Goal: Communication & Community: Answer question/provide support

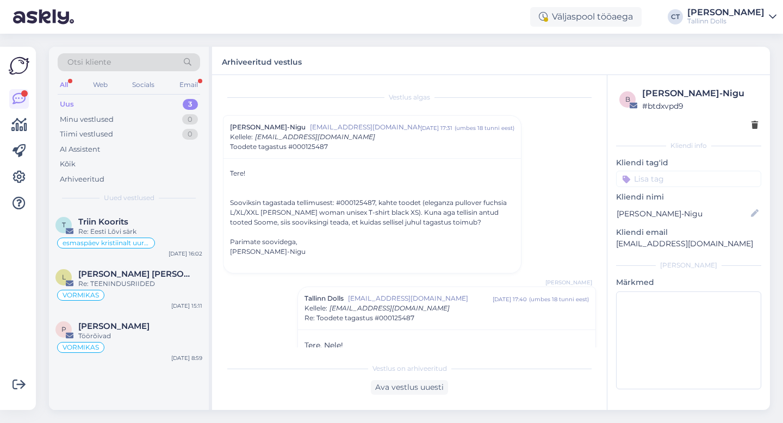
scroll to position [120, 0]
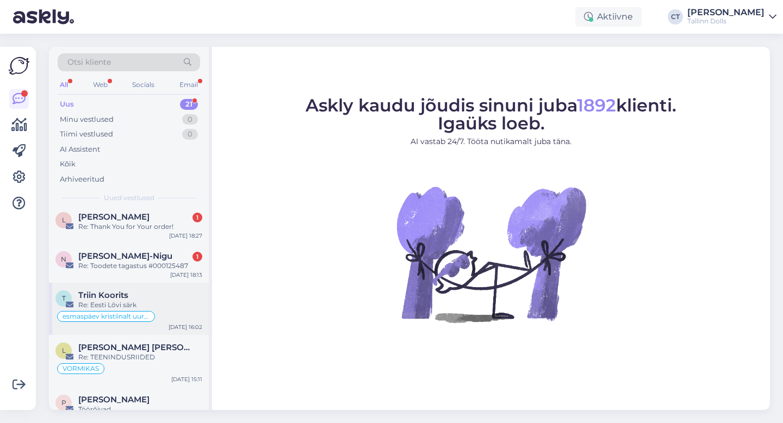
scroll to position [674, 0]
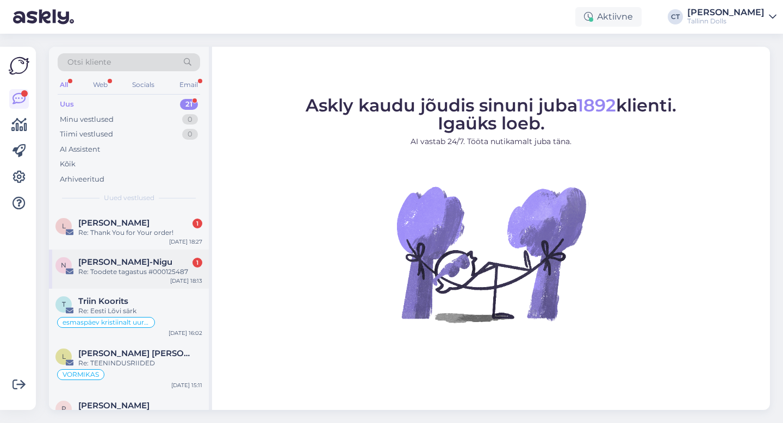
click at [161, 267] on div "Re: Toodete tagastus #000125487" at bounding box center [140, 272] width 124 height 10
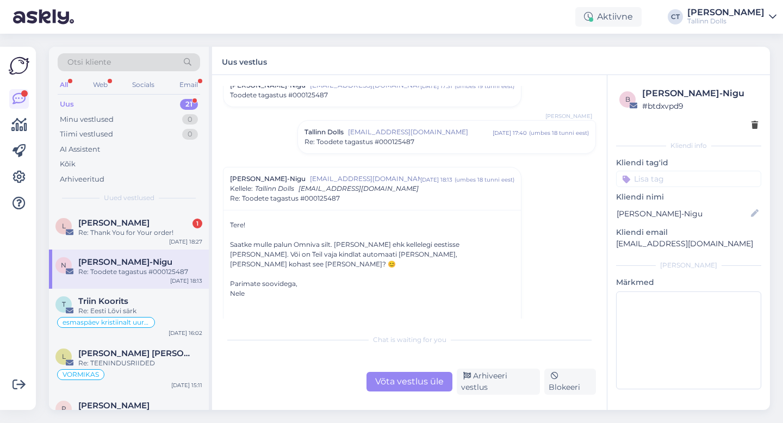
scroll to position [43, 0]
click at [439, 135] on span "[EMAIL_ADDRESS][DOMAIN_NAME]" at bounding box center [420, 131] width 145 height 10
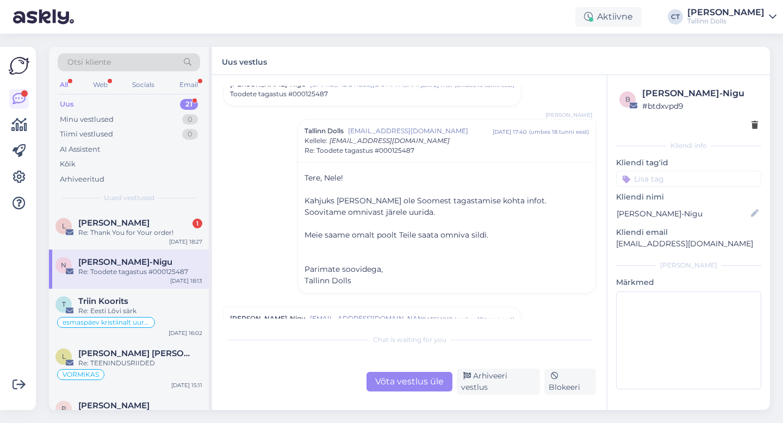
click at [439, 135] on span "[EMAIL_ADDRESS][DOMAIN_NAME]" at bounding box center [420, 131] width 145 height 10
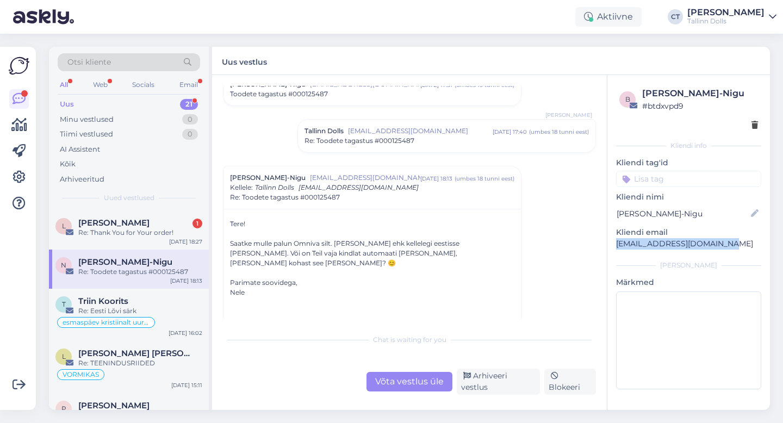
drag, startPoint x: 726, startPoint y: 244, endPoint x: 617, endPoint y: 239, distance: 109.4
click at [617, 239] on p "nele.lohmussaar@gmail.com" at bounding box center [688, 243] width 145 height 11
copy p "nele.lohmussaar@gmail.com"
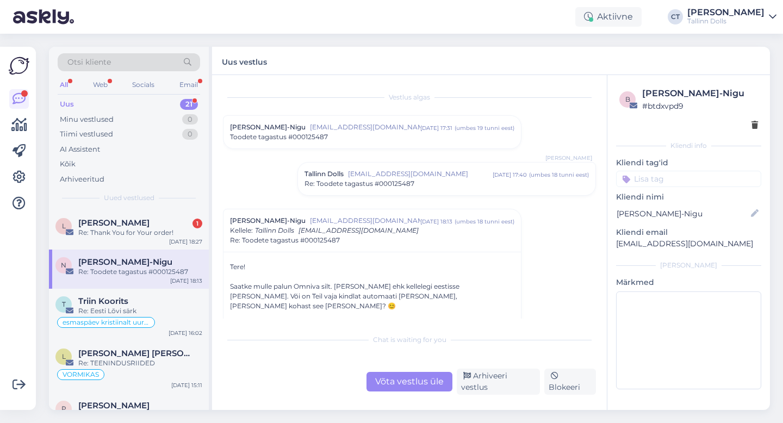
click at [413, 138] on div "Toodete tagastus #000125487" at bounding box center [372, 137] width 284 height 10
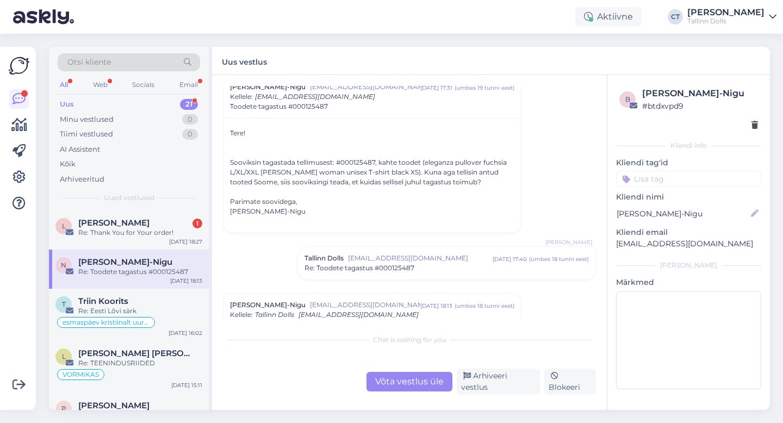
scroll to position [86, 0]
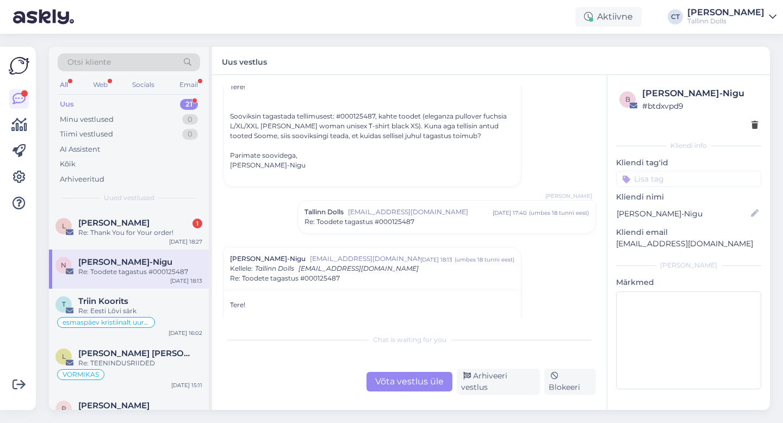
click at [432, 229] on div "Tallinn Dolls info@tallinndolls.com okt 2 17:40 ( umbes 18 tunni eest ) Re: Too…" at bounding box center [446, 217] width 297 height 33
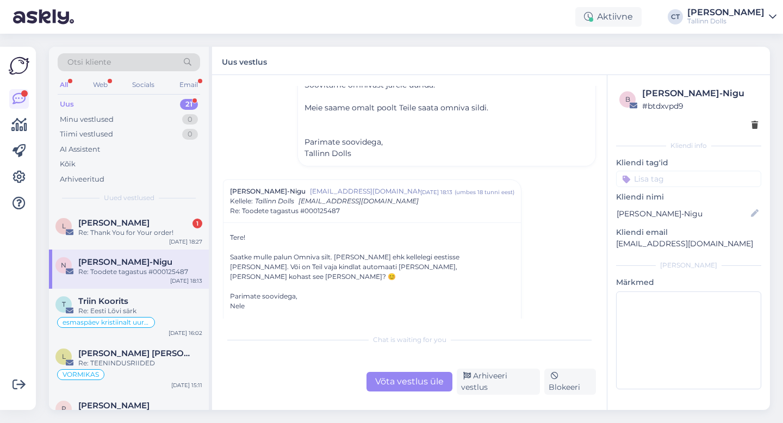
scroll to position [296, 0]
click at [401, 380] on div "Võta vestlus üle" at bounding box center [409, 382] width 86 height 20
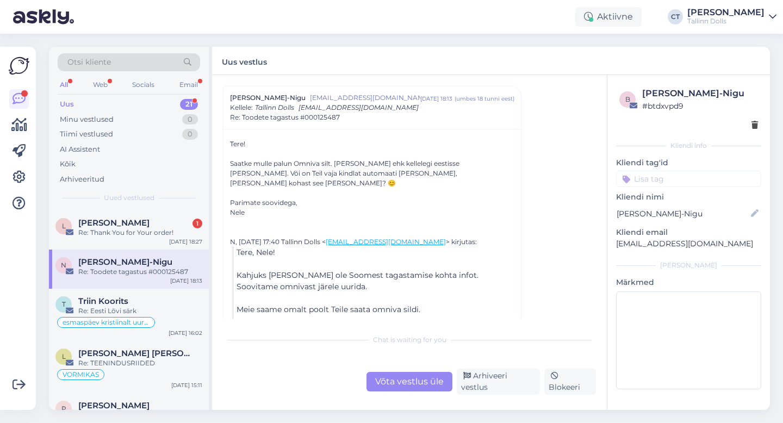
scroll to position [0, 0]
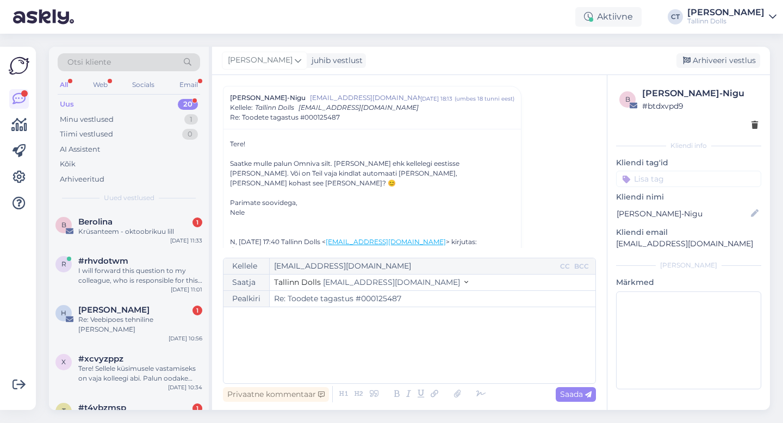
click at [355, 332] on div "﻿" at bounding box center [409, 345] width 361 height 65
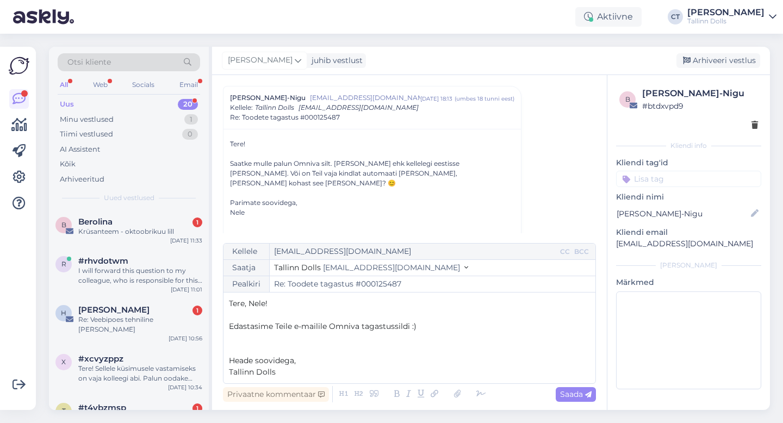
click at [434, 322] on p "Edastasime Teile e-mailile Omniva tagastussildi :)" at bounding box center [409, 326] width 361 height 11
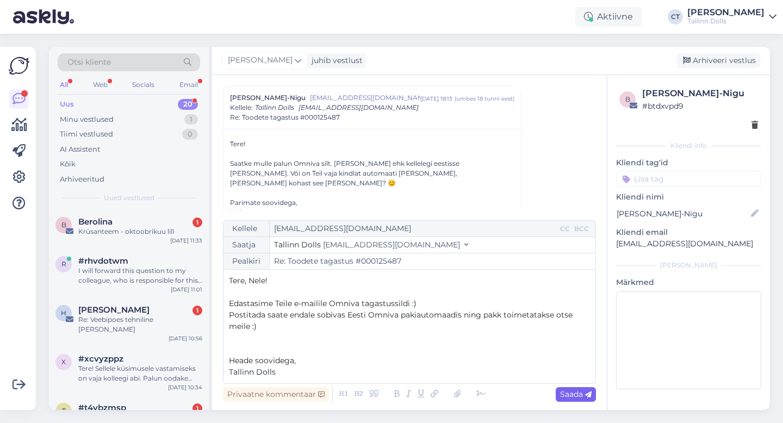
click at [587, 399] on span "Saada" at bounding box center [576, 394] width 32 height 10
type input "Re: Re: Toodete tagastus #000125487"
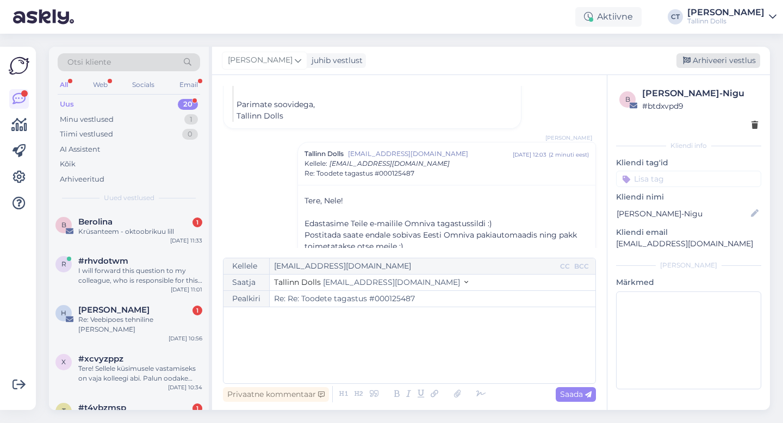
click at [730, 64] on div "Arhiveeri vestlus" at bounding box center [718, 60] width 84 height 15
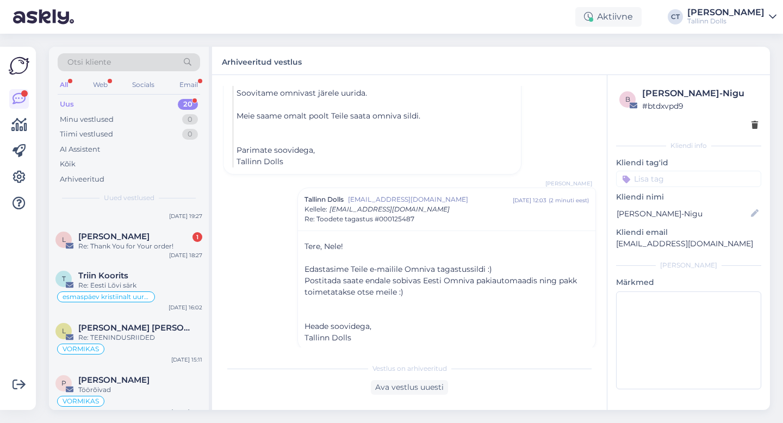
scroll to position [590, 0]
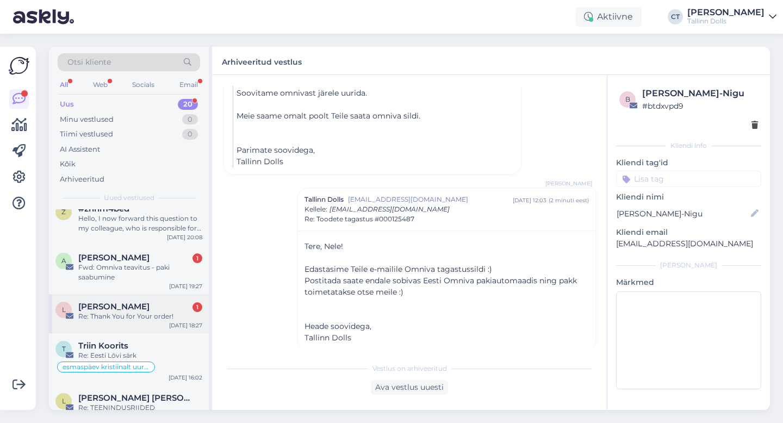
click at [146, 302] on div "Lizett Rebane 1" at bounding box center [140, 307] width 124 height 10
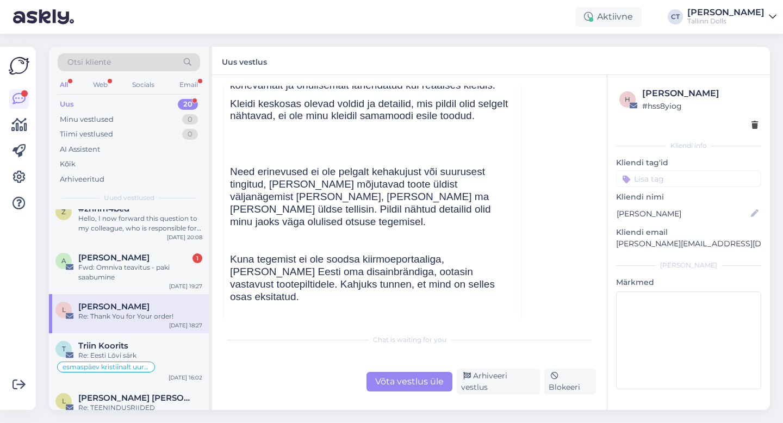
scroll to position [444, 0]
click at [114, 263] on div "Fwd: Omniva teavitus - paki saabumine" at bounding box center [140, 273] width 124 height 20
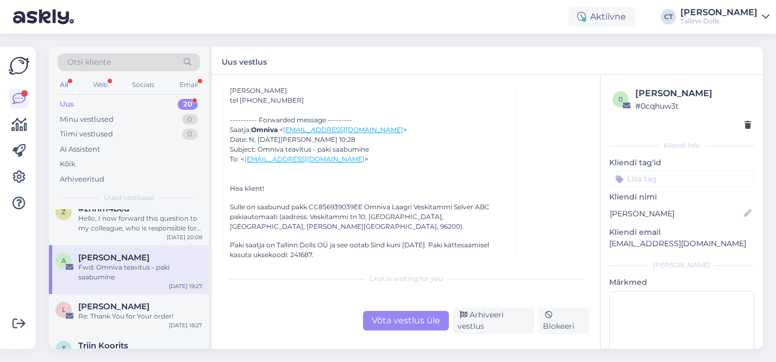
scroll to position [126, 0]
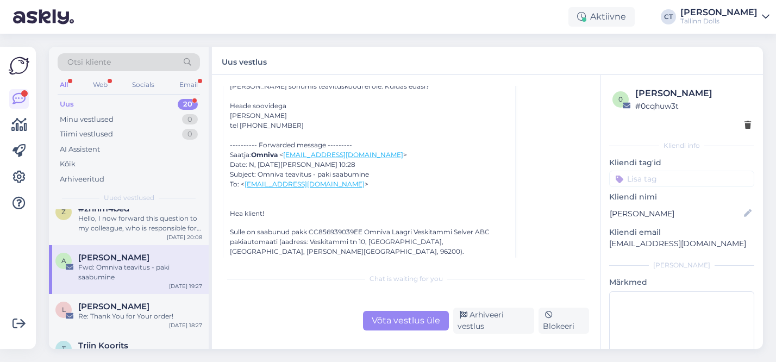
click at [406, 319] on div "Võta vestlus üle" at bounding box center [406, 321] width 86 height 20
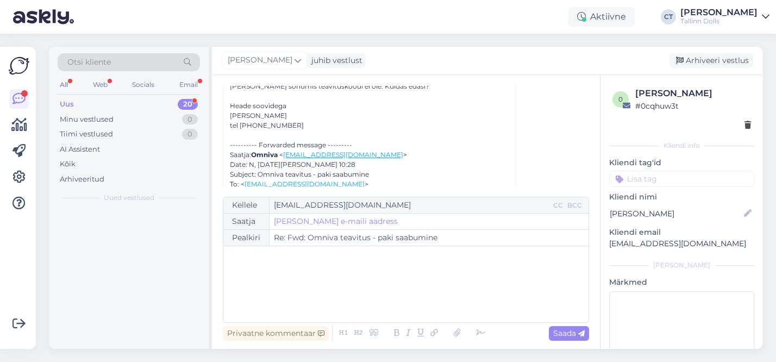
scroll to position [0, 0]
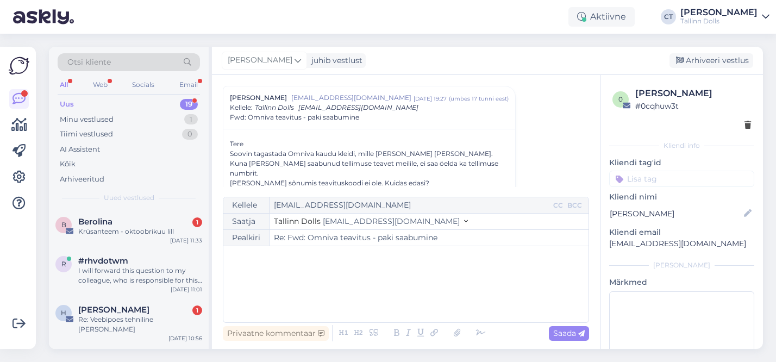
click at [354, 265] on div "﻿" at bounding box center [406, 284] width 354 height 65
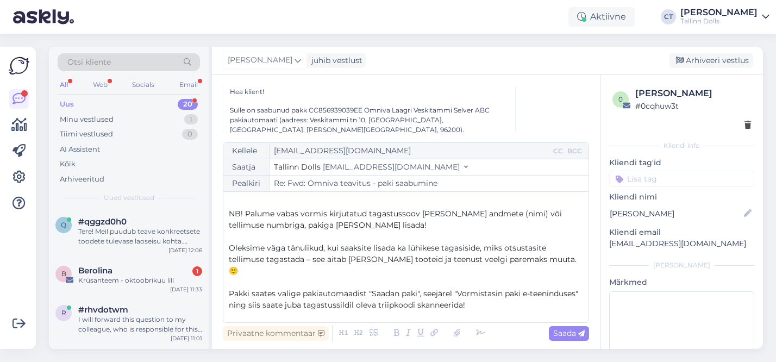
scroll to position [42, 0]
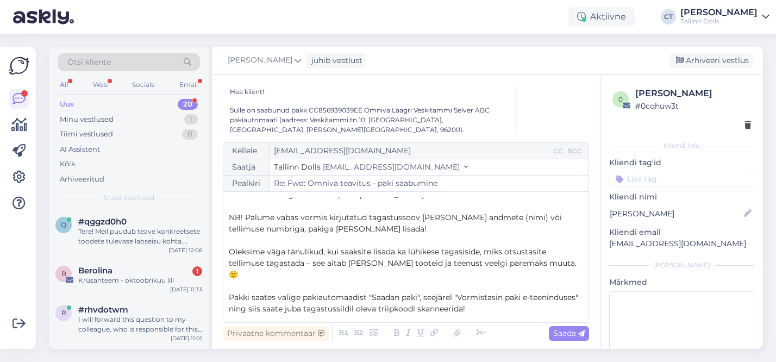
click at [267, 227] on span "NB! Palume vabas vormis kirjutatud tagastussoov koos oma andmete (nimi) või tel…" at bounding box center [396, 223] width 335 height 21
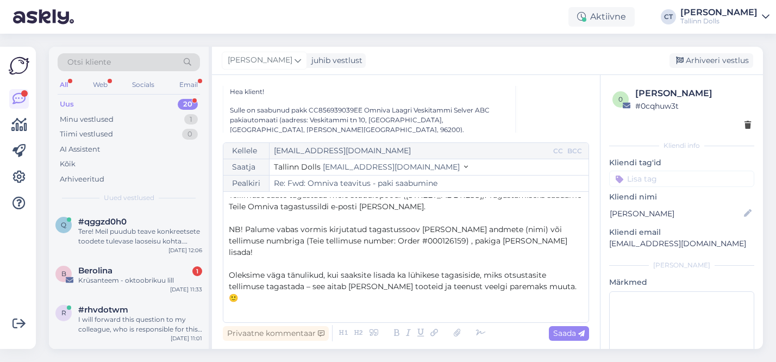
scroll to position [0, 0]
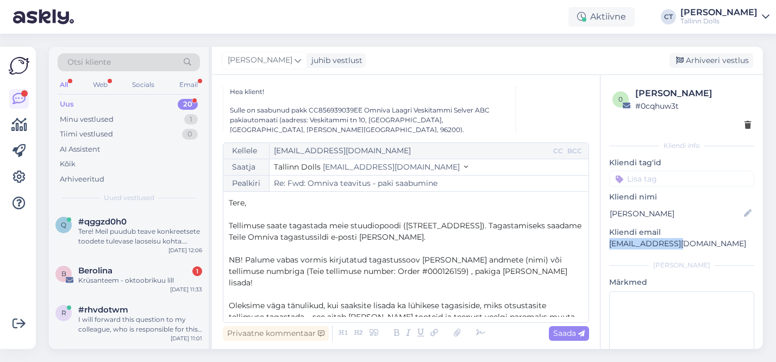
drag, startPoint x: 685, startPoint y: 244, endPoint x: 609, endPoint y: 242, distance: 76.1
click at [609, 242] on p "kubjaa@gmail.com" at bounding box center [681, 243] width 145 height 11
copy p "kubjaa@gmail.com"
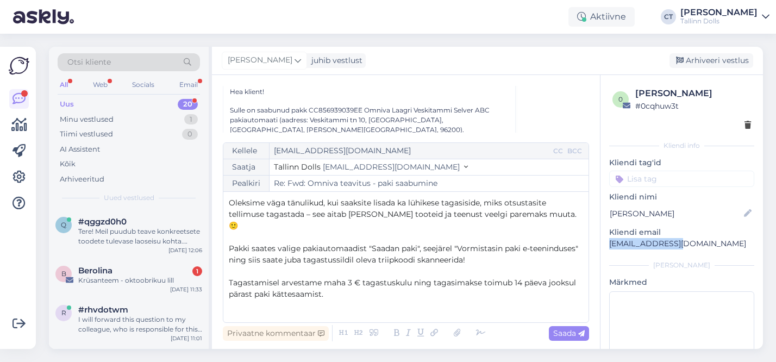
scroll to position [120, 0]
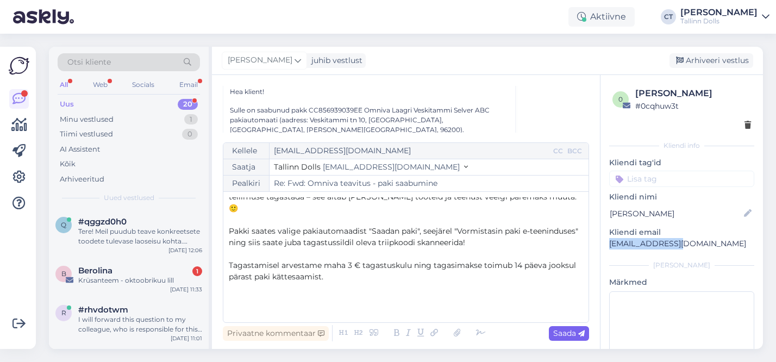
click at [571, 331] on span "Saada" at bounding box center [569, 333] width 32 height 10
type input "Re: Re: Fwd: Omniva teavitus - paki saabumine"
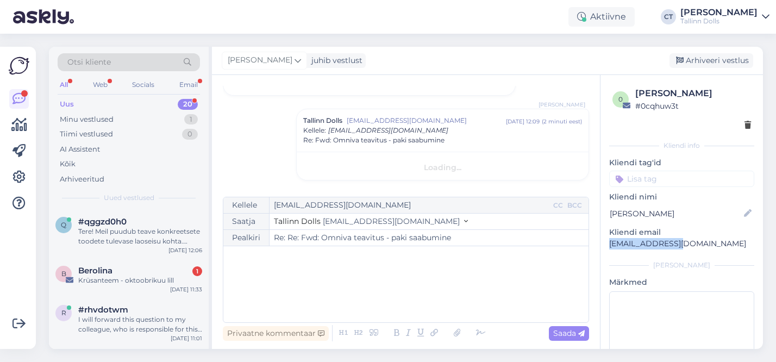
scroll to position [403, 0]
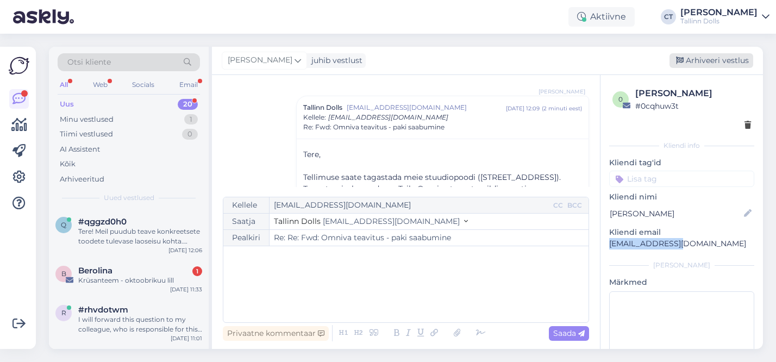
click at [720, 62] on div "Arhiveeri vestlus" at bounding box center [712, 60] width 84 height 15
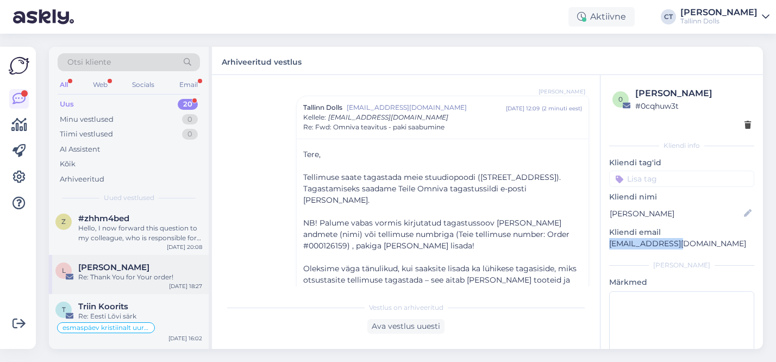
scroll to position [594, 0]
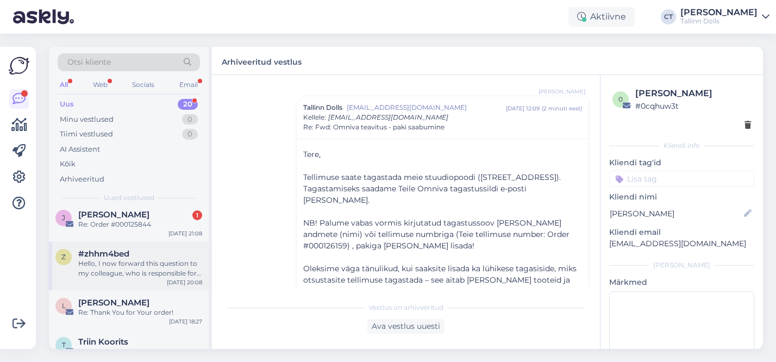
click at [138, 259] on div "Hello, I now forward this question to my colleague, who is responsible for this…" at bounding box center [140, 269] width 124 height 20
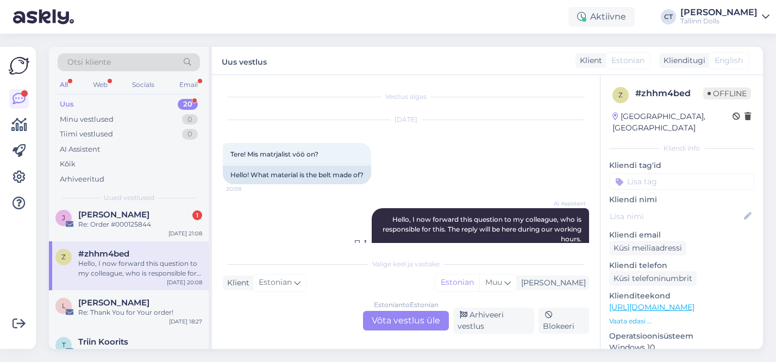
scroll to position [48, 0]
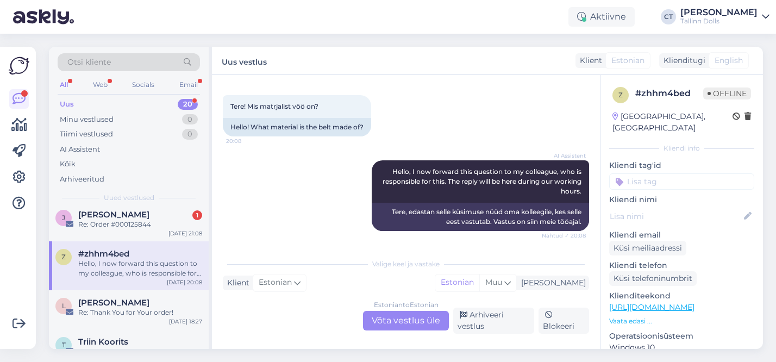
click at [407, 318] on div "Estonian to Estonian Võta vestlus üle" at bounding box center [406, 321] width 86 height 20
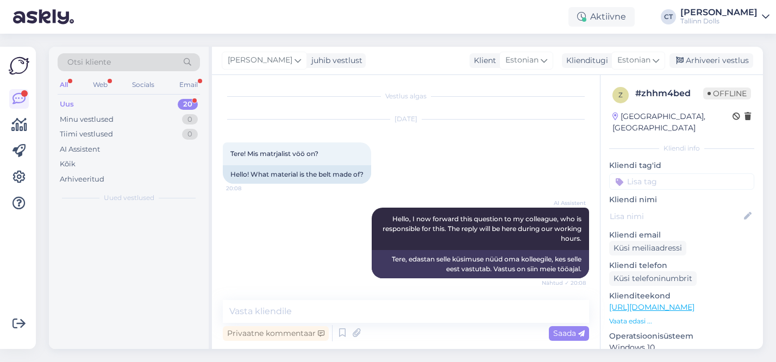
scroll to position [0, 0]
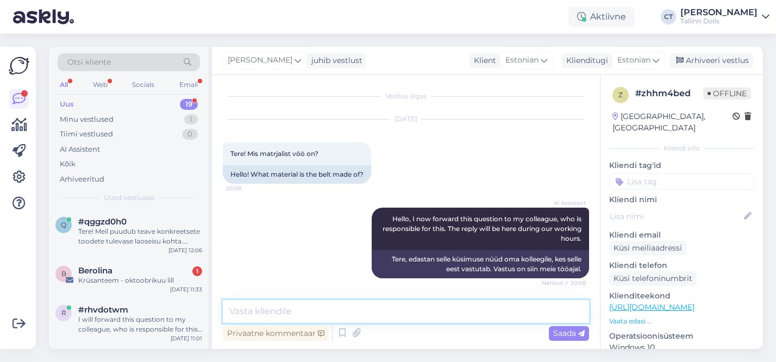
click at [350, 310] on textarea at bounding box center [406, 311] width 366 height 23
type textarea "Tere, kas Teil oleks võimalik lisada ka link, millist toodet täpselt silmas pea…"
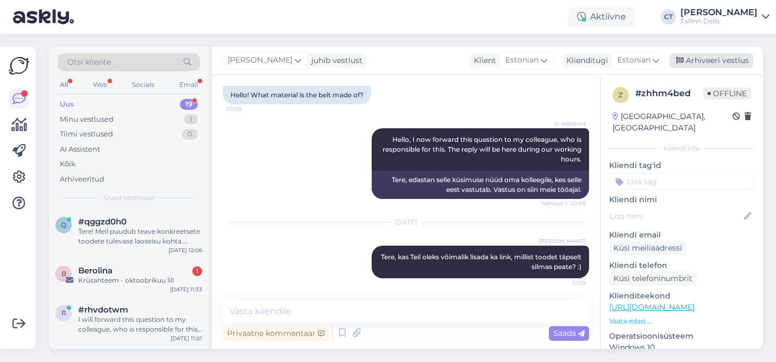
click at [725, 61] on div "Arhiveeri vestlus" at bounding box center [712, 60] width 84 height 15
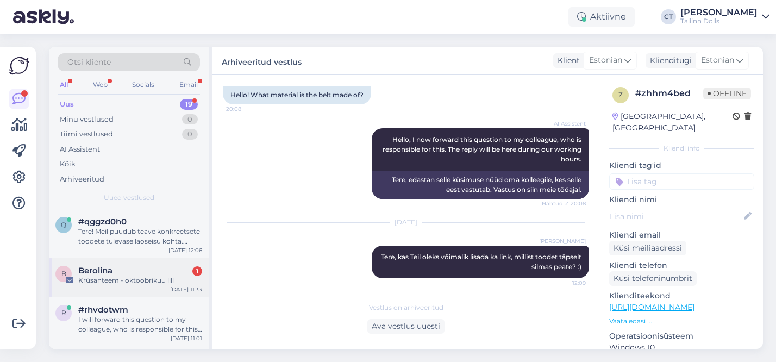
click at [146, 274] on div "Berolina 1" at bounding box center [140, 271] width 124 height 10
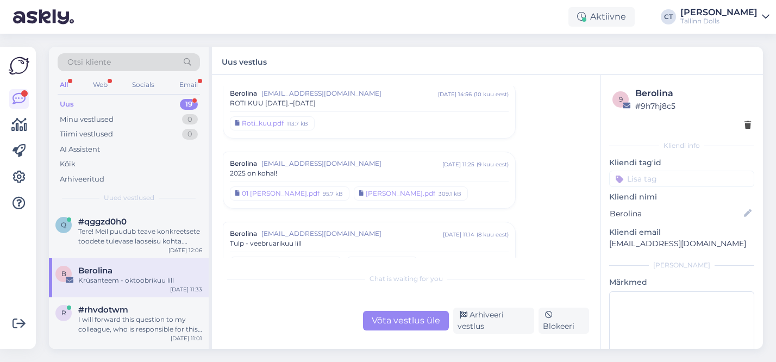
scroll to position [711, 0]
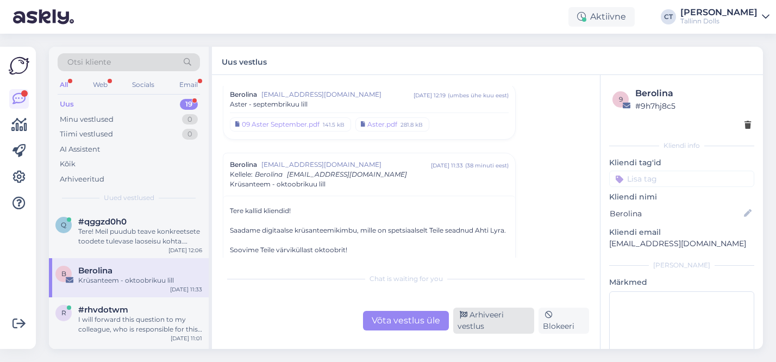
click at [515, 320] on div "Arhiveeri vestlus" at bounding box center [493, 321] width 81 height 26
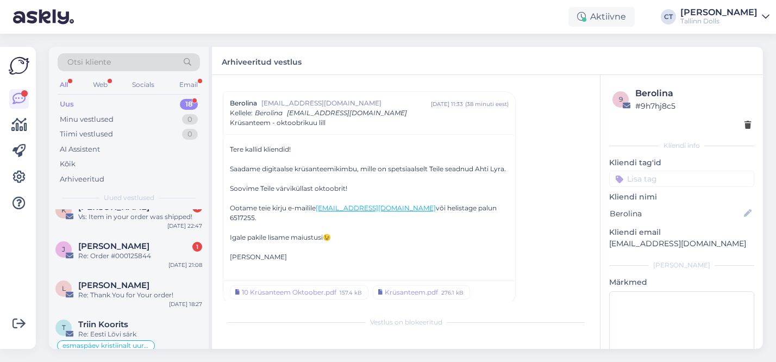
scroll to position [498, 0]
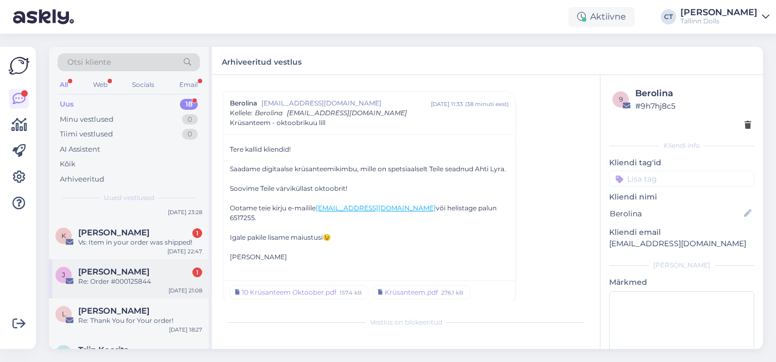
click at [117, 277] on div "Re: Order #000125844" at bounding box center [140, 282] width 124 height 10
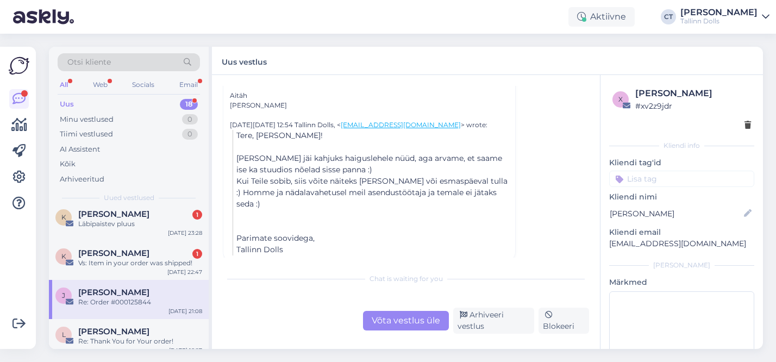
scroll to position [474, 0]
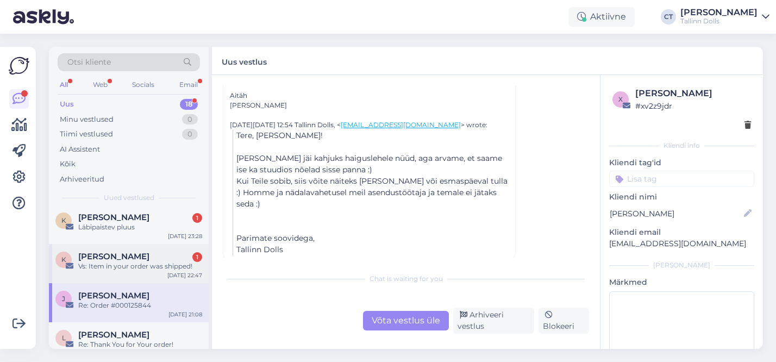
click at [148, 262] on div "Vs: Item in your order was shipped!" at bounding box center [140, 267] width 124 height 10
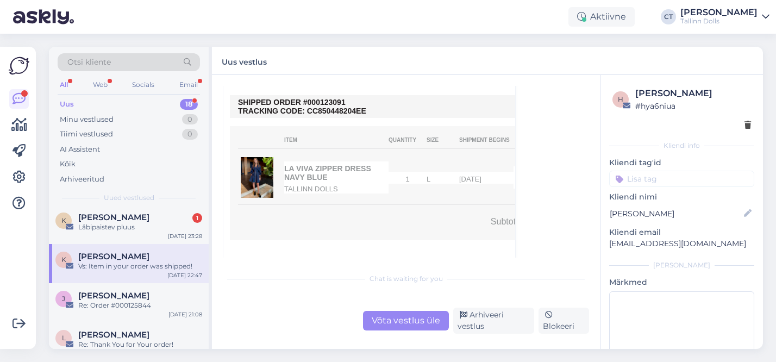
scroll to position [899, 0]
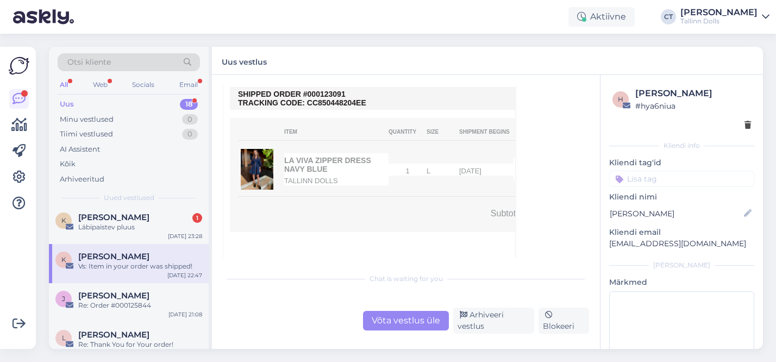
click at [411, 327] on div "Võta vestlus üle" at bounding box center [406, 321] width 86 height 20
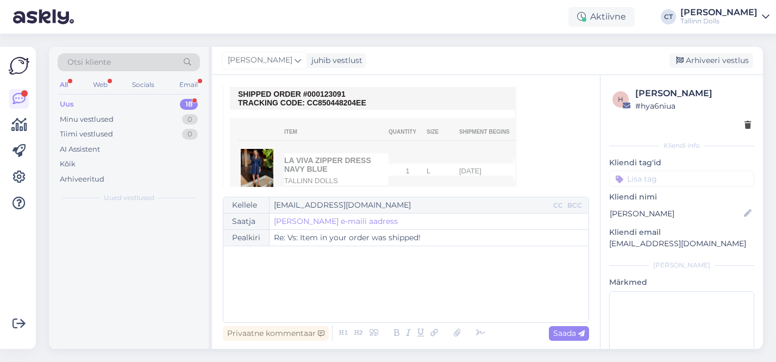
scroll to position [0, 0]
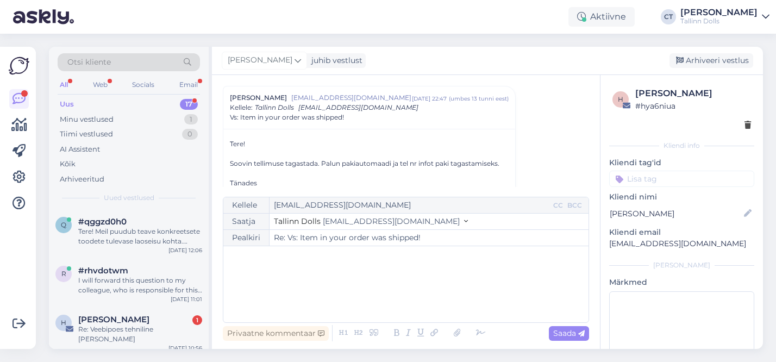
click at [309, 276] on div "﻿" at bounding box center [406, 284] width 354 height 65
drag, startPoint x: 304, startPoint y: 260, endPoint x: 211, endPoint y: 250, distance: 94.0
click at [211, 250] on div "Otsi kliente All Web Socials Email Uus 17 Minu vestlused 1 Tiimi vestlused 0 AI…" at bounding box center [406, 198] width 714 height 302
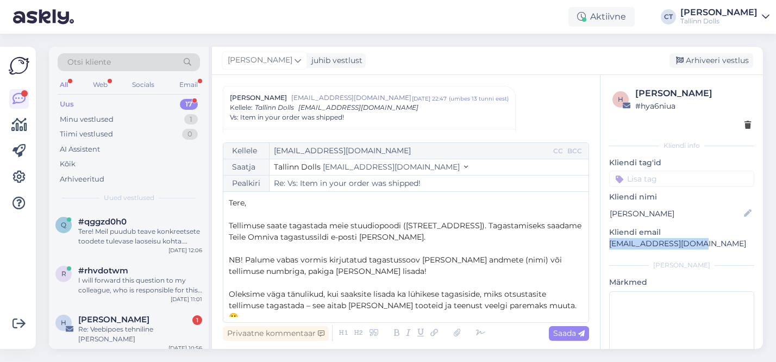
drag, startPoint x: 696, startPoint y: 243, endPoint x: 611, endPoint y: 242, distance: 85.9
click at [611, 242] on p "akrista9@hotmail.com" at bounding box center [681, 243] width 145 height 11
copy p "akrista9@hotmail.com"
click at [264, 236] on span "Tellimuse saate tagastada meie stuudiopoodi (Narva mnt 50, Tallinn). Tagastamis…" at bounding box center [406, 231] width 355 height 21
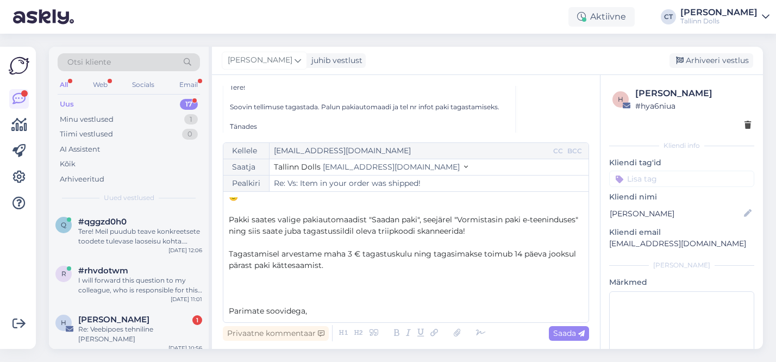
scroll to position [603, 0]
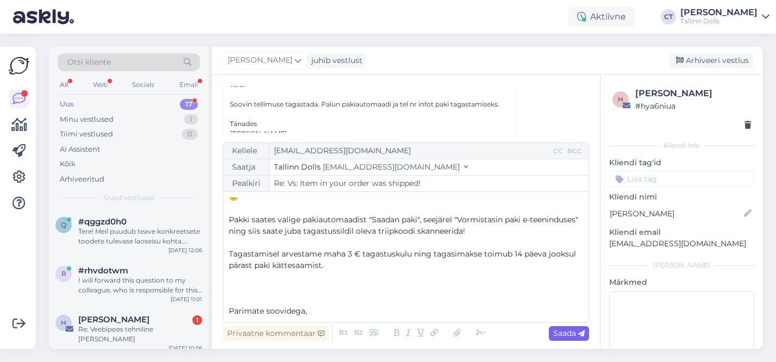
click at [576, 336] on span "Saada" at bounding box center [569, 333] width 32 height 10
type input "Re: Vs: Item in your order was shipped!"
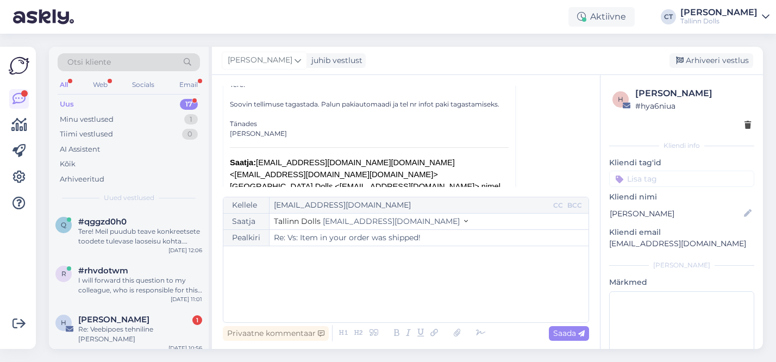
scroll to position [0, 0]
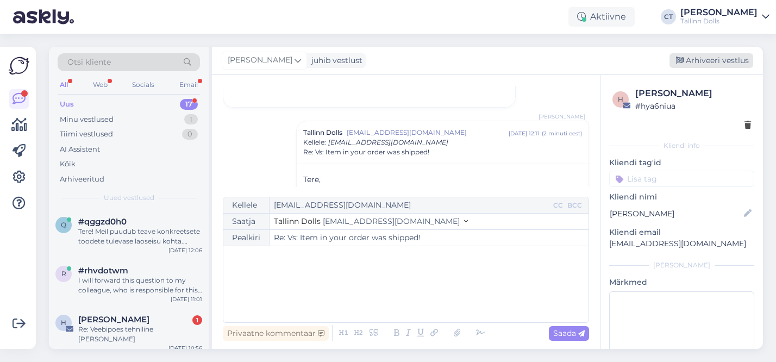
click at [707, 59] on div "Arhiveeri vestlus" at bounding box center [712, 60] width 84 height 15
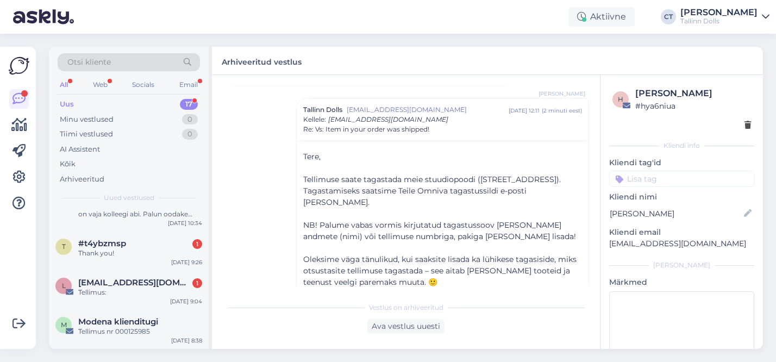
scroll to position [242, 0]
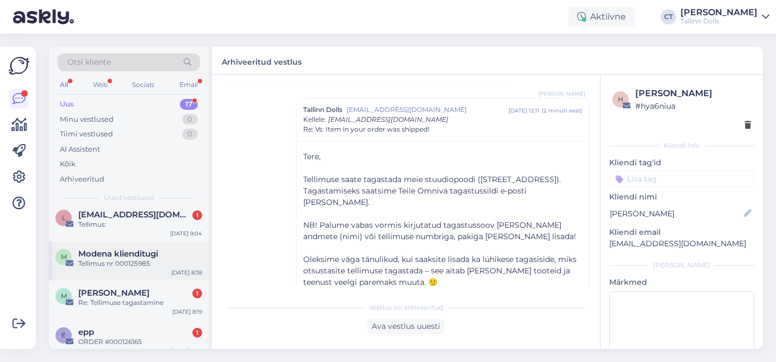
click at [135, 259] on div "Tellimus nr 000125985" at bounding box center [140, 264] width 124 height 10
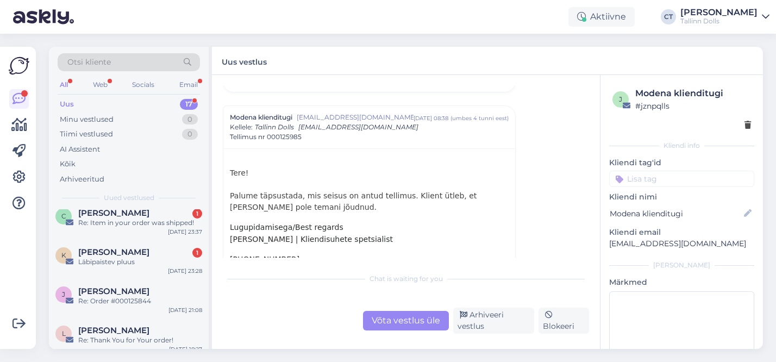
scroll to position [440, 0]
click at [145, 247] on span "Kristi Peedomaa" at bounding box center [113, 252] width 71 height 10
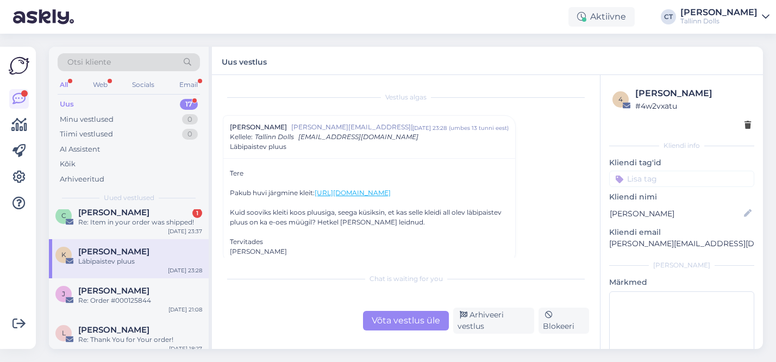
scroll to position [22, 0]
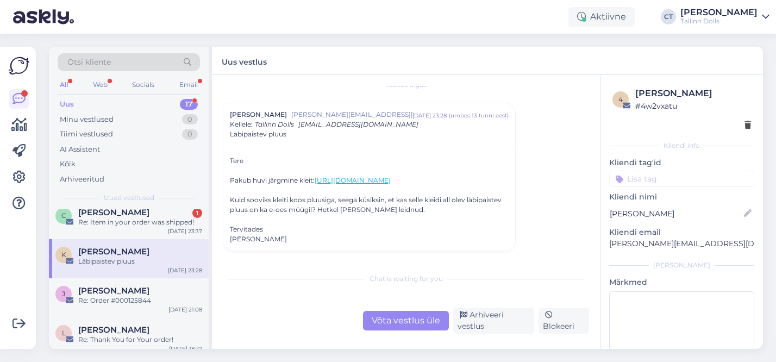
click at [382, 321] on div "Võta vestlus üle" at bounding box center [406, 321] width 86 height 20
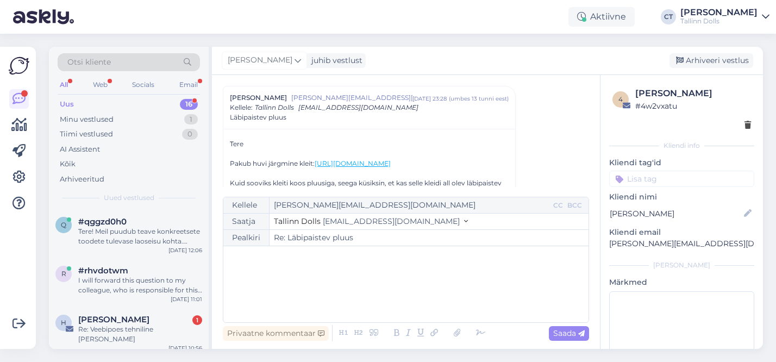
click at [317, 286] on div "﻿" at bounding box center [406, 284] width 354 height 65
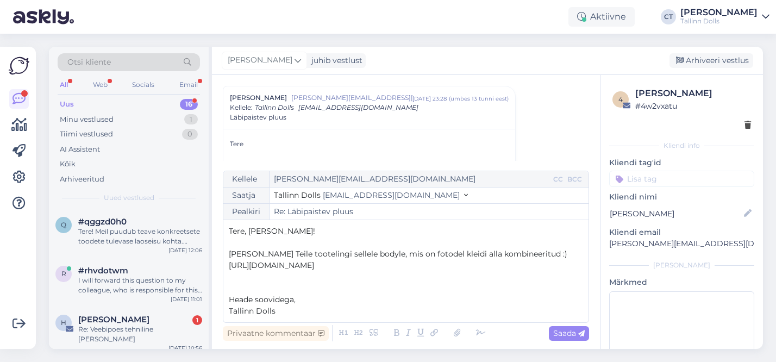
click at [390, 272] on p "﻿" at bounding box center [406, 276] width 354 height 11
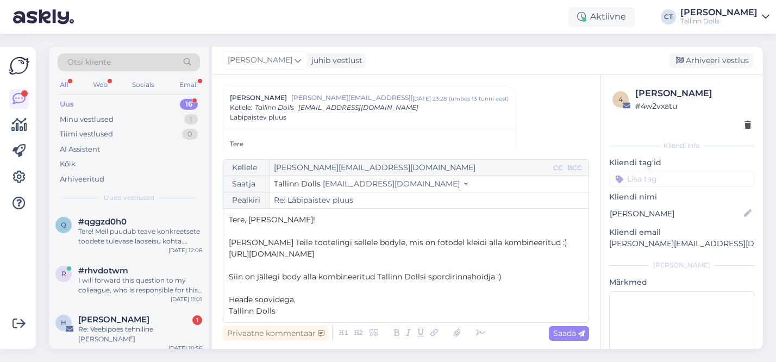
click at [349, 270] on p "﻿" at bounding box center [406, 265] width 354 height 11
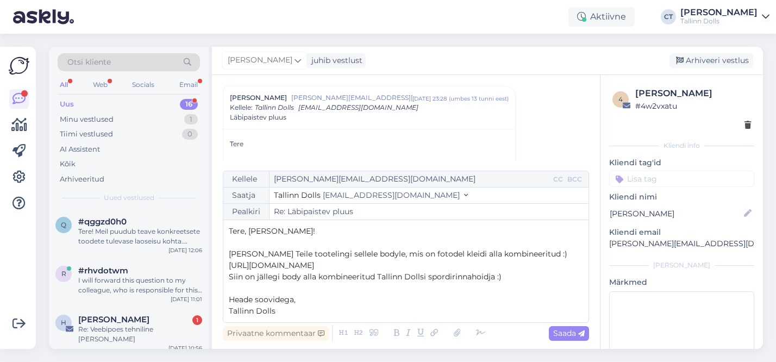
click at [406, 265] on p "https://tallinndolls.com/en_US/listings/sellers/tallinn-dolls/b1152ece-409e-11e…" at bounding box center [406, 265] width 354 height 11
click at [538, 248] on p "Lisame Teile tootelingi sellele bodyle, mis on fotodel kleidi alla kombineeritu…" at bounding box center [406, 253] width 354 height 11
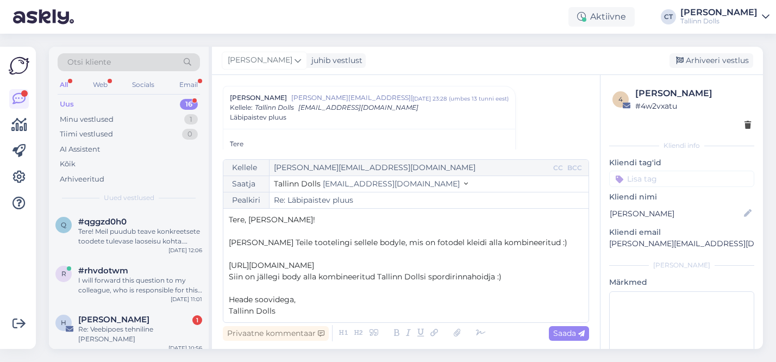
click at [444, 269] on p "https://tallinndolls.com/en_US/listings/sellers/tallinn-dolls/b1152ece-409e-11e…" at bounding box center [406, 265] width 354 height 11
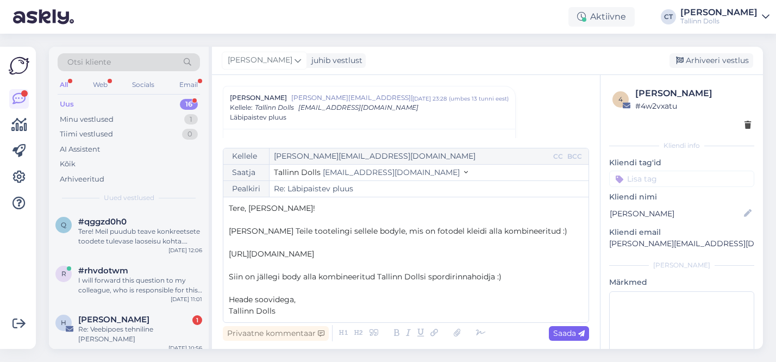
click at [569, 332] on span "Saada" at bounding box center [569, 333] width 32 height 10
type input "Re: Re: Läbipaistev pluus"
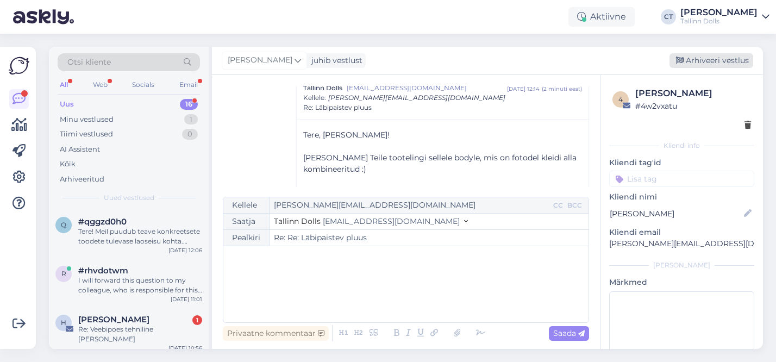
click at [707, 63] on div "Arhiveeri vestlus" at bounding box center [712, 60] width 84 height 15
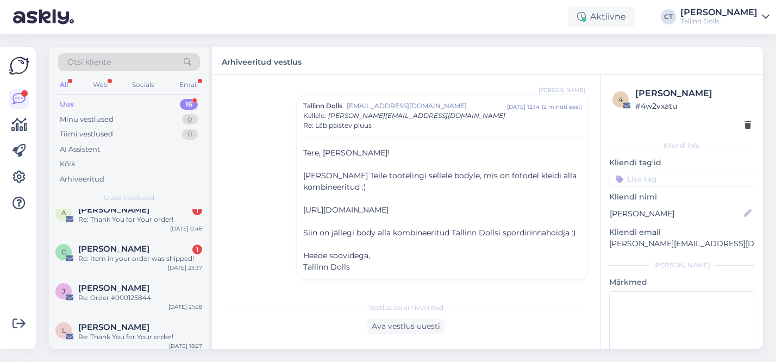
scroll to position [395, 0]
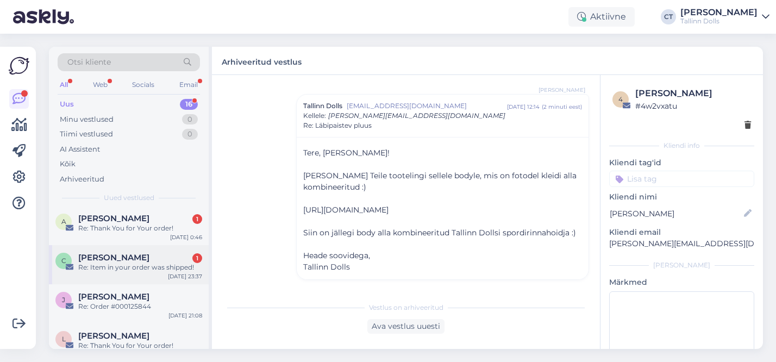
click at [134, 263] on div "Re: Item in your order was shipped!" at bounding box center [140, 268] width 124 height 10
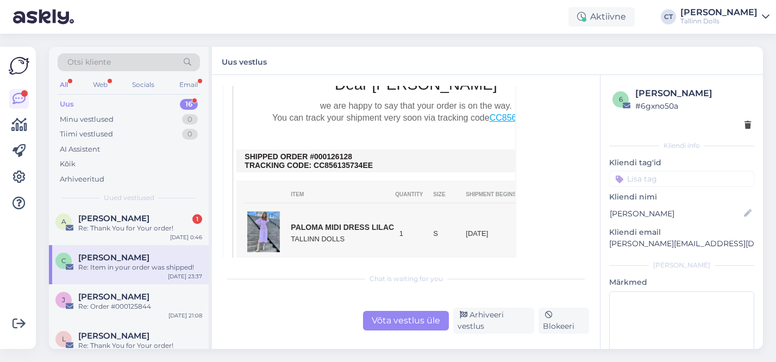
scroll to position [217, 0]
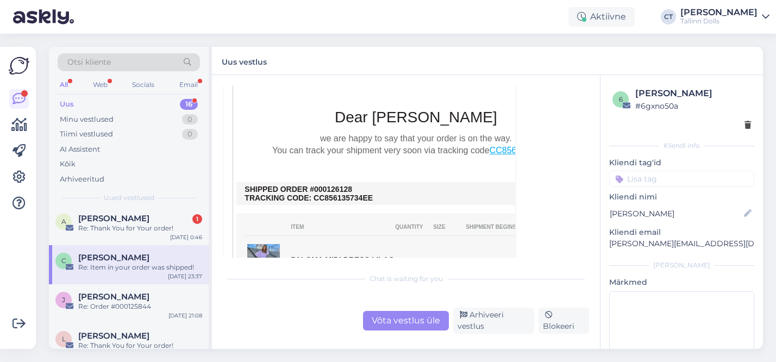
drag, startPoint x: 354, startPoint y: 188, endPoint x: 327, endPoint y: 187, distance: 27.2
click at [327, 187] on td "SHIPPED ORDER #000126128 TRACKING CODE: CC856135734EE" at bounding box center [416, 193] width 343 height 17
copy td "126128"
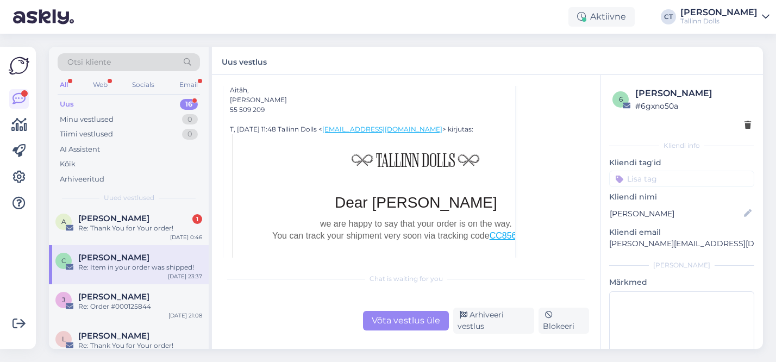
scroll to position [82, 0]
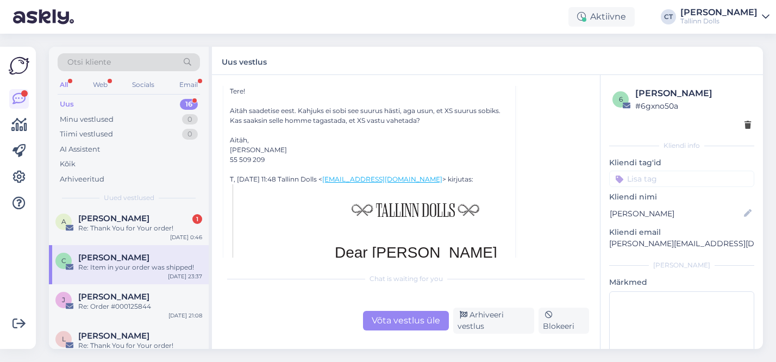
click at [401, 321] on div "Võta vestlus üle" at bounding box center [406, 321] width 86 height 20
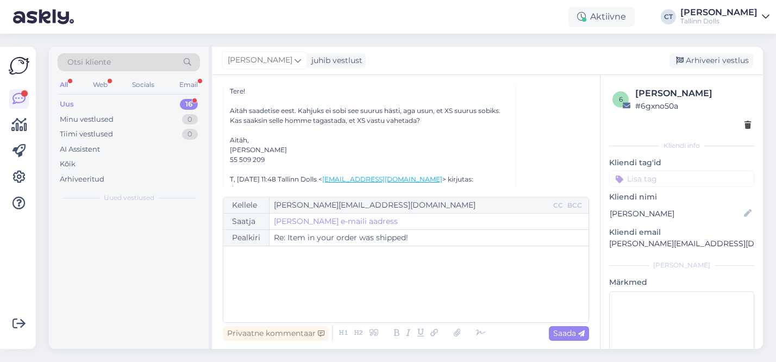
scroll to position [0, 0]
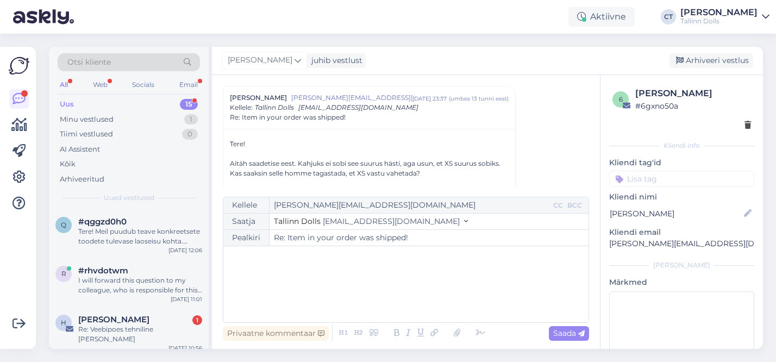
click at [355, 285] on div "﻿" at bounding box center [406, 284] width 354 height 65
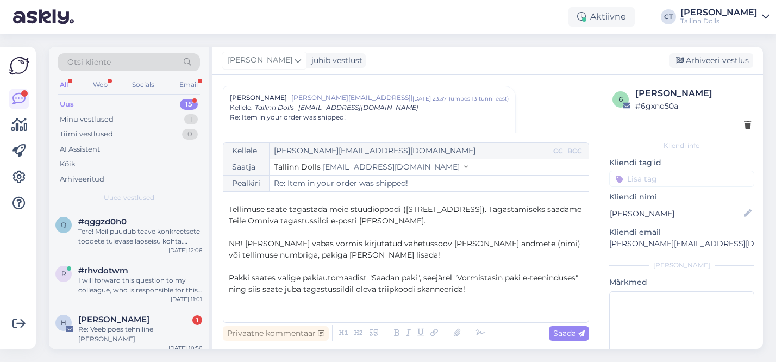
scroll to position [49, 0]
drag, startPoint x: 692, startPoint y: 243, endPoint x: 611, endPoint y: 240, distance: 81.6
click at [611, 240] on p "cathy.sommer88@gmail.com" at bounding box center [681, 243] width 145 height 11
copy p "cathy.sommer88@gmail.com"
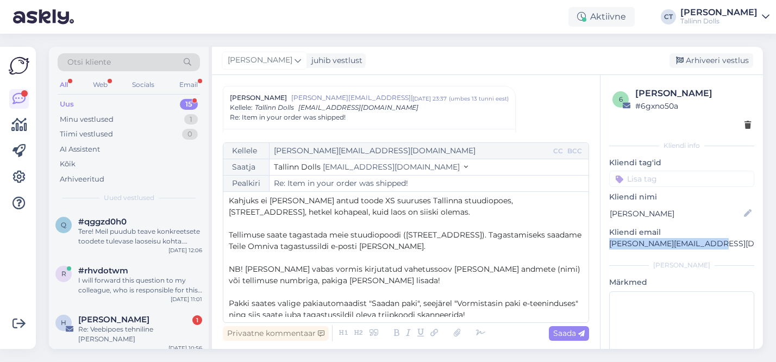
scroll to position [18, 0]
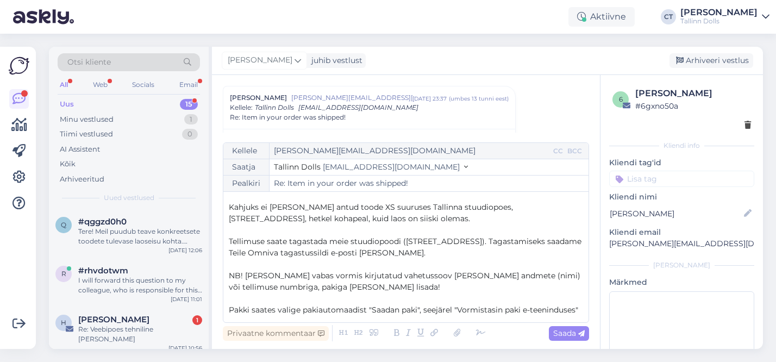
click at [302, 218] on span "Kahjuks ei ole meil antud toode XS suuruses Tallinna stuudiopoes, Narva mnt 50,…" at bounding box center [372, 212] width 287 height 21
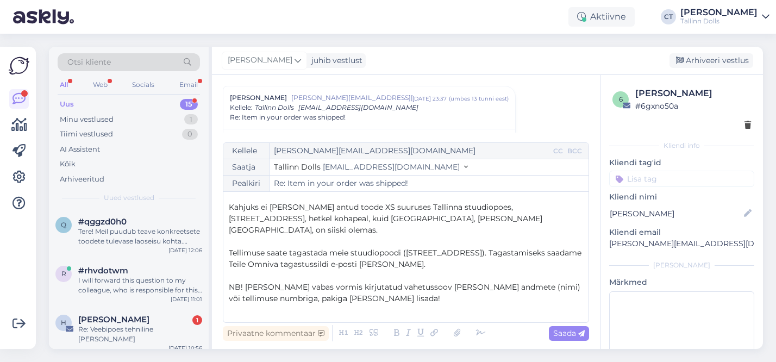
click at [386, 217] on span "Kahjuks ei ole meil antud toode XS suuruses Tallinna stuudiopoes, Narva mnt 50,…" at bounding box center [386, 218] width 314 height 33
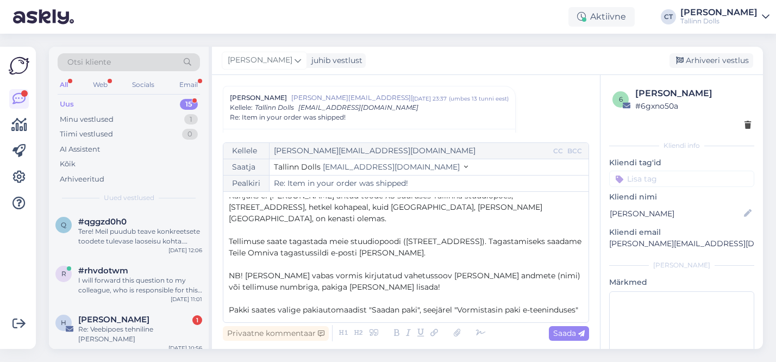
scroll to position [54, 0]
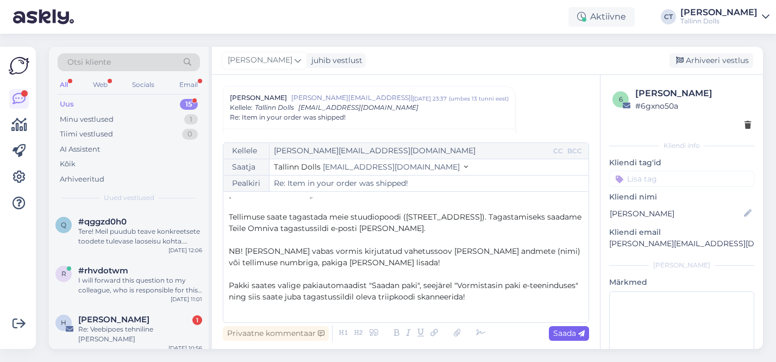
click at [573, 332] on span "Saada" at bounding box center [569, 333] width 32 height 10
type input "Re: Re: Item in your order was shipped!"
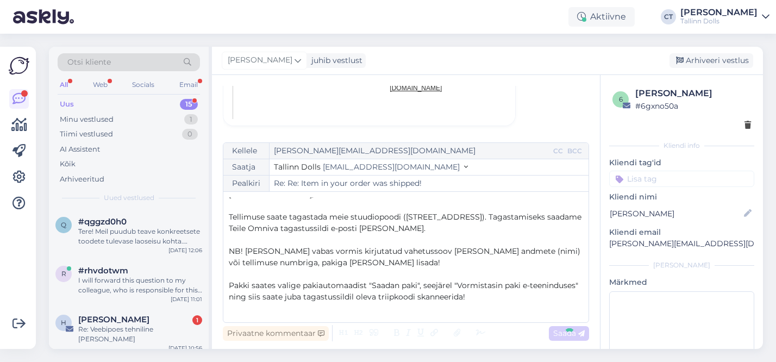
scroll to position [0, 0]
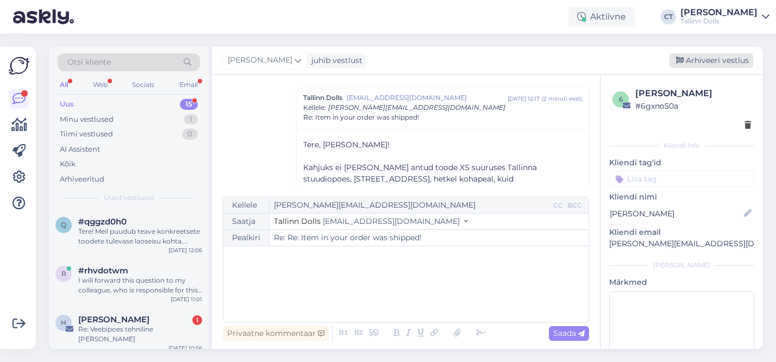
click at [712, 63] on div "Arhiveeri vestlus" at bounding box center [712, 60] width 84 height 15
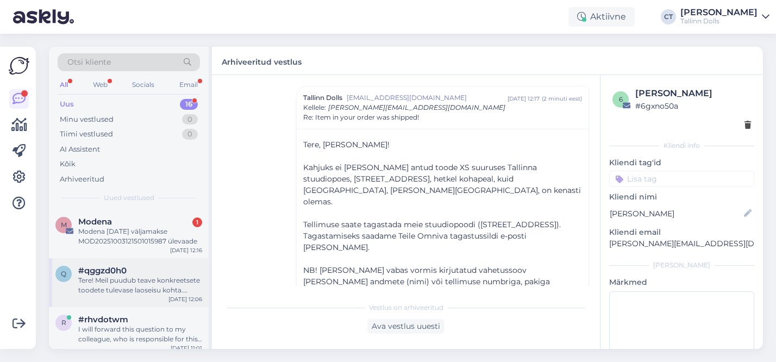
scroll to position [23, 0]
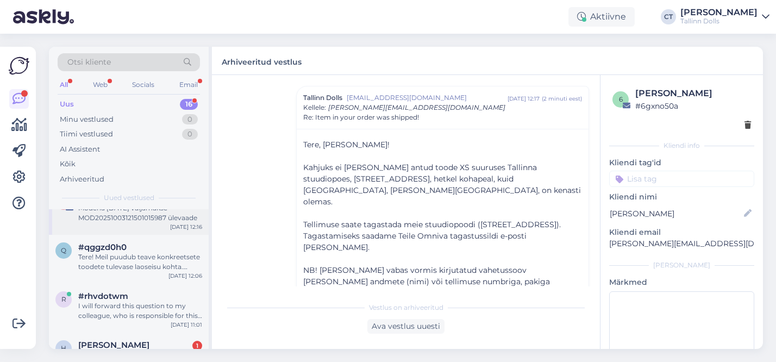
click at [140, 213] on div "Modena 03.10.2025 väljamakse MOD20251003121501015987 ülevaade" at bounding box center [140, 213] width 124 height 20
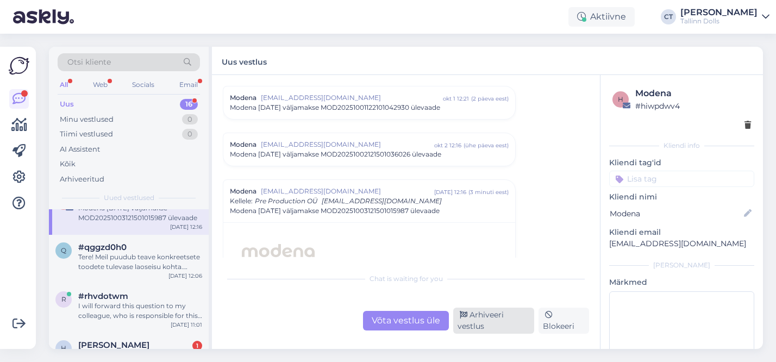
click at [502, 319] on div "Arhiveeri vestlus" at bounding box center [493, 321] width 81 height 26
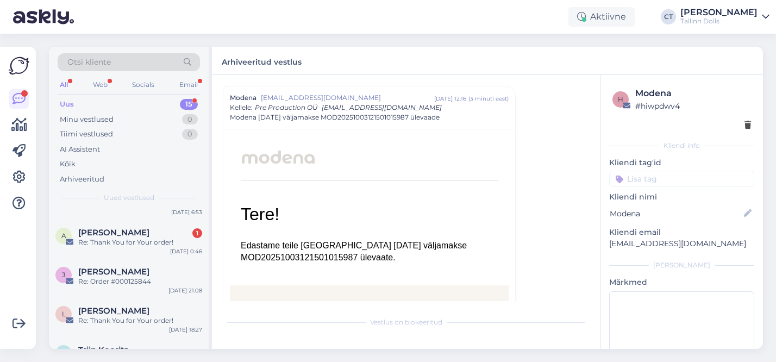
scroll to position [380, 0]
click at [139, 241] on div "A Anna Agu 1 Re: Thank You for Your order! Oct 3 0:46" at bounding box center [129, 240] width 160 height 39
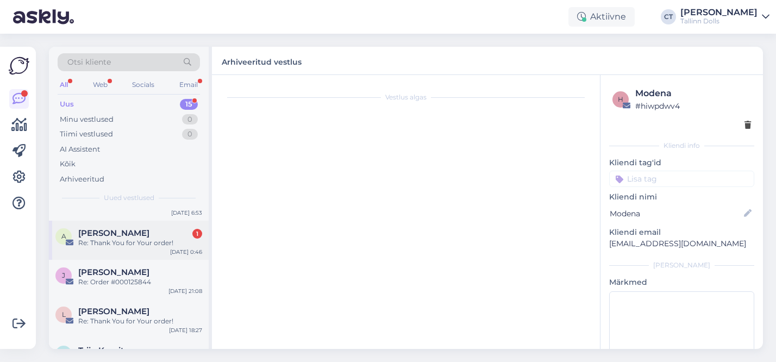
scroll to position [29, 0]
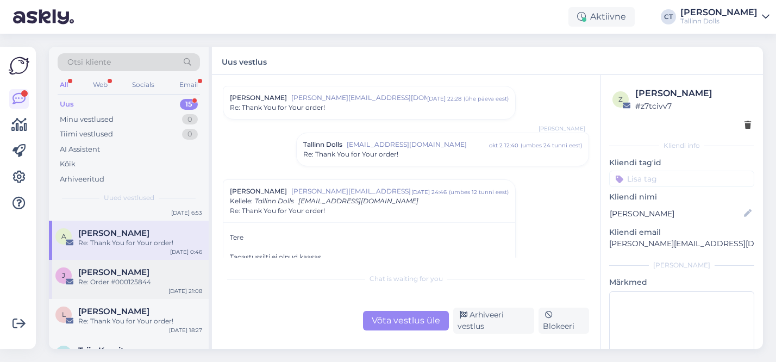
click at [120, 282] on div "J Janne Kirmet Re: Order #000125844 Oct 2 21:08" at bounding box center [129, 279] width 160 height 39
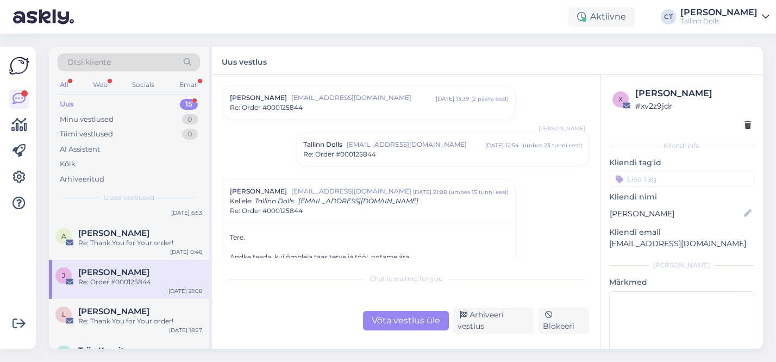
scroll to position [842, 0]
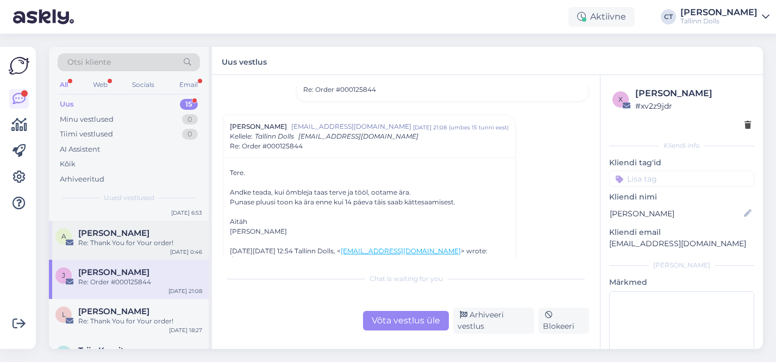
click at [139, 238] on div "Re: Thank You for Your order!" at bounding box center [140, 243] width 124 height 10
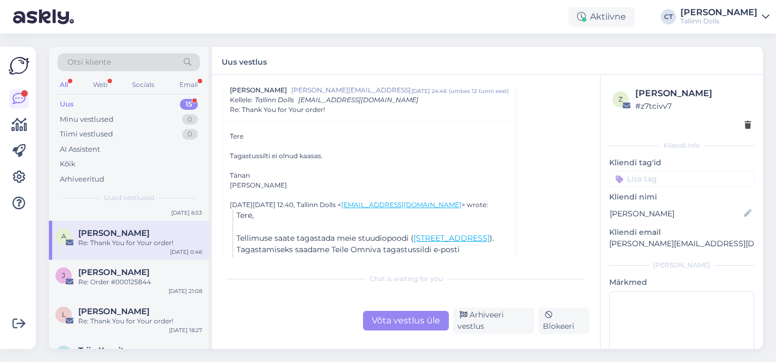
scroll to position [130, 0]
drag, startPoint x: 705, startPoint y: 246, endPoint x: 609, endPoint y: 244, distance: 95.2
click at [609, 244] on p "anna.agu89@gmail.com" at bounding box center [681, 243] width 145 height 11
copy p "anna.agu89@gmail.com"
click at [400, 324] on div "Võta vestlus üle" at bounding box center [406, 321] width 86 height 20
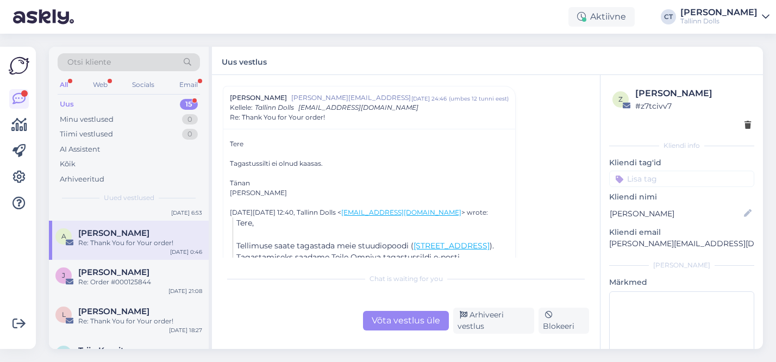
scroll to position [0, 0]
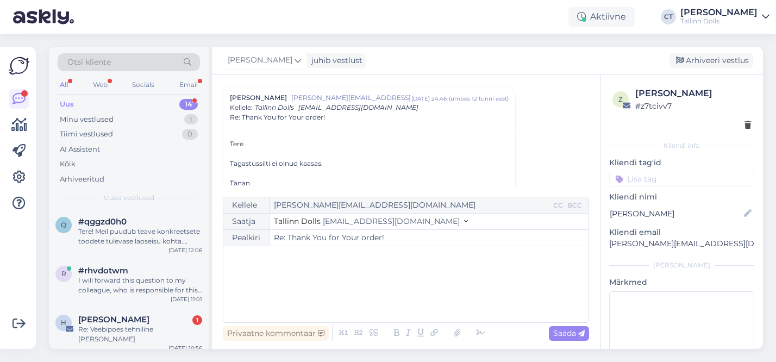
click at [363, 303] on div "﻿" at bounding box center [406, 284] width 354 height 65
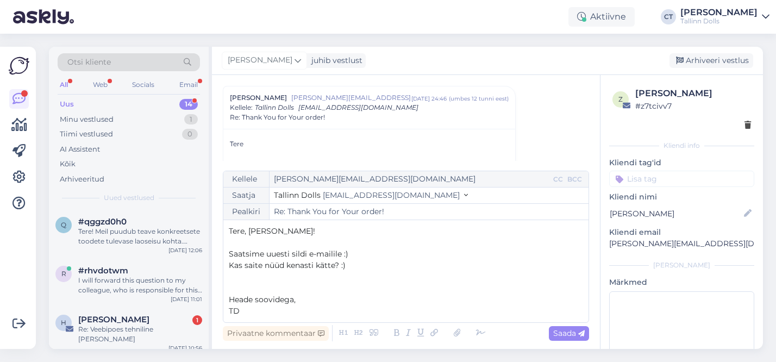
click at [308, 253] on span "Saatsime uuesti sildi e-mailile :)" at bounding box center [289, 254] width 120 height 10
click at [568, 331] on span "Saada" at bounding box center [569, 333] width 32 height 10
type input "Re: Thank You for Your order!"
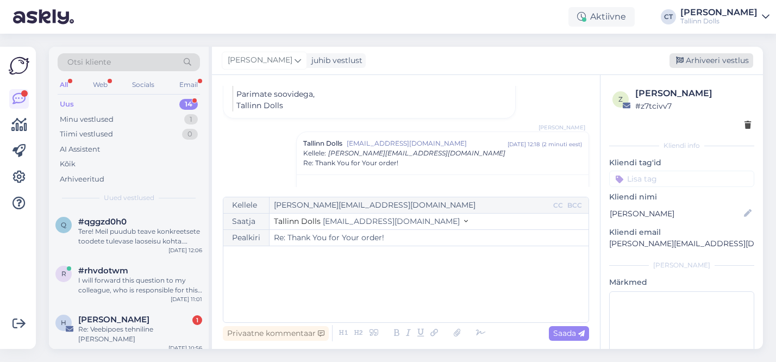
click at [723, 61] on div "Arhiveeri vestlus" at bounding box center [712, 60] width 84 height 15
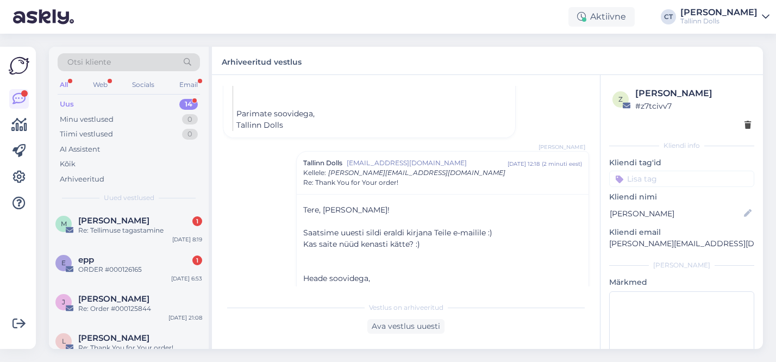
scroll to position [315, 0]
click at [140, 264] on div "ORDER #000126165" at bounding box center [140, 269] width 124 height 10
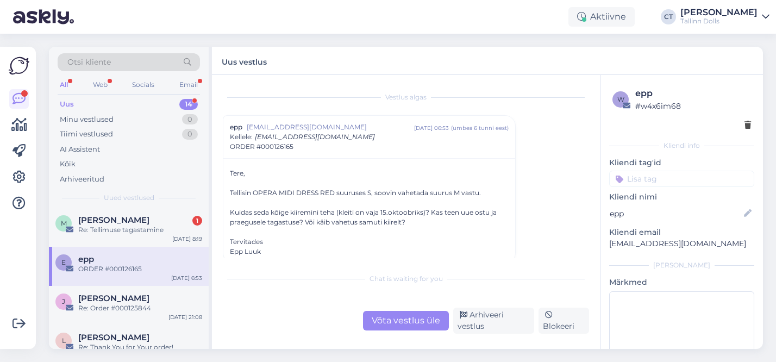
click at [403, 320] on div "Võta vestlus üle" at bounding box center [406, 321] width 86 height 20
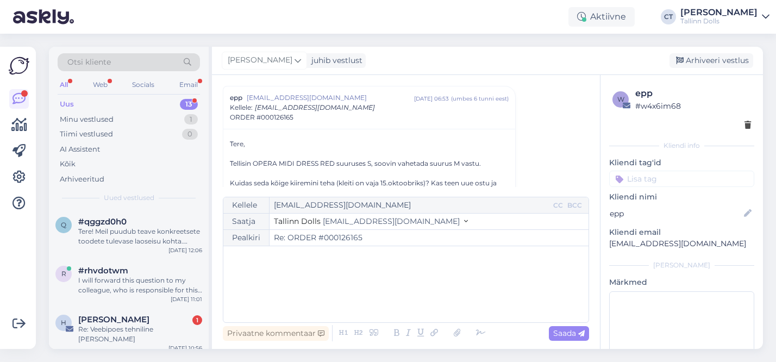
click at [362, 291] on div "﻿" at bounding box center [406, 284] width 354 height 65
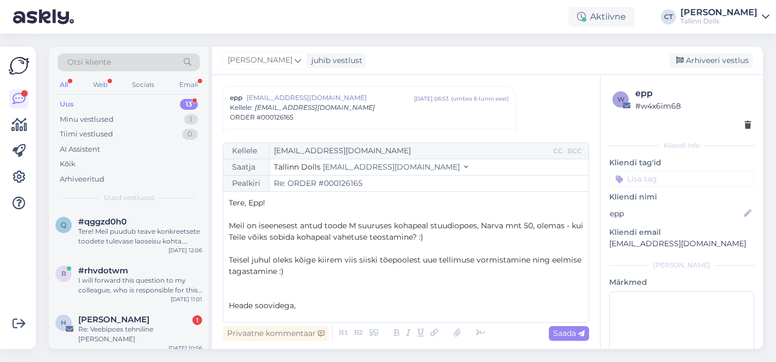
scroll to position [6, 0]
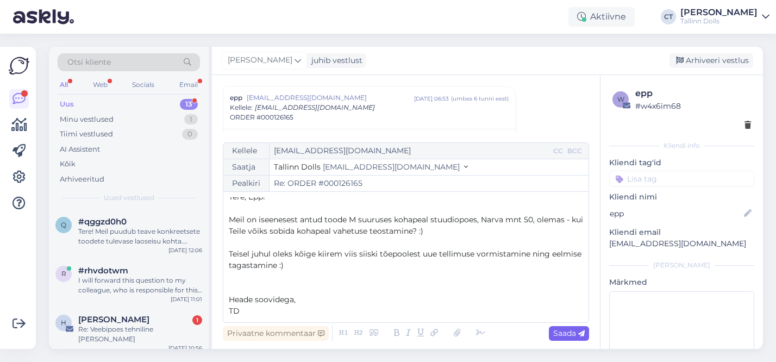
click at [573, 335] on span "Saada" at bounding box center [569, 333] width 32 height 10
type input "Re: ORDER #000126165"
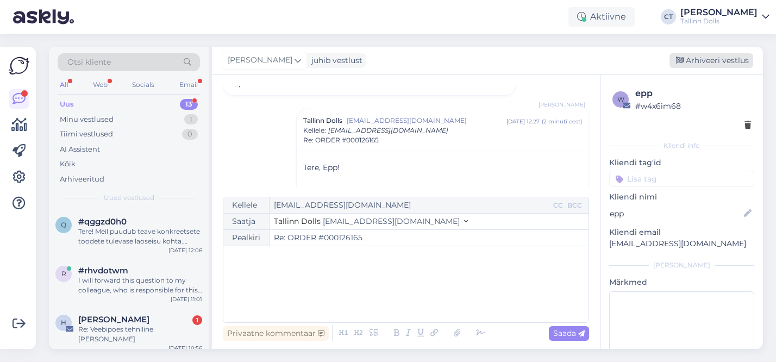
click at [718, 59] on div "Arhiveeri vestlus" at bounding box center [712, 60] width 84 height 15
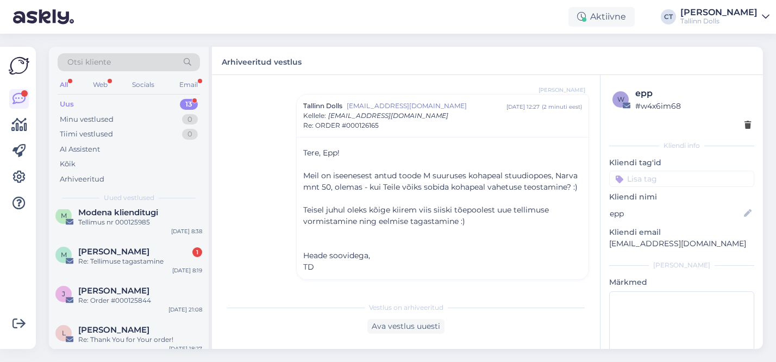
scroll to position [283, 0]
click at [140, 257] on div "Re: Tellimuse tagastamine" at bounding box center [140, 262] width 124 height 10
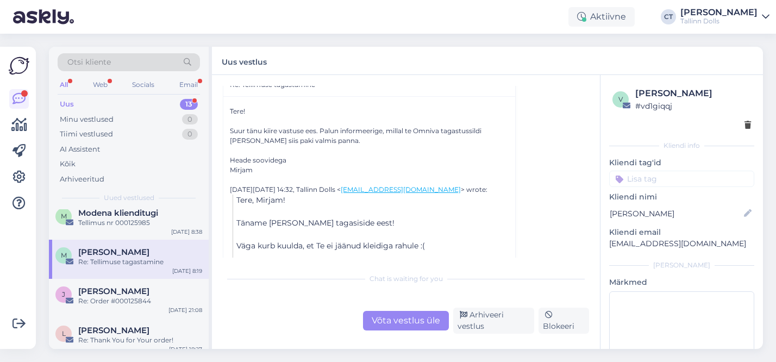
scroll to position [157, 0]
drag, startPoint x: 694, startPoint y: 245, endPoint x: 608, endPoint y: 246, distance: 85.4
click at [608, 246] on div "v Mirjam Padar # vd1giqqj Kliendi info Kliendi tag'id Kliendi nimi Mirjam Padar…" at bounding box center [682, 240] width 163 height 331
copy p "padarmir@gmail.com"
click at [398, 322] on div "Võta vestlus üle" at bounding box center [406, 321] width 86 height 20
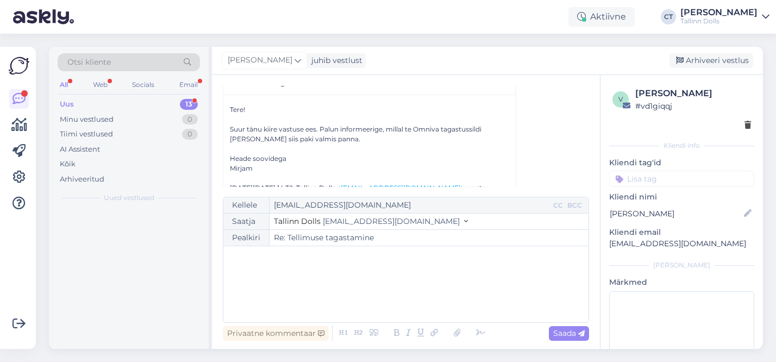
scroll to position [0, 0]
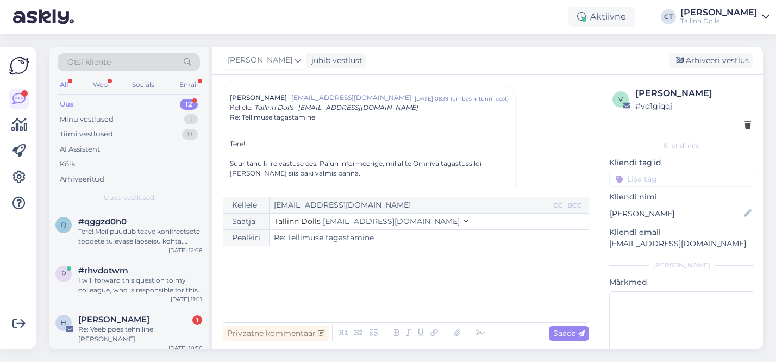
click at [370, 288] on div "﻿" at bounding box center [406, 284] width 354 height 65
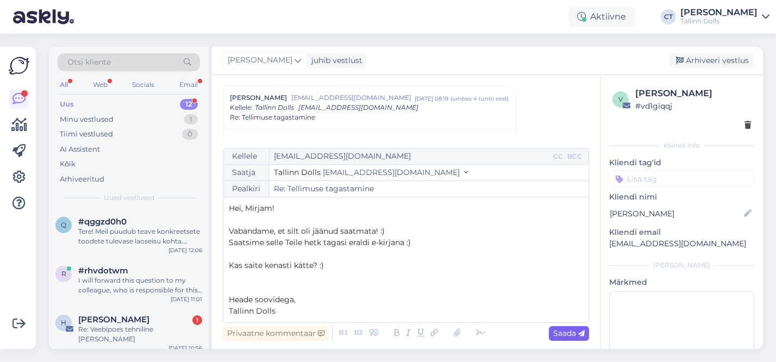
click at [580, 335] on icon at bounding box center [582, 334] width 7 height 7
type input "Re: Re: Tellimuse tagastamine"
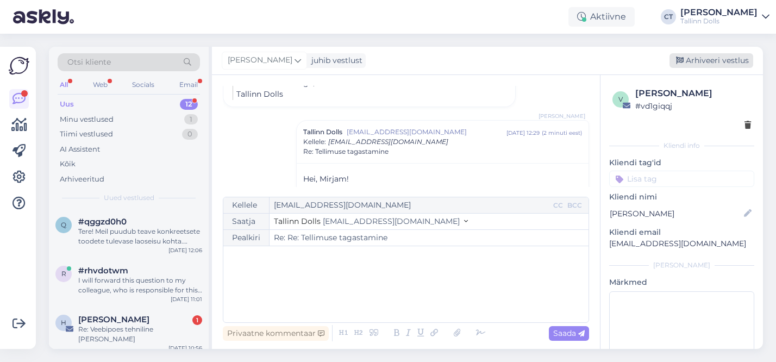
click at [715, 61] on div "Arhiveeri vestlus" at bounding box center [712, 60] width 84 height 15
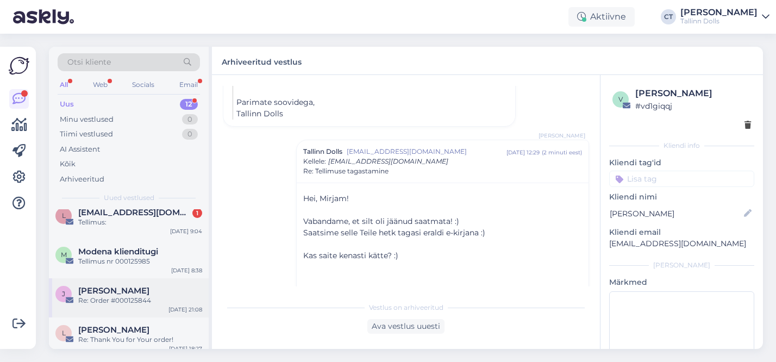
scroll to position [240, 0]
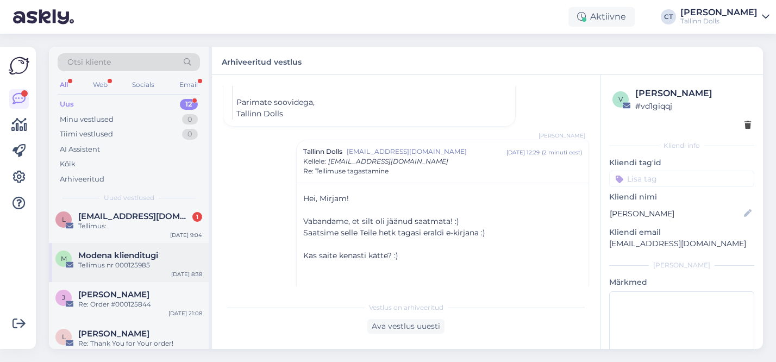
click at [127, 260] on div "Tellimus nr 000125985" at bounding box center [140, 265] width 124 height 10
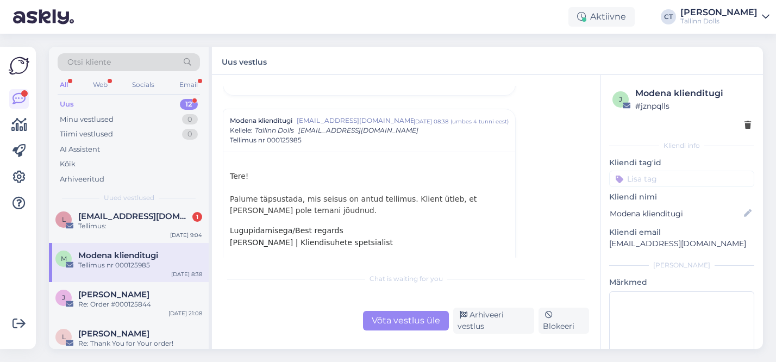
scroll to position [718, 0]
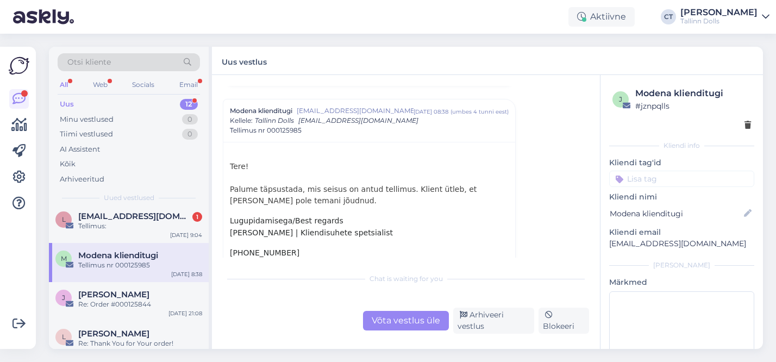
click at [113, 60] on div "Otsi kliente" at bounding box center [129, 62] width 142 height 18
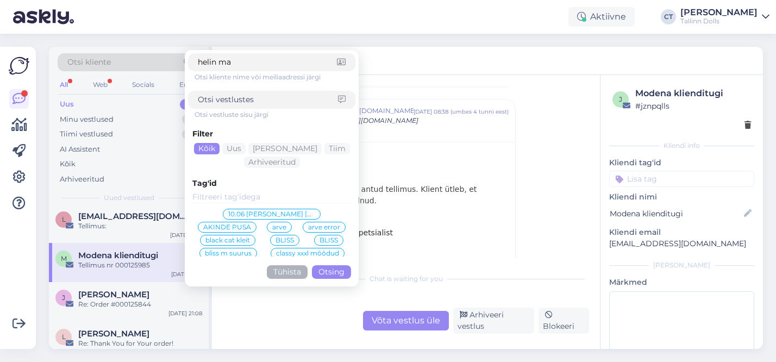
type input "helin mai"
click button "Otsing" at bounding box center [331, 272] width 39 height 14
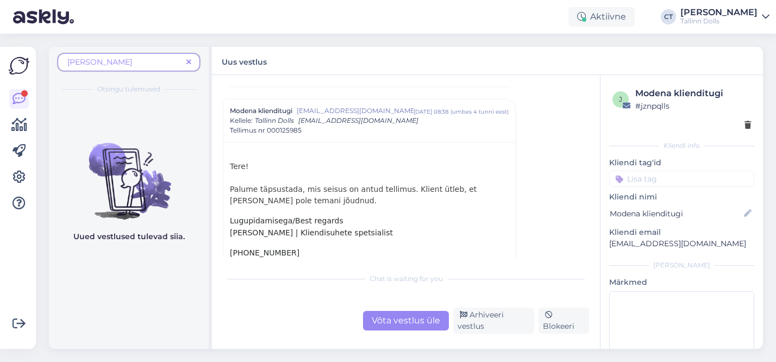
click at [86, 61] on span "helin mai" at bounding box center [99, 62] width 65 height 10
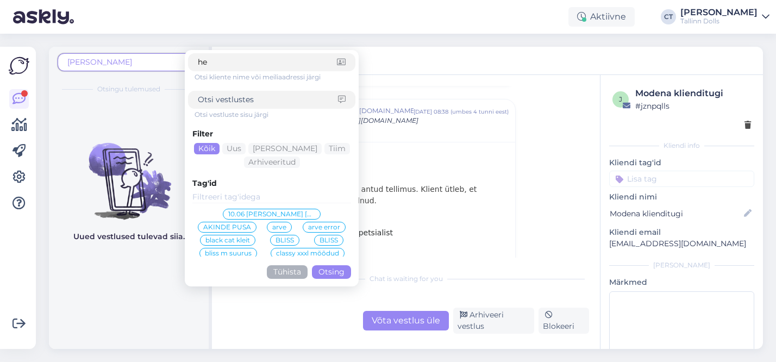
type input "h"
type input "helinsmai@gmail.com"
click button "Otsing" at bounding box center [331, 272] width 39 height 14
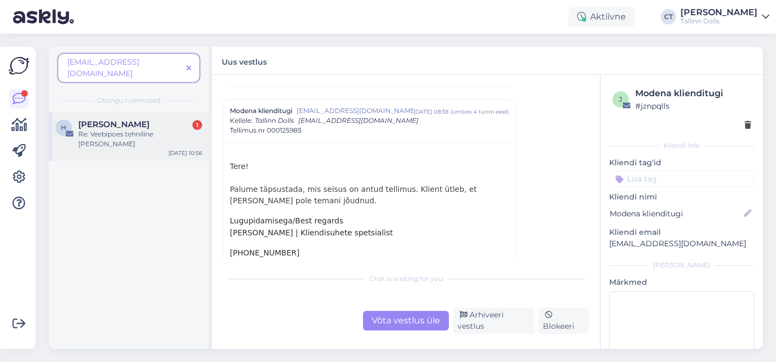
click at [121, 133] on div "H Helina Mai 1 Re: Veebipoes tehniline rike Oct 3 10:56" at bounding box center [129, 136] width 160 height 49
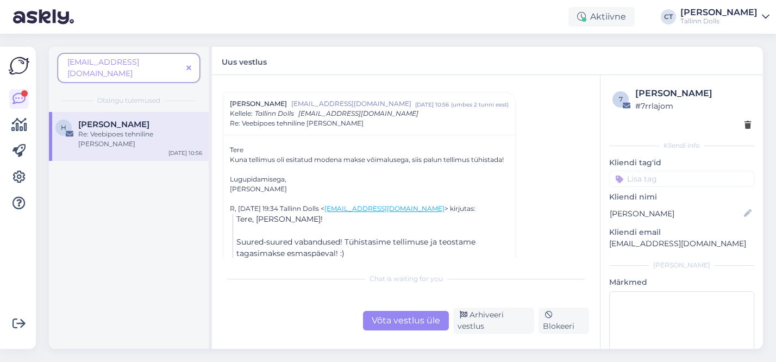
scroll to position [101, 0]
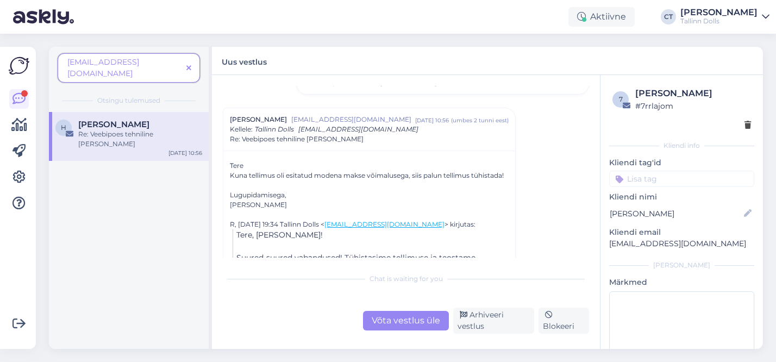
click at [412, 325] on div "Võta vestlus üle" at bounding box center [406, 321] width 86 height 20
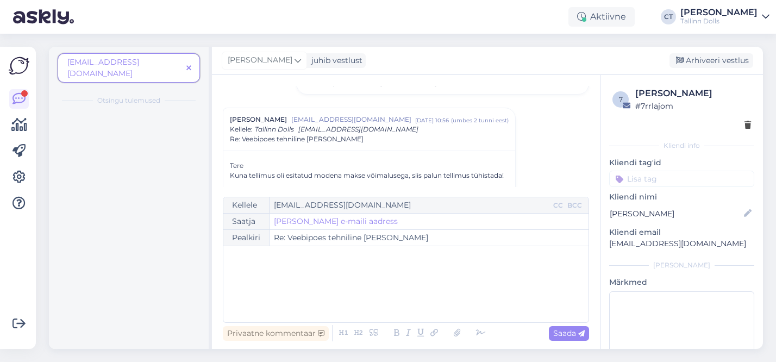
scroll to position [123, 0]
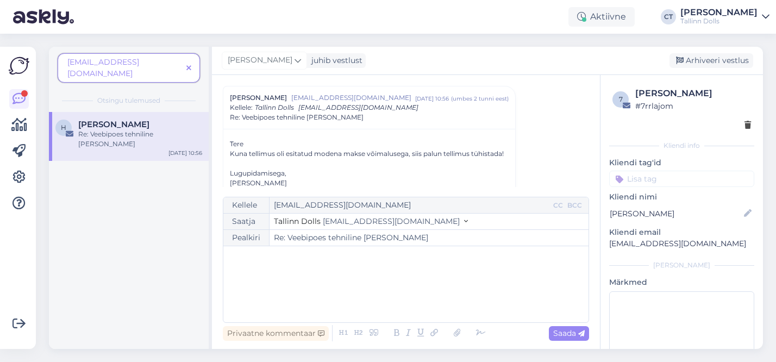
click at [351, 267] on div "﻿" at bounding box center [406, 284] width 354 height 65
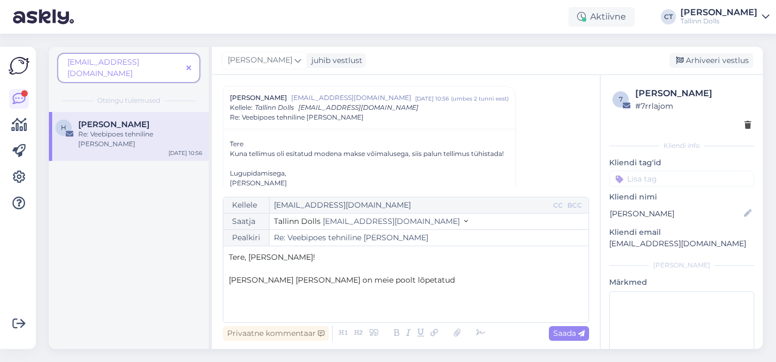
click at [315, 282] on span "Teie Modena leping on meie poolt lõpetatud" at bounding box center [342, 280] width 226 height 10
click at [415, 280] on p "Teie Modena leping sai meie poolt lõpetatud" at bounding box center [406, 280] width 354 height 11
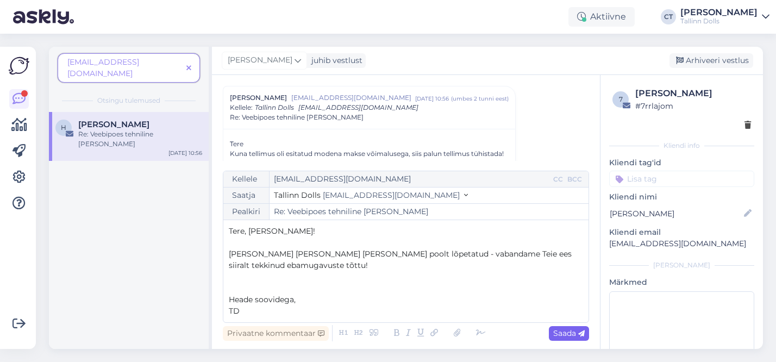
click at [576, 334] on span "Saada" at bounding box center [569, 333] width 32 height 10
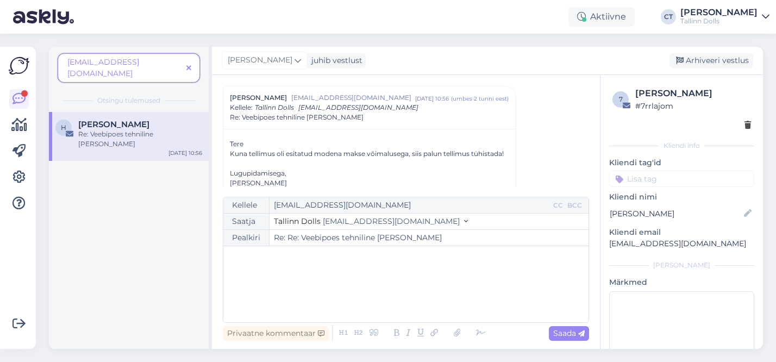
type input "Re: Veebipoes tehniline rike"
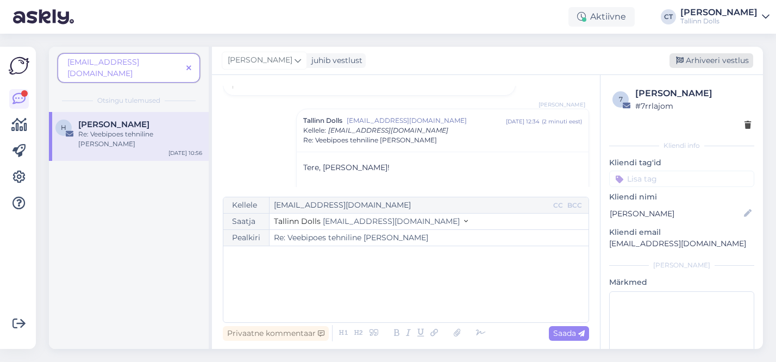
click at [709, 58] on div "Arhiveeri vestlus" at bounding box center [712, 60] width 84 height 15
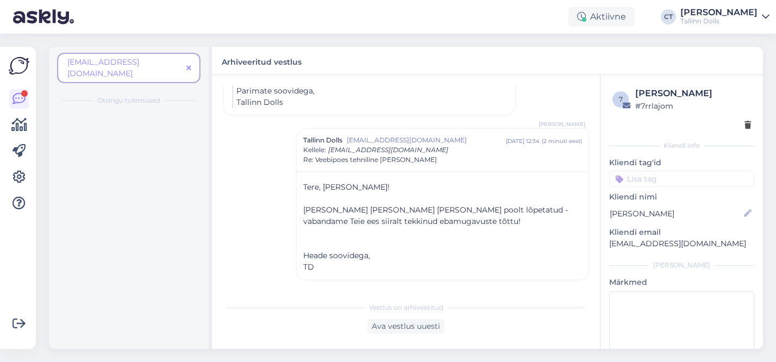
scroll to position [314, 0]
click at [186, 65] on icon at bounding box center [188, 69] width 5 height 8
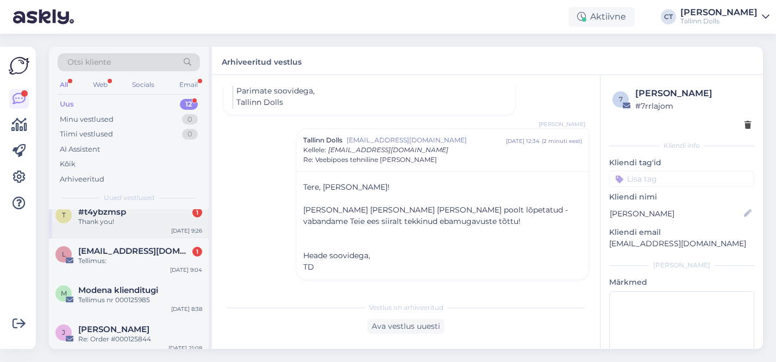
scroll to position [201, 0]
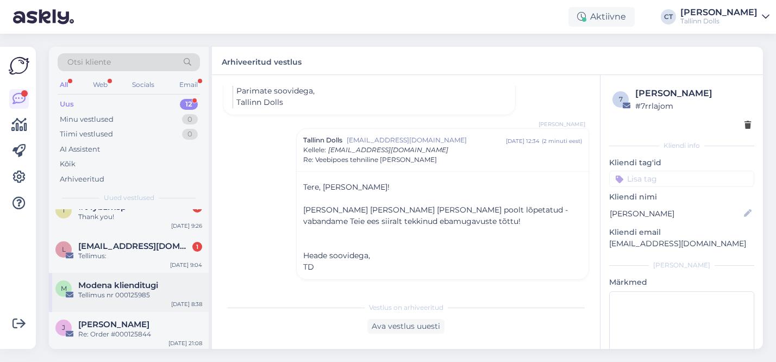
click at [138, 303] on div "M Modena klienditugi Tellimus nr 000125985 Oct 3 8:38" at bounding box center [129, 292] width 160 height 39
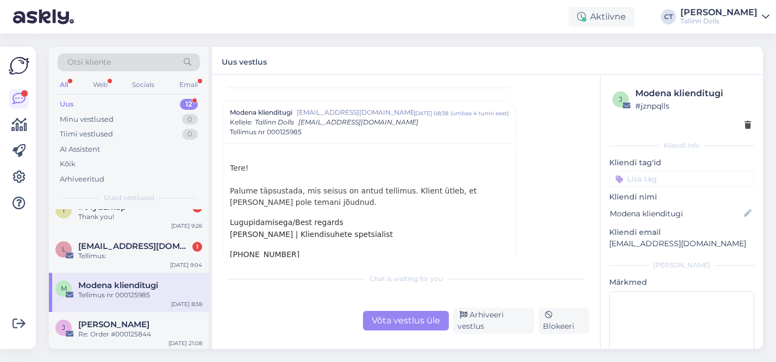
scroll to position [716, 0]
click at [401, 326] on div "Võta vestlus üle" at bounding box center [406, 321] width 86 height 20
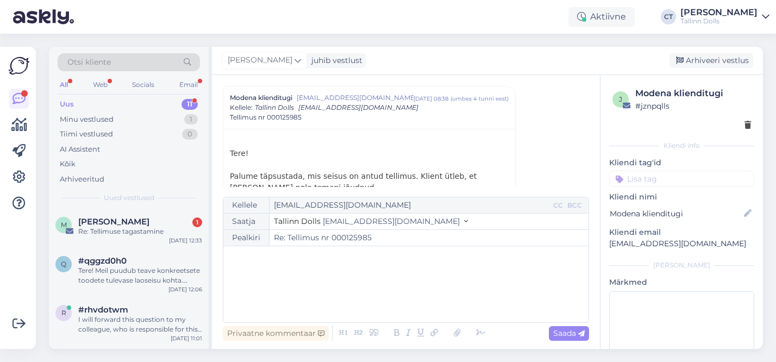
click at [325, 277] on div "﻿" at bounding box center [406, 284] width 354 height 65
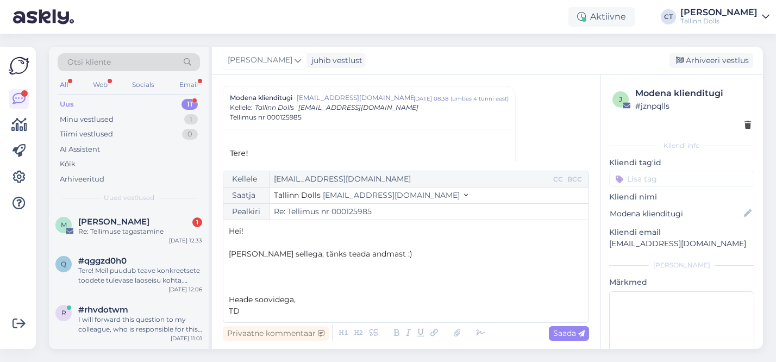
click at [301, 265] on p "﻿" at bounding box center [406, 265] width 354 height 11
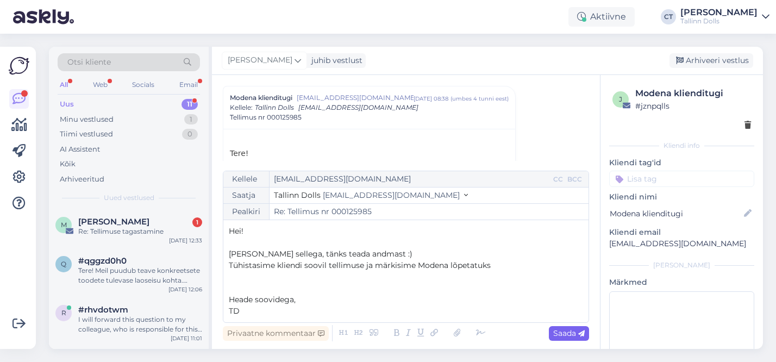
click at [565, 333] on span "Saada" at bounding box center [569, 333] width 32 height 10
type input "Re: Tellimus nr 000125985"
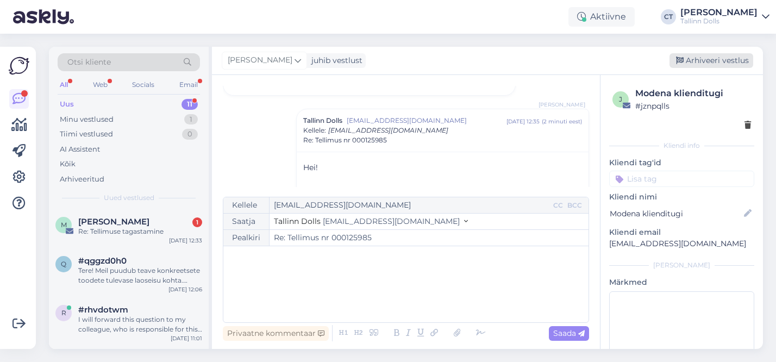
click at [721, 59] on div "Arhiveeri vestlus" at bounding box center [712, 60] width 84 height 15
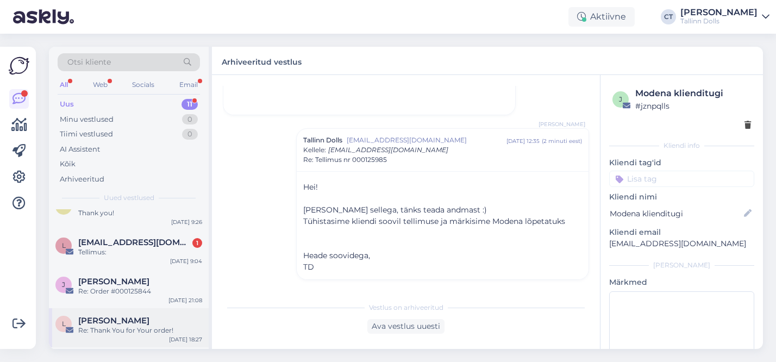
scroll to position [198, 0]
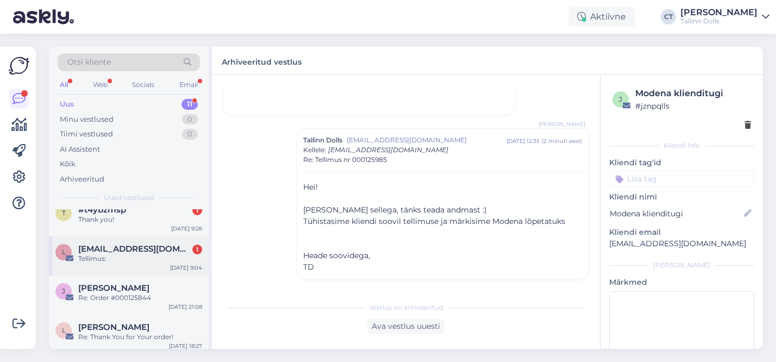
click at [130, 254] on div "Tellimus:" at bounding box center [140, 259] width 124 height 10
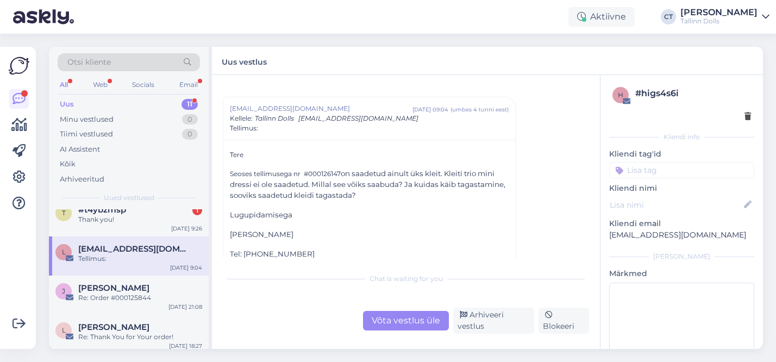
scroll to position [20, 0]
drag, startPoint x: 343, startPoint y: 171, endPoint x: 323, endPoint y: 171, distance: 19.6
click at [323, 171] on p "Seoses tellimusega nr #000126147 on saadetud ainult üks kleit. Kleiti trio mini…" at bounding box center [369, 183] width 279 height 33
copy p "126147"
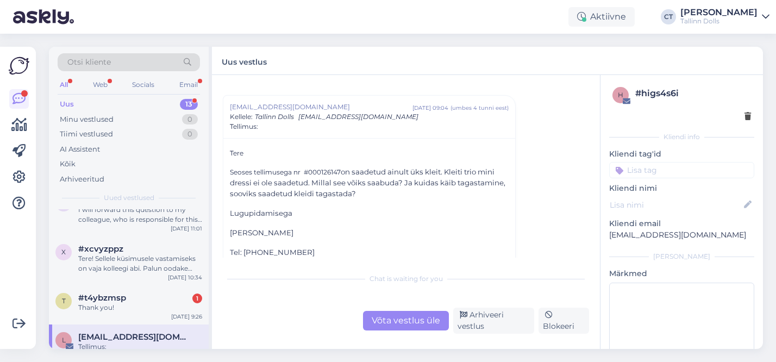
click at [416, 323] on div "Võta vestlus üle" at bounding box center [406, 321] width 86 height 20
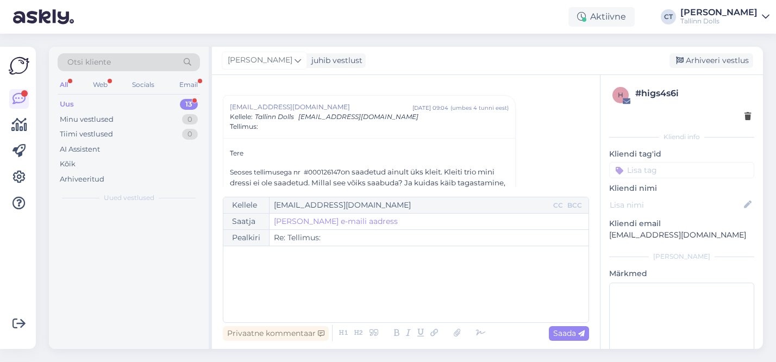
scroll to position [0, 0]
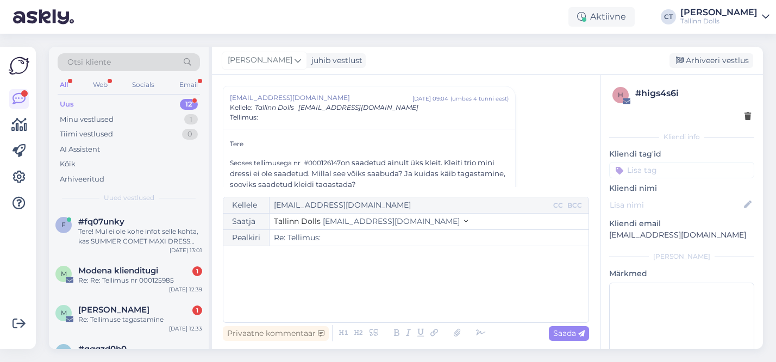
click at [342, 275] on div "﻿" at bounding box center [406, 284] width 354 height 65
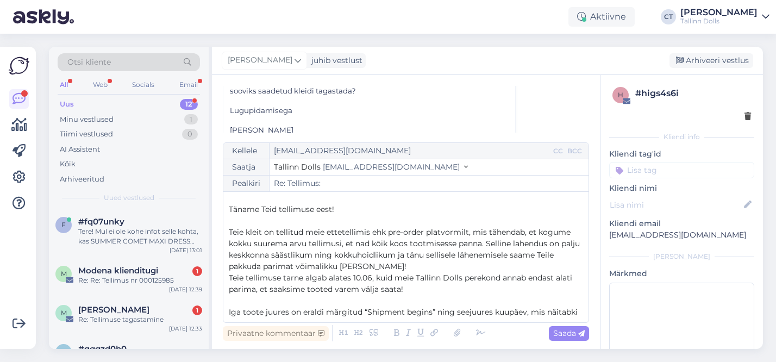
scroll to position [13, 0]
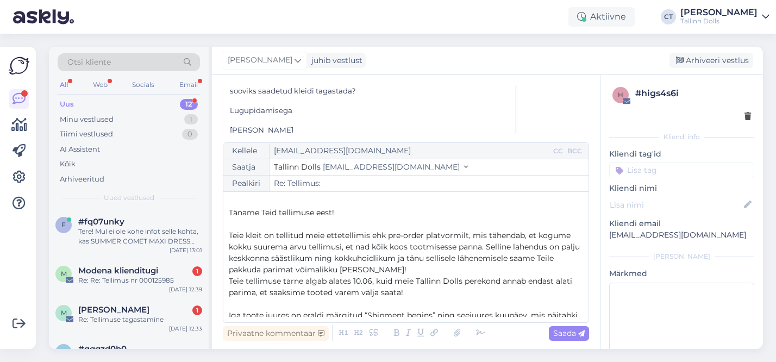
click at [245, 234] on span "Teie kleit on tellitud meie ettetellimis ehk pre-order platvormilt, mis tähenda…" at bounding box center [405, 253] width 353 height 44
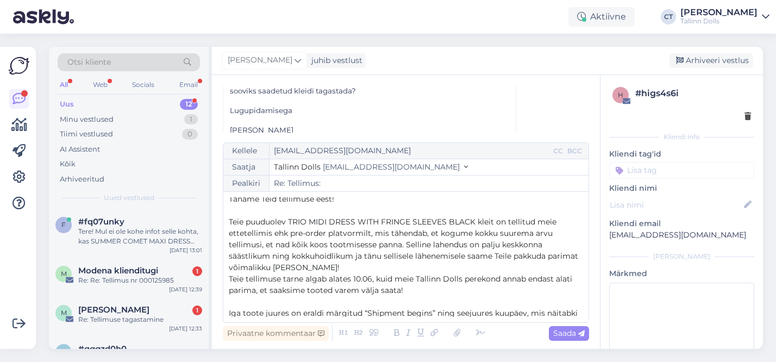
scroll to position [31, 0]
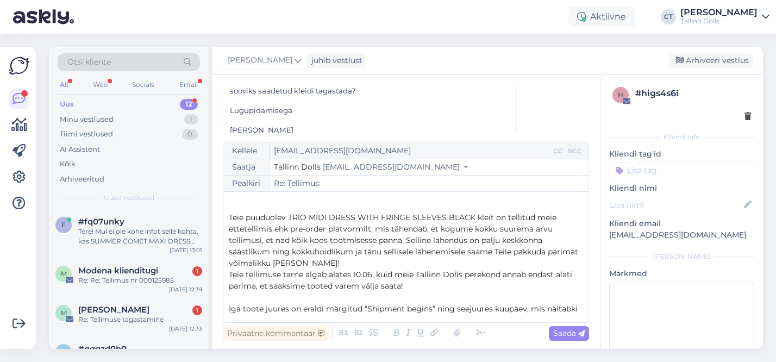
click at [360, 272] on span "Teie tellimuse tarne algab alates 10.06, kuid meie Tallinn Dolls perekond annab…" at bounding box center [402, 280] width 346 height 21
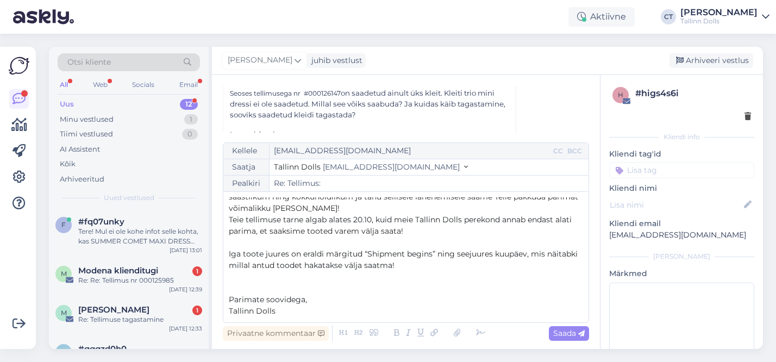
scroll to position [98, 0]
click at [409, 270] on p "Iga toote juures on eraldi märgitud “Shipment begins” ning seejuures kuupäev, m…" at bounding box center [406, 259] width 354 height 23
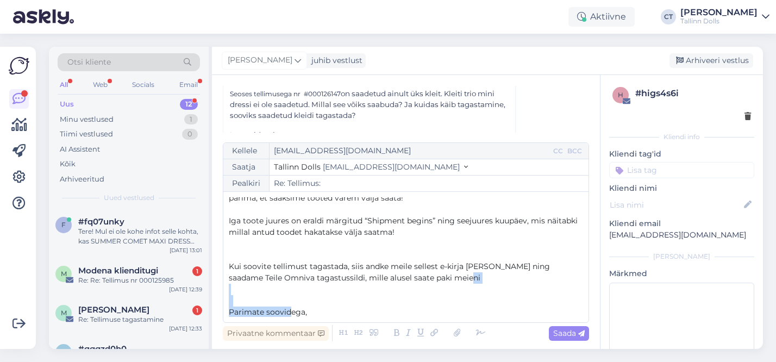
scroll to position [132, 0]
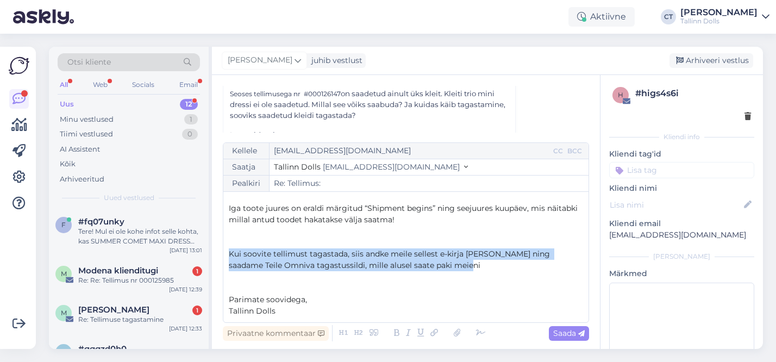
drag, startPoint x: 425, startPoint y: 312, endPoint x: 225, endPoint y: 254, distance: 208.7
click at [225, 254] on div "Kellele lizzy19@hot.ee CC BCC Saatja Tallinn Dolls info@tallinndolls.com Pealki…" at bounding box center [406, 232] width 366 height 181
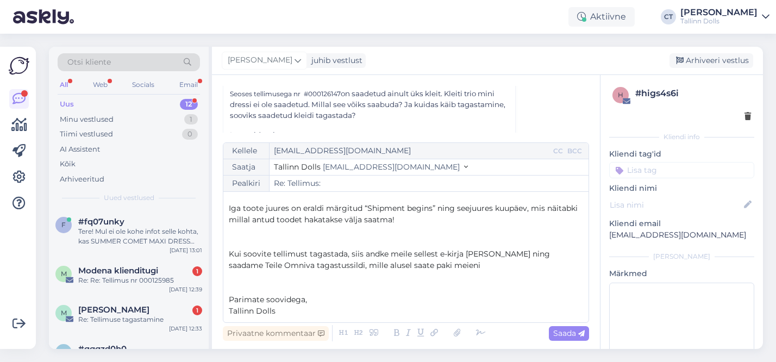
scroll to position [120, 0]
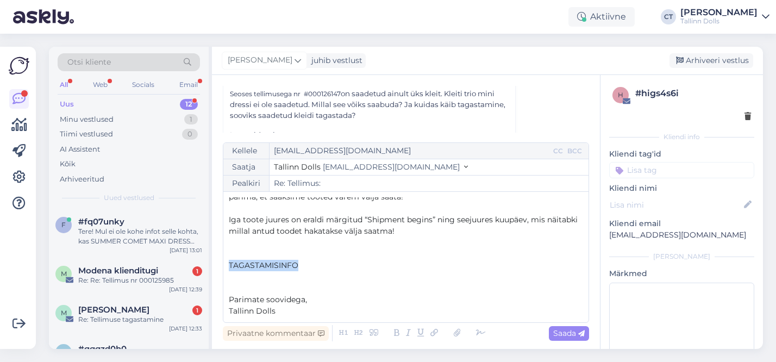
drag, startPoint x: 299, startPoint y: 264, endPoint x: 229, endPoint y: 263, distance: 70.1
click at [229, 263] on p "TAGASTAMISINFO" at bounding box center [406, 265] width 354 height 11
click at [420, 334] on icon at bounding box center [420, 333] width 13 height 15
click at [332, 279] on p "﻿" at bounding box center [406, 276] width 354 height 11
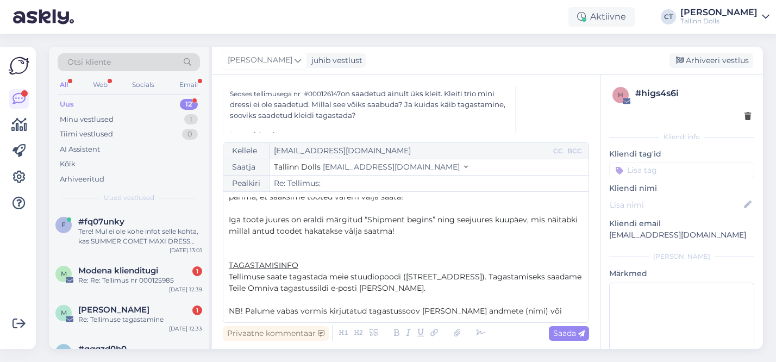
scroll to position [269, 0]
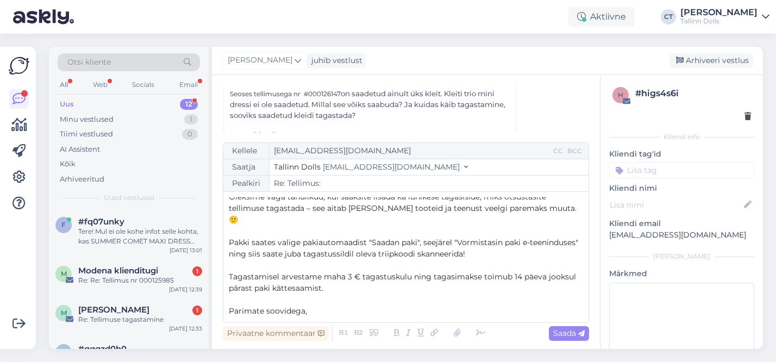
click at [295, 306] on span "Parimate soovidega," at bounding box center [268, 311] width 78 height 10
click at [269, 294] on p at bounding box center [406, 299] width 354 height 11
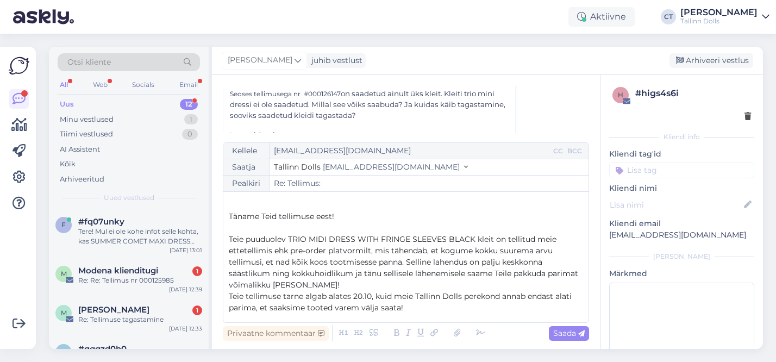
scroll to position [0, 0]
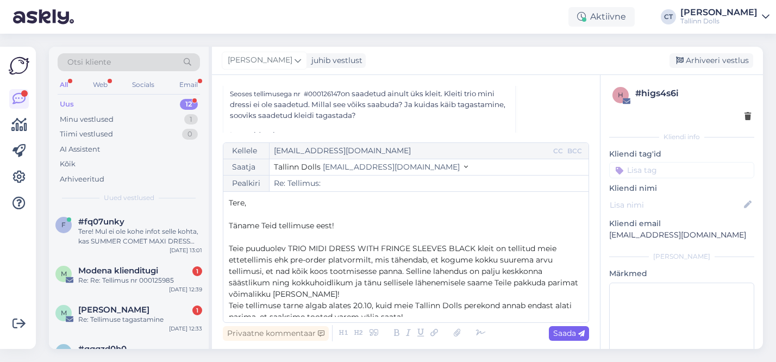
click at [568, 335] on span "Saada" at bounding box center [569, 333] width 32 height 10
type input "Re: Tellimus:"
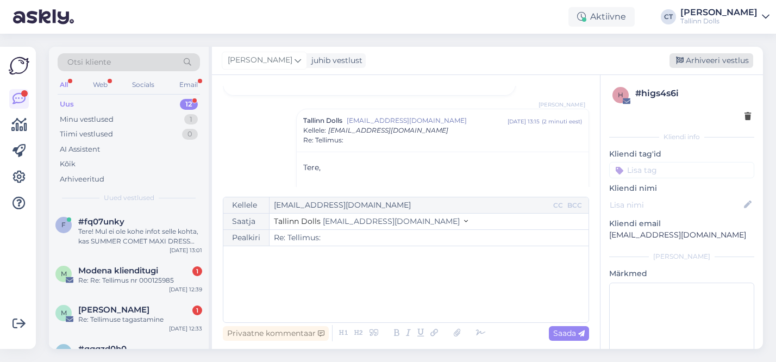
click at [723, 57] on div "Arhiveeri vestlus" at bounding box center [712, 60] width 84 height 15
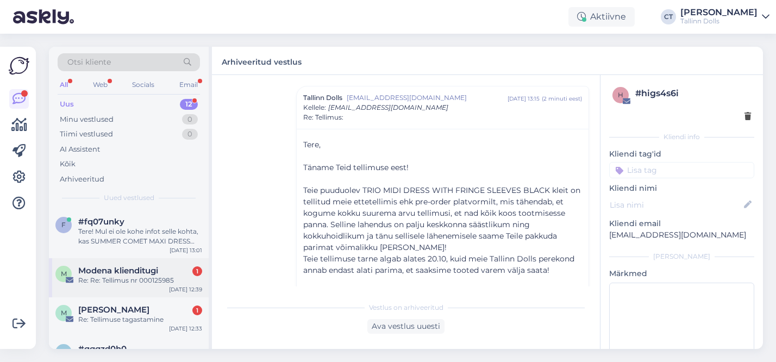
click at [148, 276] on div "Re: Re: Tellimus nr 000125985" at bounding box center [140, 281] width 124 height 10
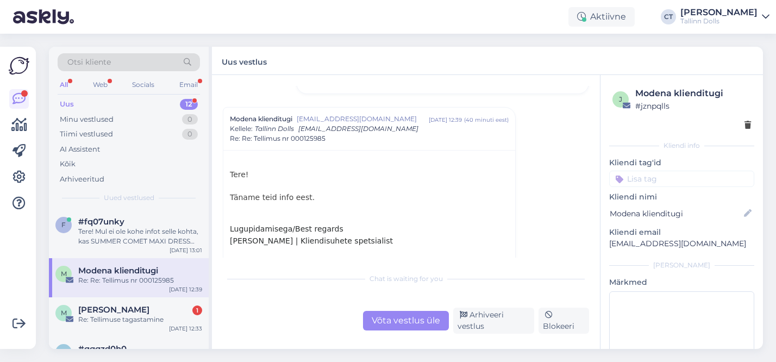
scroll to position [804, 0]
click at [492, 318] on div "Arhiveeri vestlus" at bounding box center [493, 321] width 81 height 26
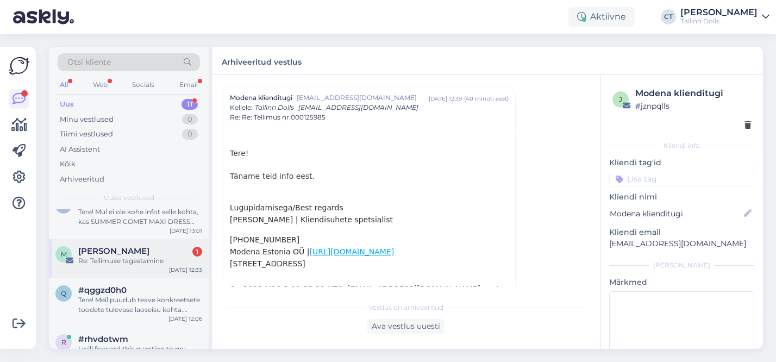
scroll to position [21, 0]
click at [148, 301] on div "Tere! Meil puudub teave konkreetsete toodete tulevase laoseisu kohta. Edastan t…" at bounding box center [140, 304] width 124 height 20
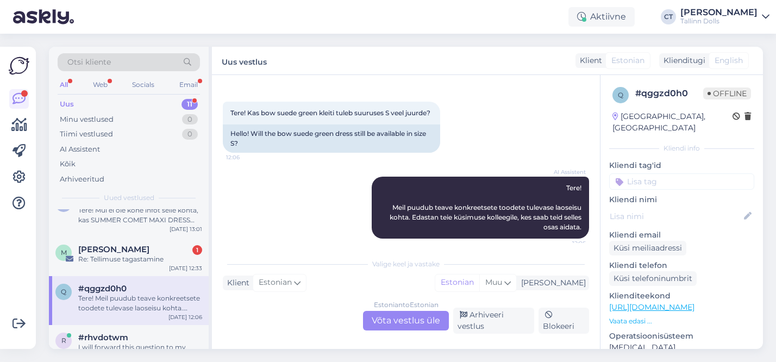
scroll to position [40, 0]
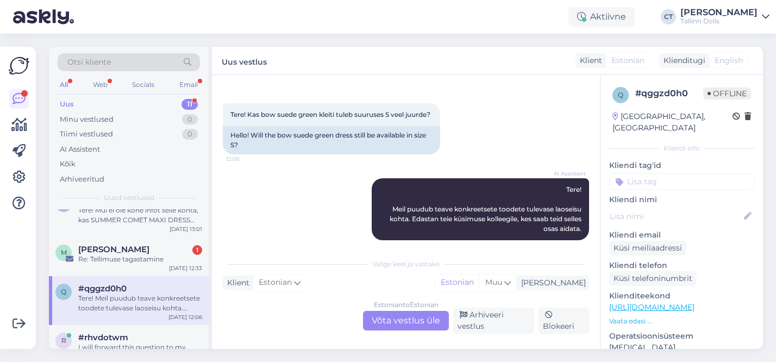
click at [407, 329] on div "Estonian to Estonian Võta vestlus üle" at bounding box center [406, 321] width 86 height 20
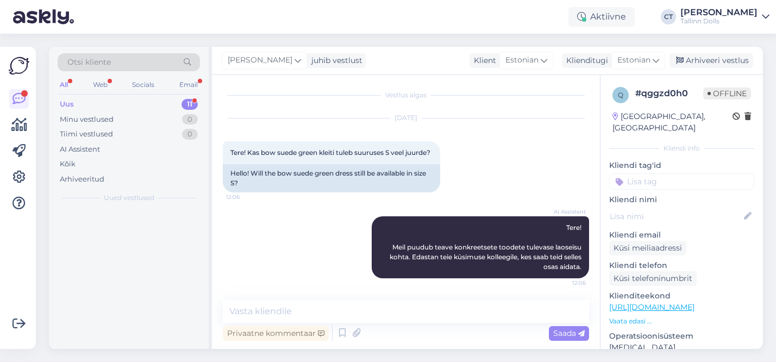
scroll to position [0, 0]
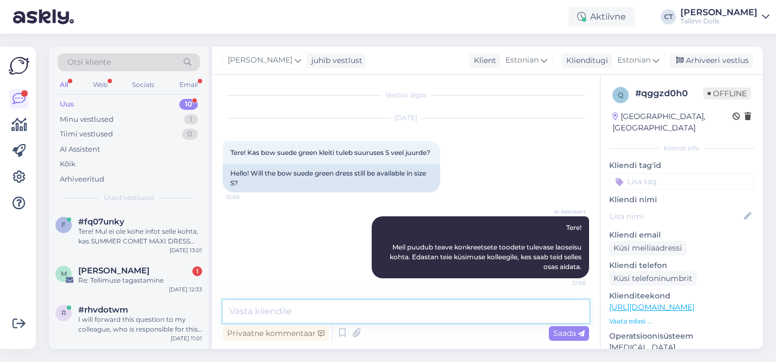
click at [368, 309] on textarea at bounding box center [406, 311] width 366 height 23
type textarea "h"
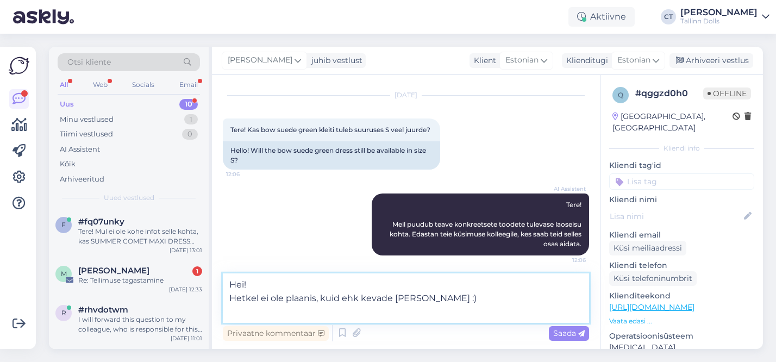
scroll to position [39, 0]
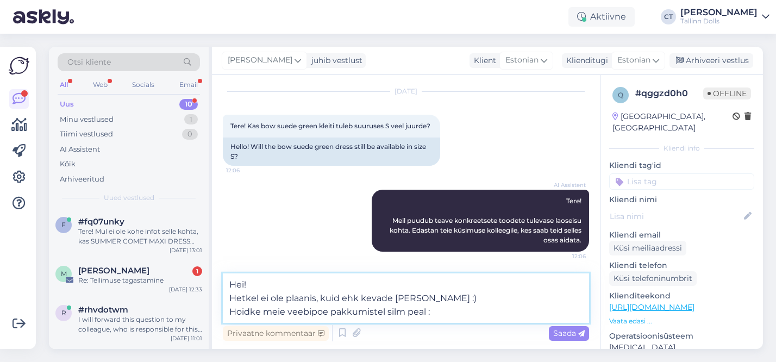
type textarea "Hei! Hetkel ei ole plaanis, kuid ehk kevade poole :) Hoidke meie veebipoe pakku…"
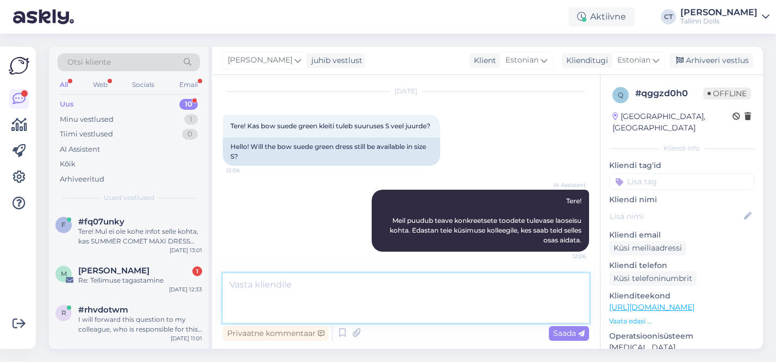
scroll to position [78, 0]
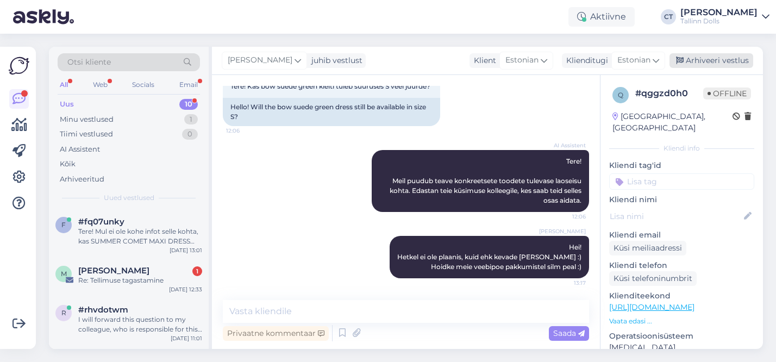
click at [730, 60] on div "Arhiveeri vestlus" at bounding box center [712, 60] width 84 height 15
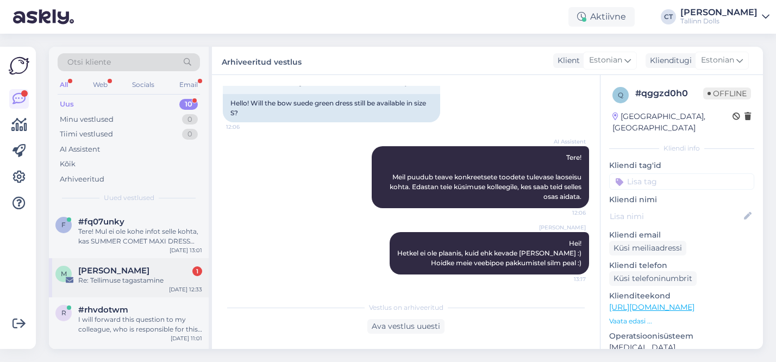
scroll to position [54, 0]
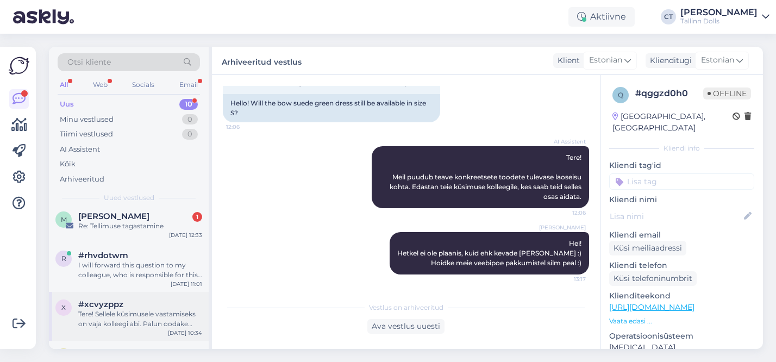
click at [134, 325] on div "Tere! Sellele küsimusele vastamiseks on vaja kolleegi abi. Palun oodake hetk, m…" at bounding box center [140, 319] width 124 height 20
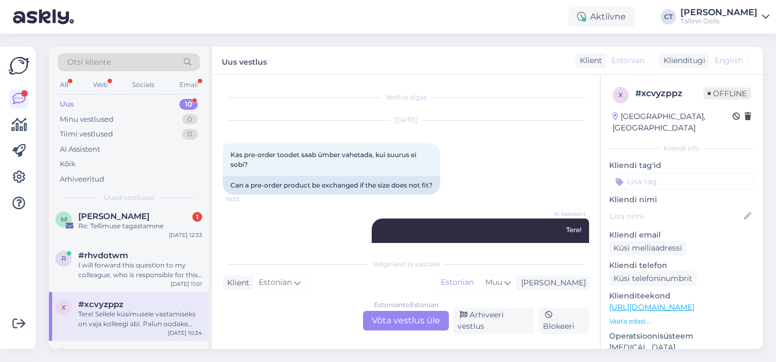
scroll to position [49, 0]
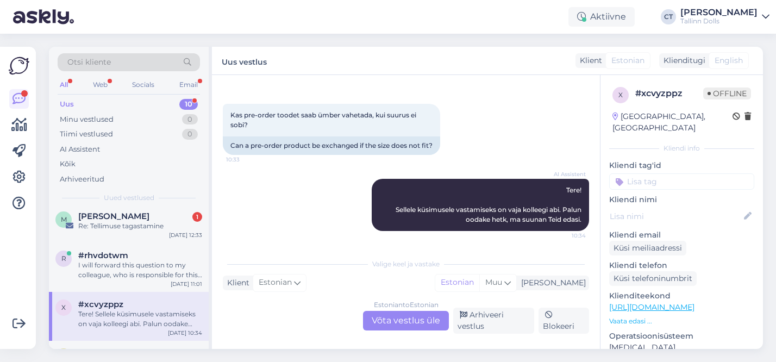
click at [401, 326] on div "Estonian to Estonian Võta vestlus üle" at bounding box center [406, 321] width 86 height 20
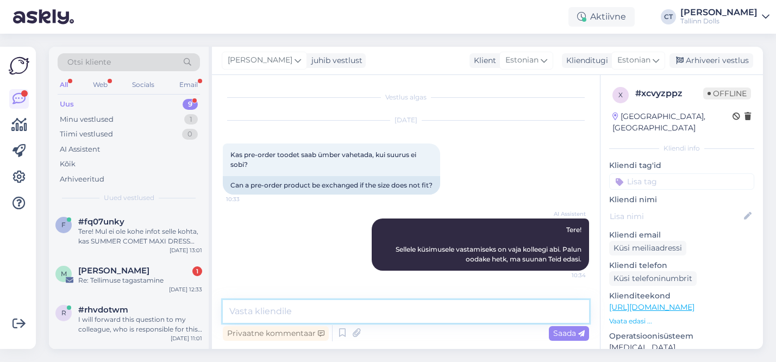
click at [352, 312] on textarea at bounding box center [406, 311] width 366 height 23
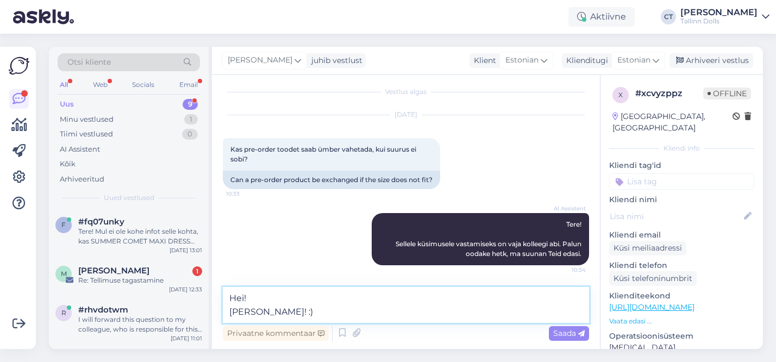
scroll to position [29, 0]
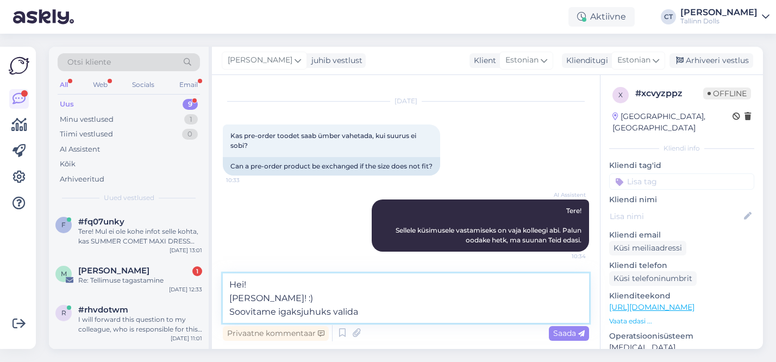
drag, startPoint x: 368, startPoint y: 313, endPoint x: 222, endPoint y: 310, distance: 146.3
click at [222, 310] on div "Vestlus algas Oct 3 2025 Kas pre-order toodet saab ümber vahetada, kui suurus e…" at bounding box center [406, 212] width 388 height 274
click at [278, 299] on textarea "Hei! Ikka saame! :)" at bounding box center [406, 297] width 366 height 49
drag, startPoint x: 350, startPoint y: 313, endPoint x: 225, endPoint y: 298, distance: 125.4
click at [225, 298] on textarea "Hei! Ikka saame vahetada! :)" at bounding box center [406, 297] width 366 height 49
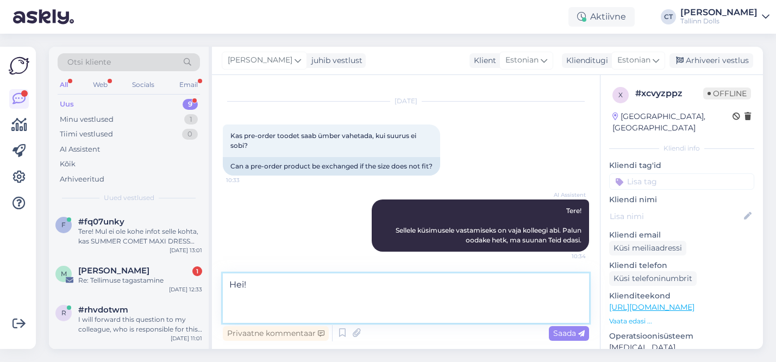
scroll to position [15, 0]
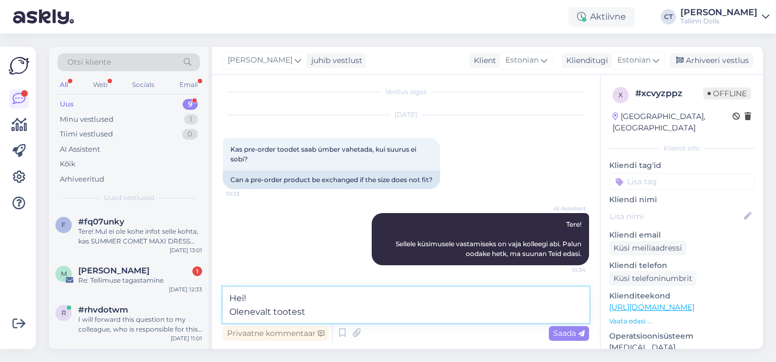
drag, startPoint x: 312, startPoint y: 312, endPoint x: 230, endPoint y: 310, distance: 82.1
click at [230, 310] on textarea "Hei! Olenevalt tootest" at bounding box center [406, 305] width 366 height 36
type textarea "Hei! Ikka saame vahetada :)"
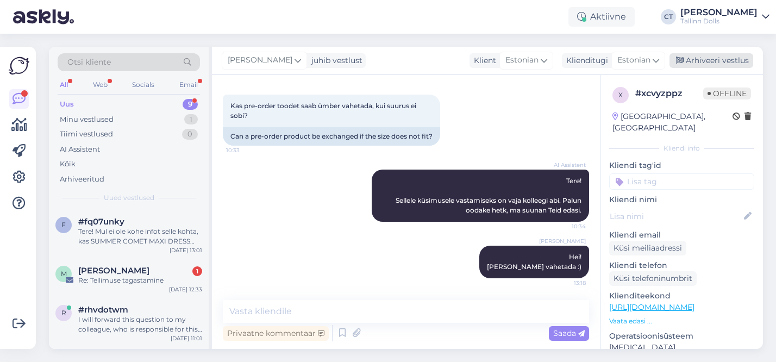
click at [713, 63] on div "Arhiveeri vestlus" at bounding box center [712, 60] width 84 height 15
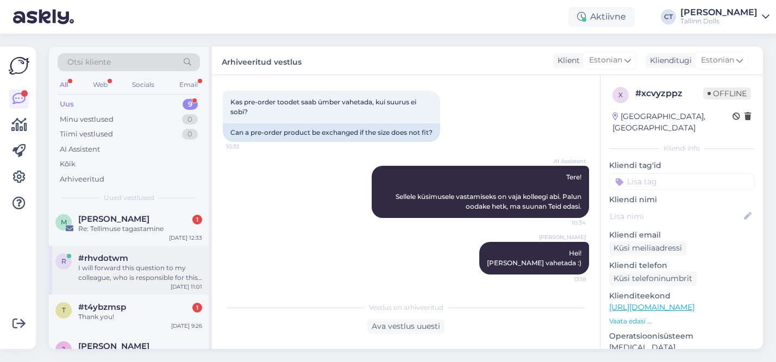
scroll to position [54, 0]
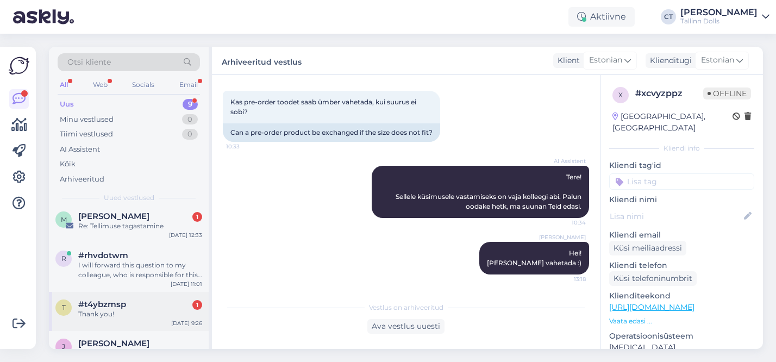
click at [131, 322] on div "t #t4ybzmsp 1 Thank you! Oct 3 9:26" at bounding box center [129, 311] width 160 height 39
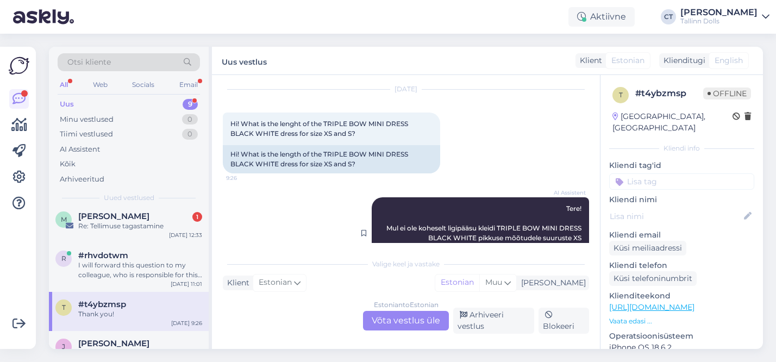
scroll to position [134, 0]
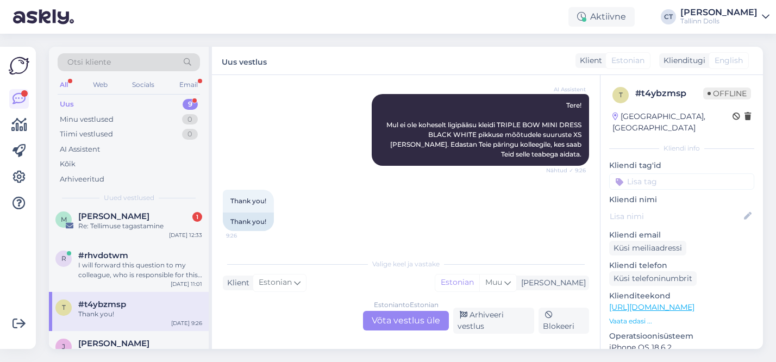
click at [391, 321] on div "Estonian to Estonian Võta vestlus üle" at bounding box center [406, 321] width 86 height 20
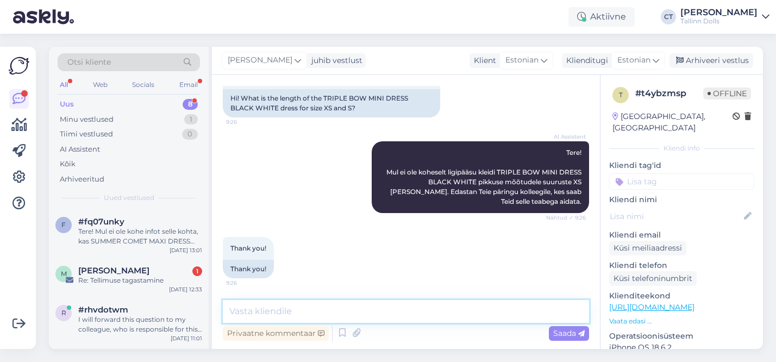
click at [358, 310] on textarea at bounding box center [406, 311] width 366 height 23
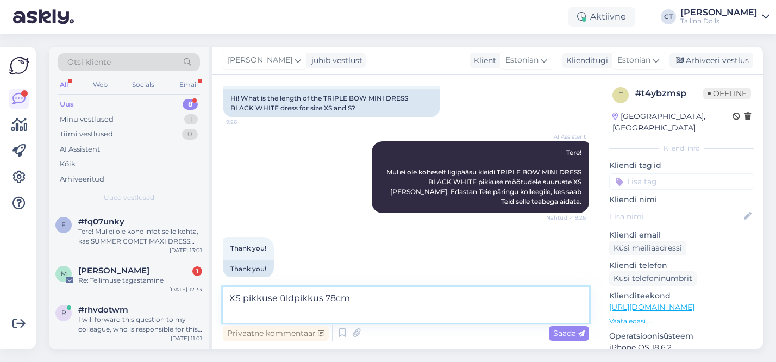
scroll to position [100, 0]
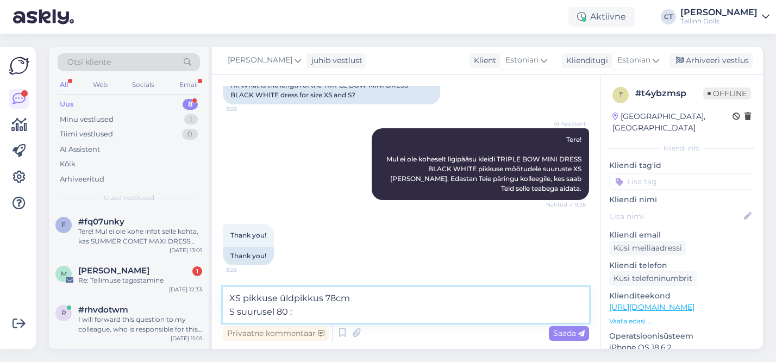
type textarea "XS pikkuse üldpikkus 78cm S suurusel 80 :)"
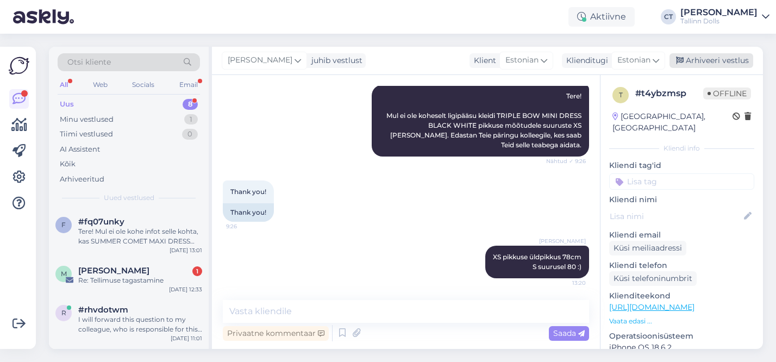
click at [725, 58] on div "Arhiveeri vestlus" at bounding box center [712, 60] width 84 height 15
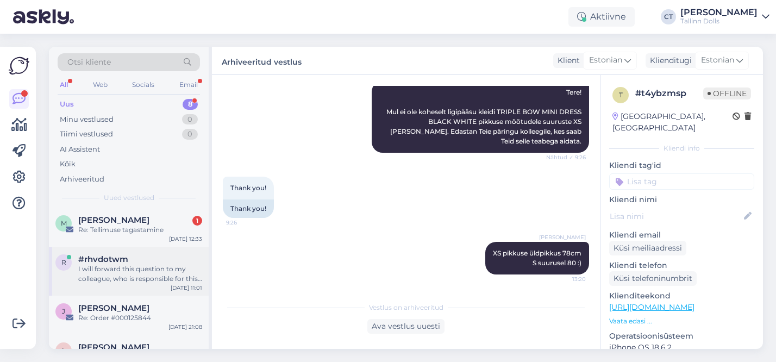
scroll to position [58, 0]
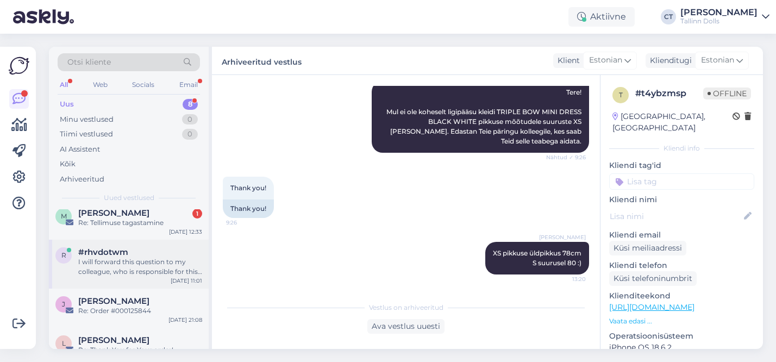
click at [134, 272] on div "I will forward this question to my colleague, who is responsible for this. The …" at bounding box center [140, 267] width 124 height 20
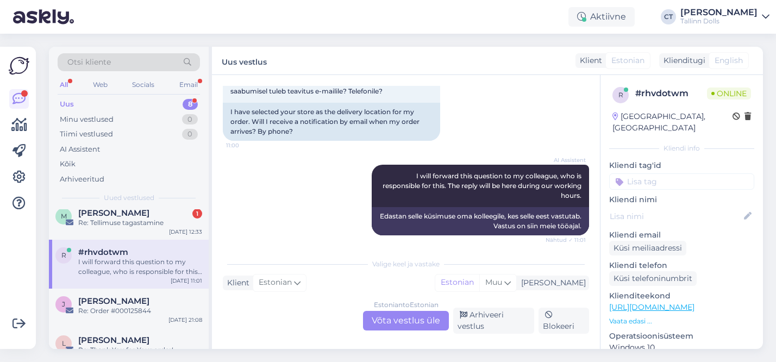
scroll to position [190, 0]
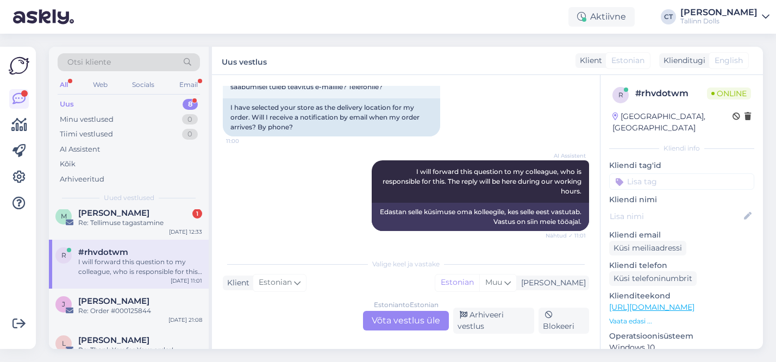
click at [397, 321] on div "Estonian to Estonian Võta vestlus üle" at bounding box center [406, 321] width 86 height 20
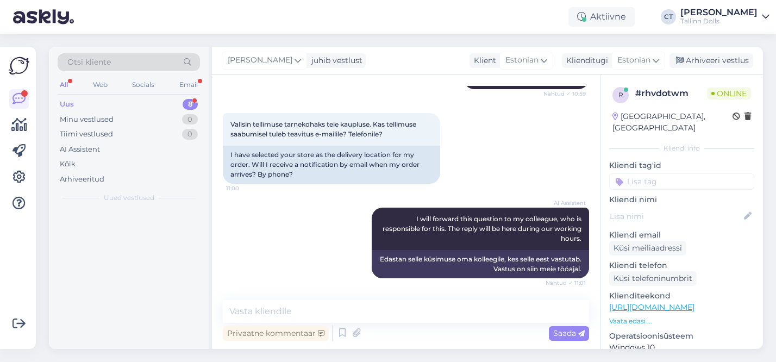
scroll to position [0, 0]
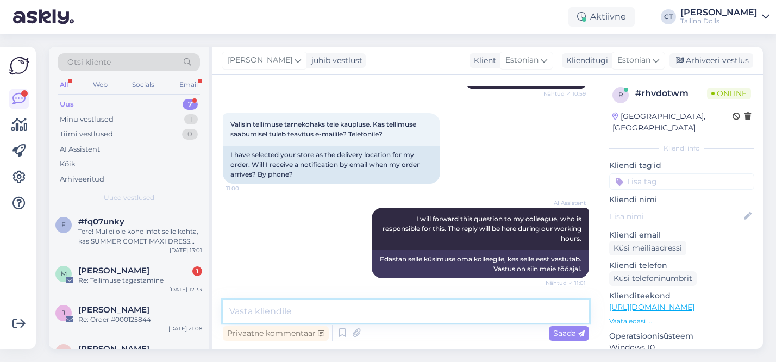
click at [338, 313] on textarea at bounding box center [406, 311] width 366 height 23
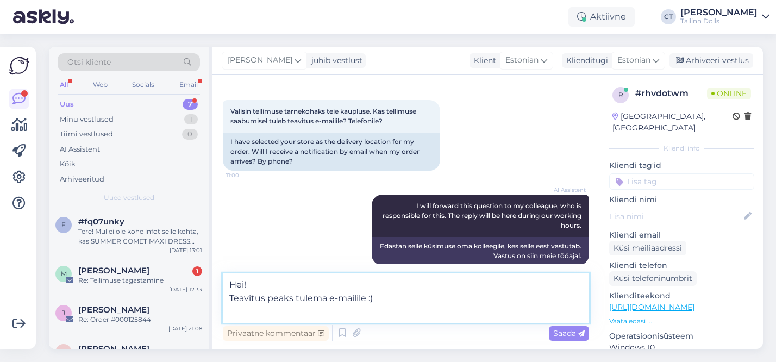
scroll to position [169, 0]
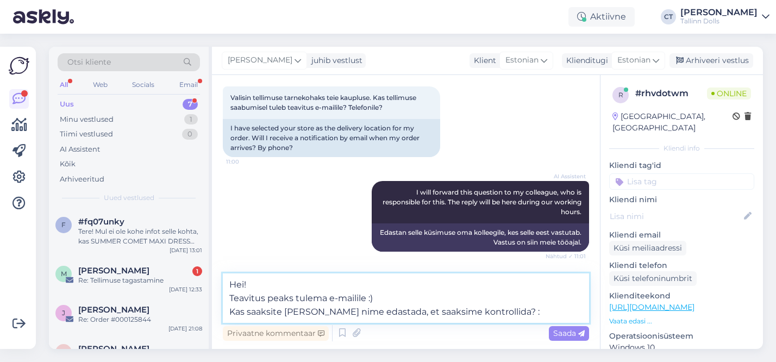
type textarea "Hei! Teavitus peaks tulema e-mailile :) Kas saaksite meile oma nime edastada, e…"
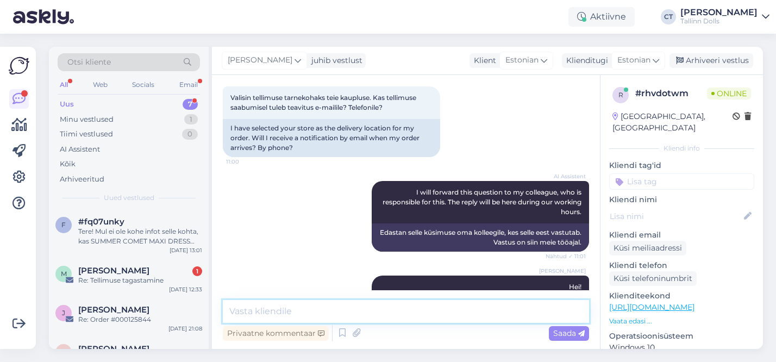
scroll to position [219, 0]
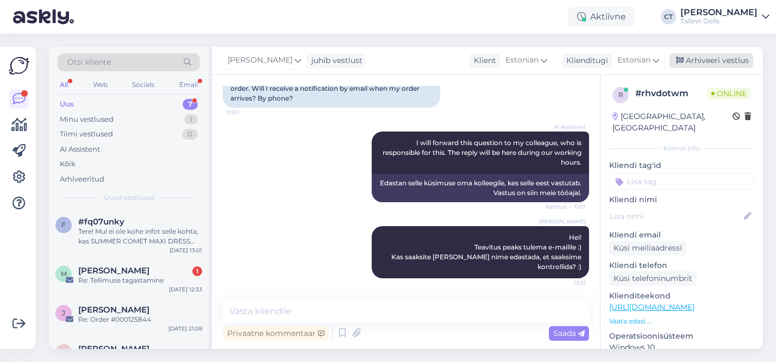
click at [715, 61] on div "Arhiveeri vestlus" at bounding box center [712, 60] width 84 height 15
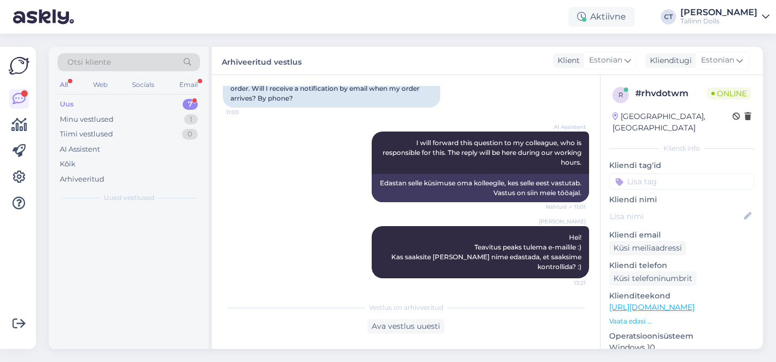
scroll to position [222, 0]
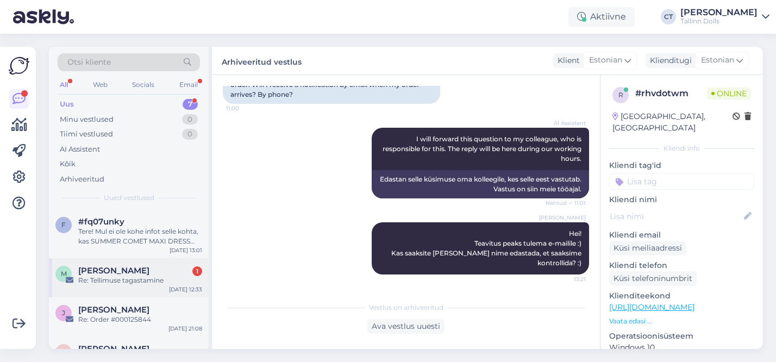
click at [130, 283] on div "Re: Tellimuse tagastamine" at bounding box center [140, 281] width 124 height 10
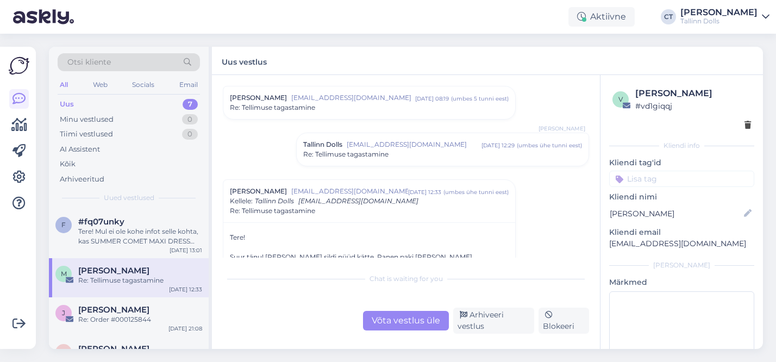
scroll to position [199, 0]
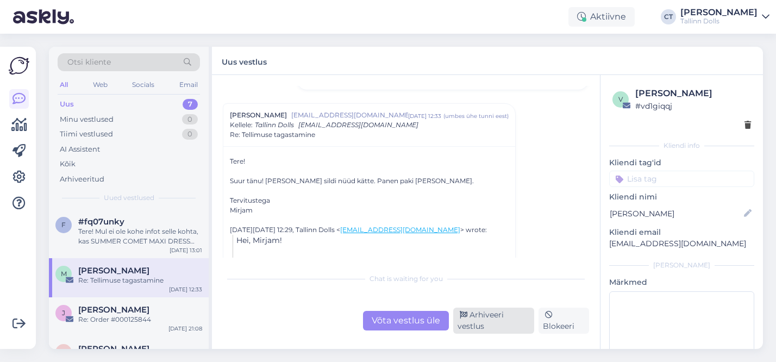
click at [482, 316] on div "Arhiveeri vestlus" at bounding box center [493, 321] width 81 height 26
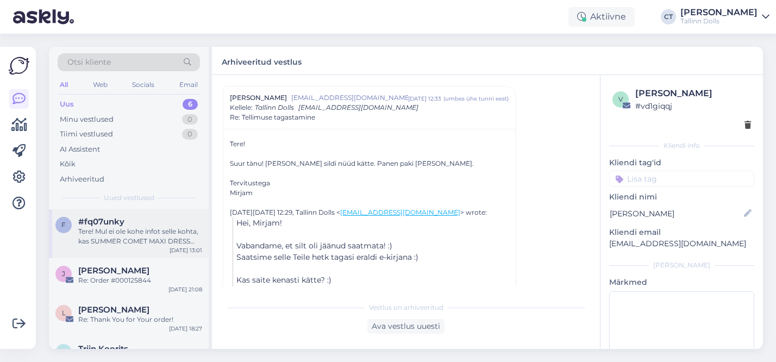
click at [129, 247] on div "f #fq07unky Tere! Mul ei ole kohe infot selle kohta, kas SUMMER COMET MAXI DRES…" at bounding box center [129, 233] width 160 height 49
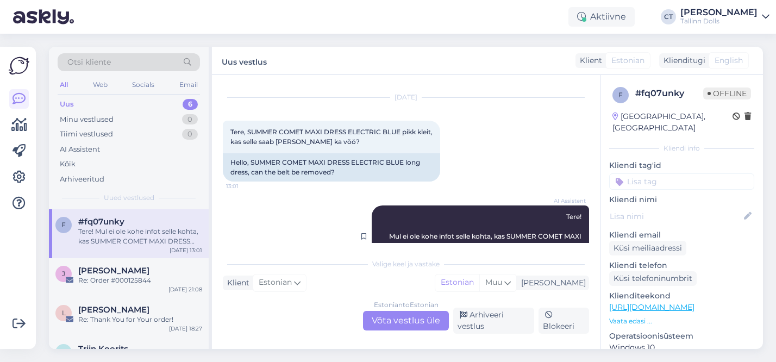
scroll to position [23, 0]
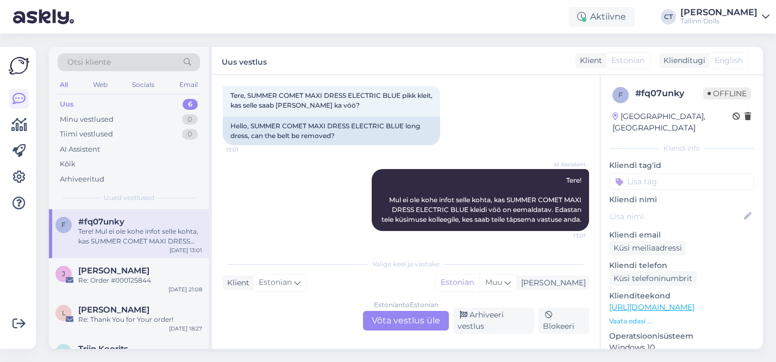
click at [403, 322] on div "Estonian to Estonian Võta vestlus üle" at bounding box center [406, 321] width 86 height 20
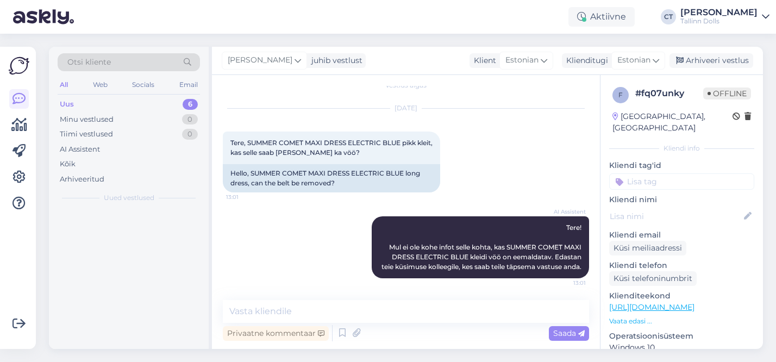
scroll to position [22, 0]
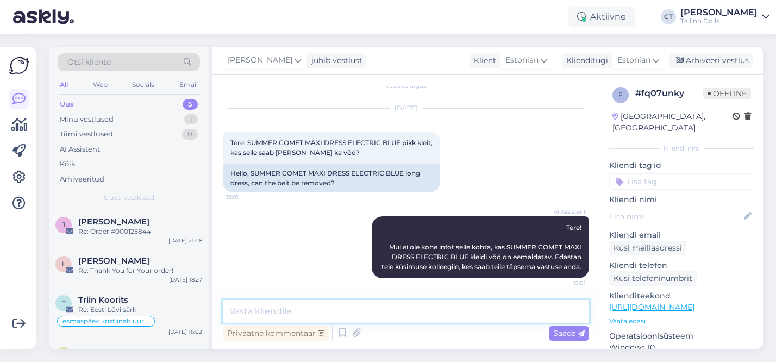
click at [332, 313] on textarea at bounding box center [406, 311] width 366 height 23
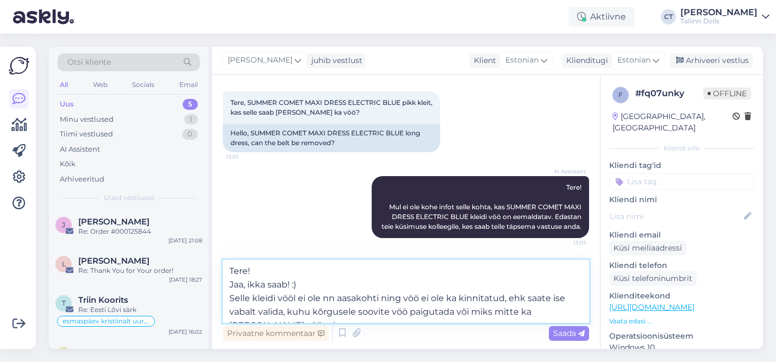
scroll to position [69, 0]
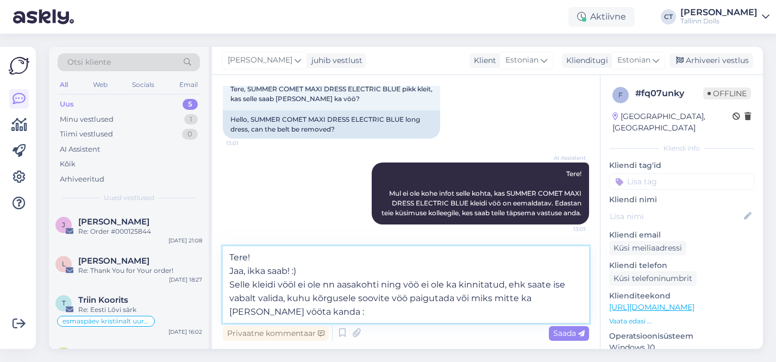
type textarea "Tere! Jaa, ikka saab! :) Selle kleidi vööl ei ole nn aasakohti ning vöö ei ole …"
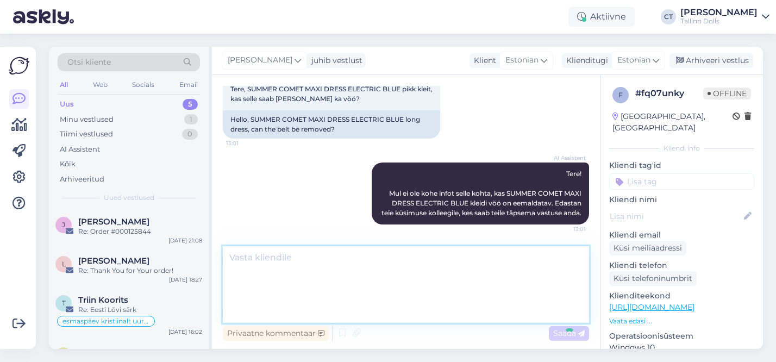
scroll to position [108, 0]
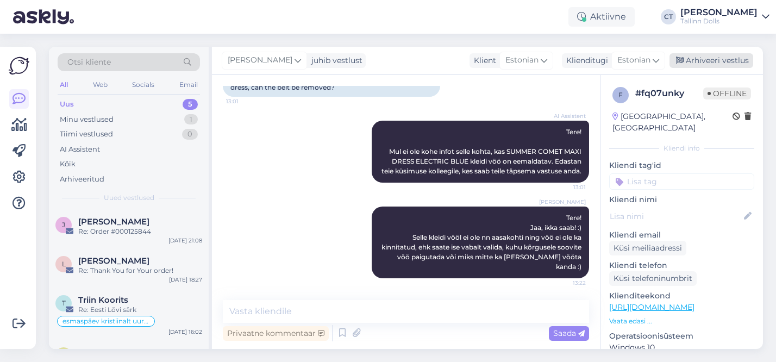
click at [714, 62] on div "Arhiveeri vestlus" at bounding box center [712, 60] width 84 height 15
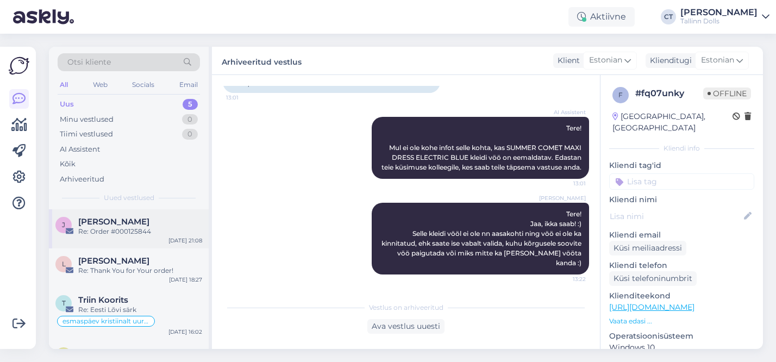
click at [122, 232] on div "Re: Order #000125844" at bounding box center [140, 232] width 124 height 10
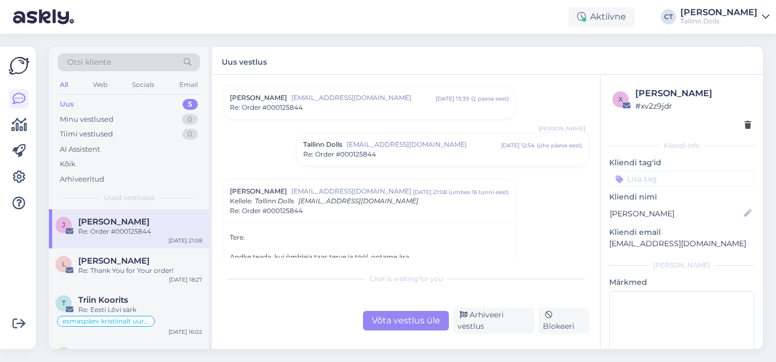
scroll to position [859, 0]
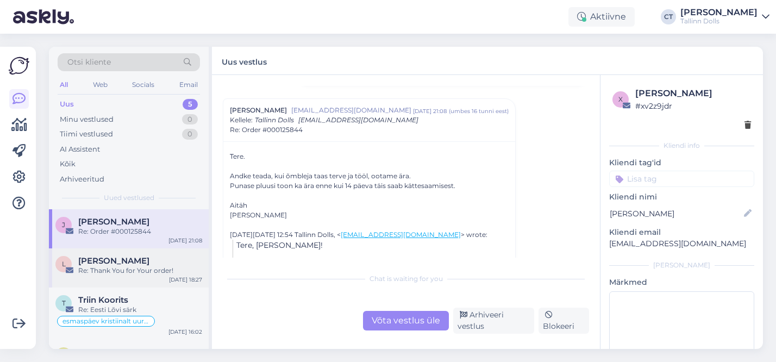
click at [151, 270] on div "Re: Thank You for Your order!" at bounding box center [140, 271] width 124 height 10
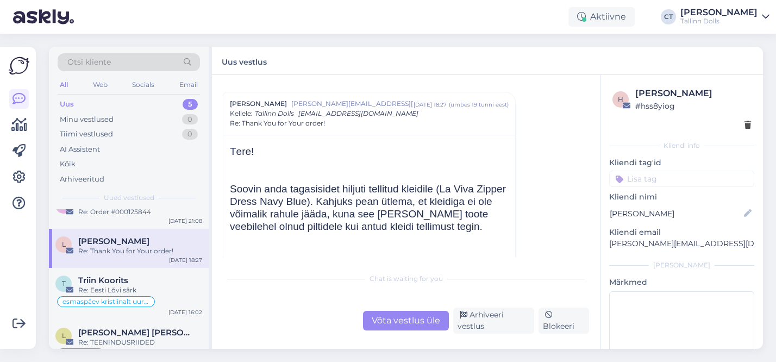
scroll to position [0, 0]
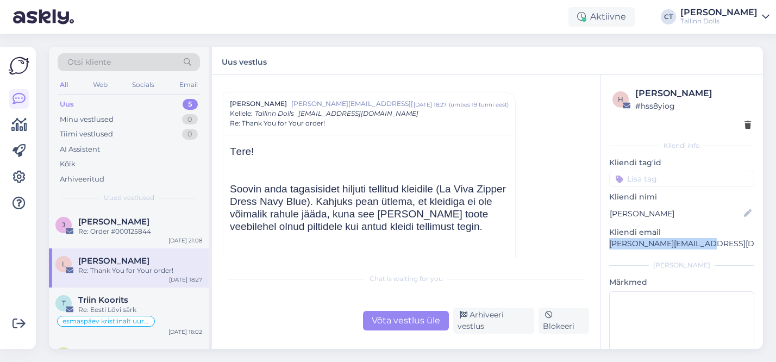
drag, startPoint x: 705, startPoint y: 244, endPoint x: 610, endPoint y: 242, distance: 95.2
click at [610, 242] on p "Lizett@windowslive.com" at bounding box center [681, 243] width 145 height 11
copy p "Lizett@windowslive.com"
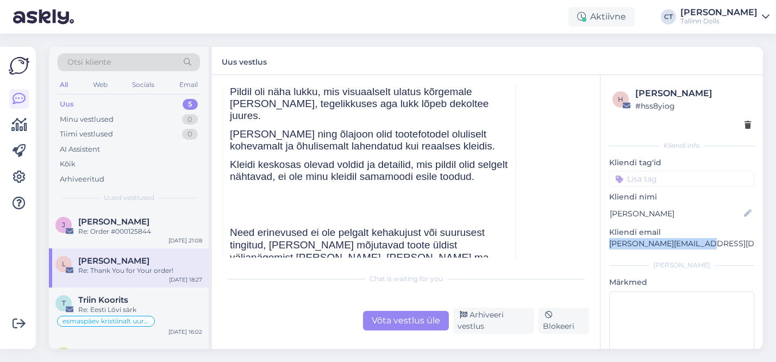
scroll to position [386, 0]
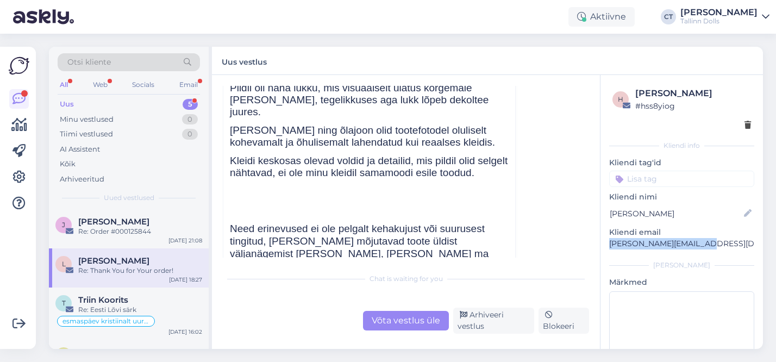
click at [126, 105] on div "Uus 5" at bounding box center [129, 104] width 142 height 15
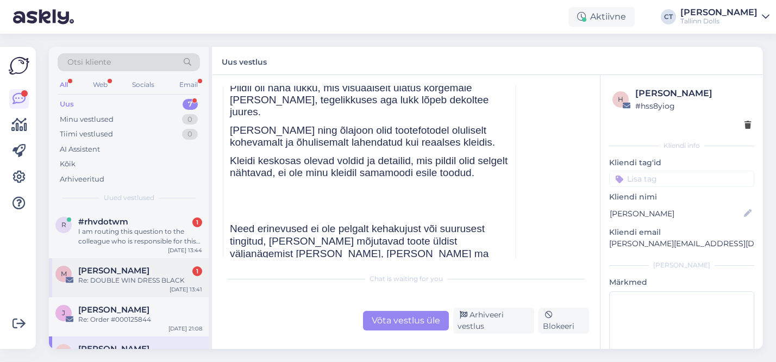
click at [139, 291] on div "M Merle Kriisa-Kuusik 1 Re: DOUBLE WIN DRESS BLACK Oct 3 13:41" at bounding box center [129, 277] width 160 height 39
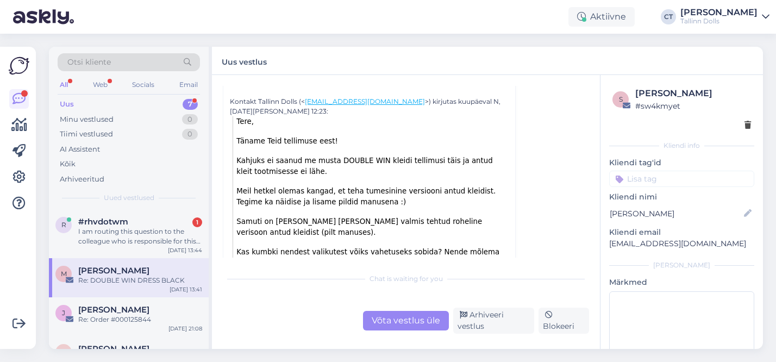
scroll to position [152, 0]
click at [111, 239] on div "I am routing this question to the colleague who is responsible for this topic. …" at bounding box center [140, 237] width 124 height 20
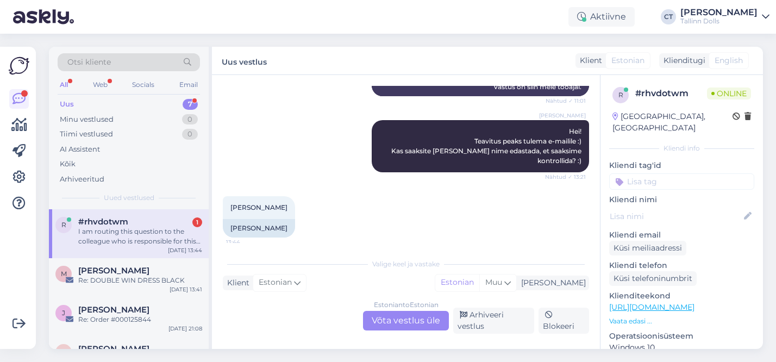
scroll to position [325, 0]
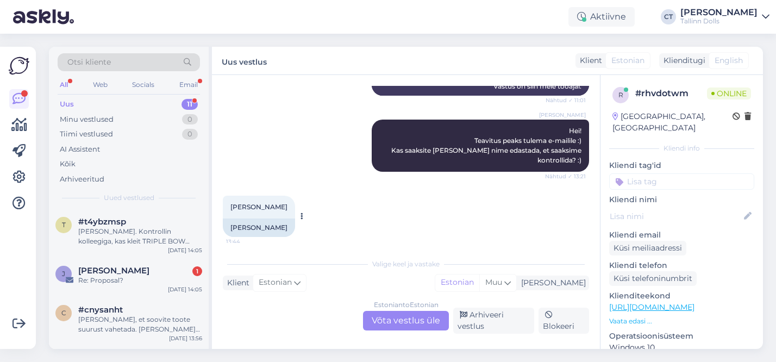
click at [271, 205] on span "Leete Vilimaa" at bounding box center [259, 207] width 57 height 8
copy div "Vilimaa 13:44"
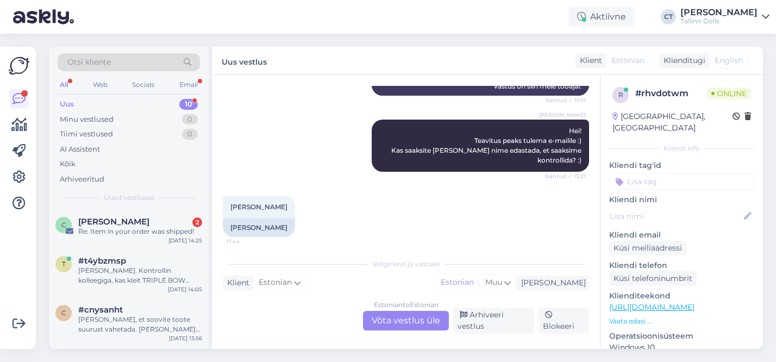
click at [399, 328] on div "Estonian to Estonian Võta vestlus üle" at bounding box center [406, 321] width 86 height 20
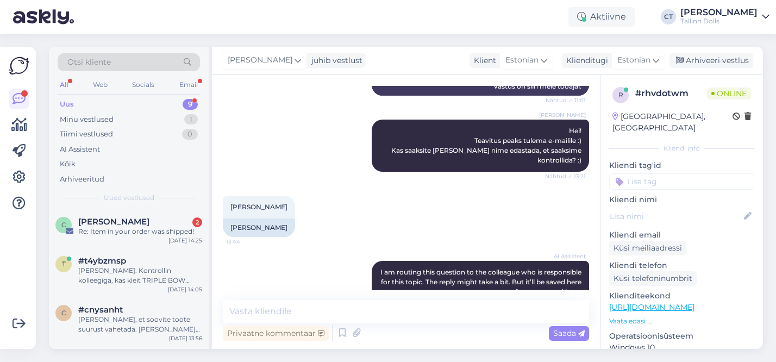
click at [356, 324] on div "Privaatne kommentaar Saada" at bounding box center [406, 333] width 366 height 21
click at [349, 312] on textarea at bounding box center [406, 311] width 366 height 23
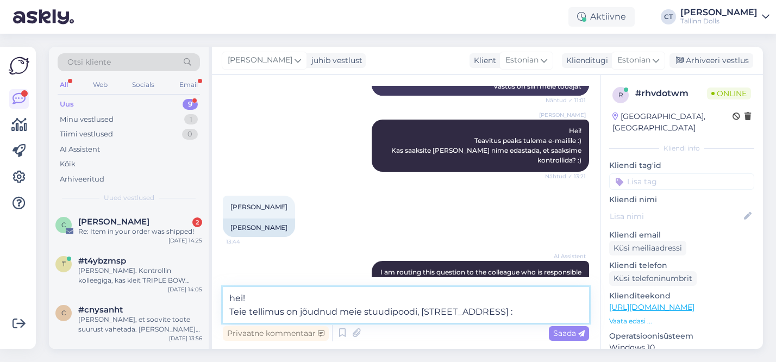
type textarea "hei! Teie tellimus on jõudnud meie stuudipoodi, Narva mnt 50 :)"
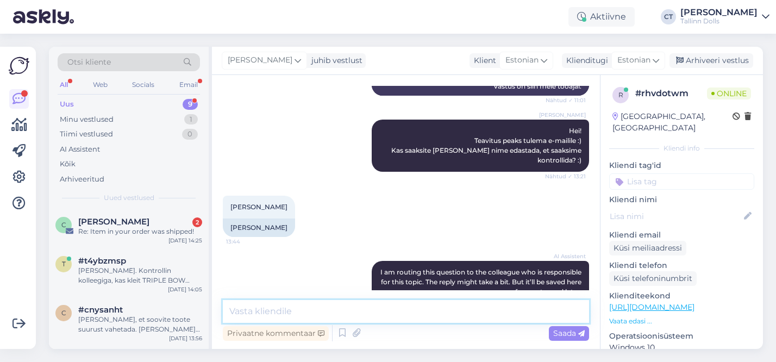
scroll to position [445, 0]
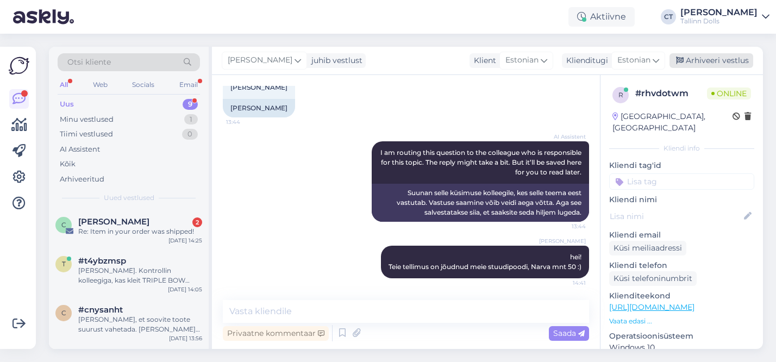
click at [725, 59] on div "Arhiveeri vestlus" at bounding box center [712, 60] width 84 height 15
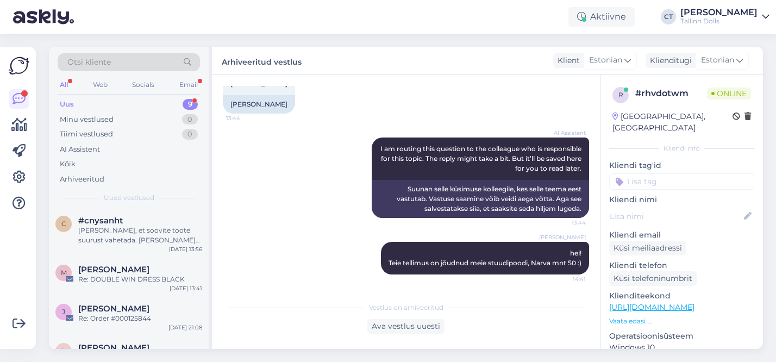
scroll to position [91, 0]
click at [138, 275] on div "Re: DOUBLE WIN DRESS BLACK" at bounding box center [140, 278] width 124 height 10
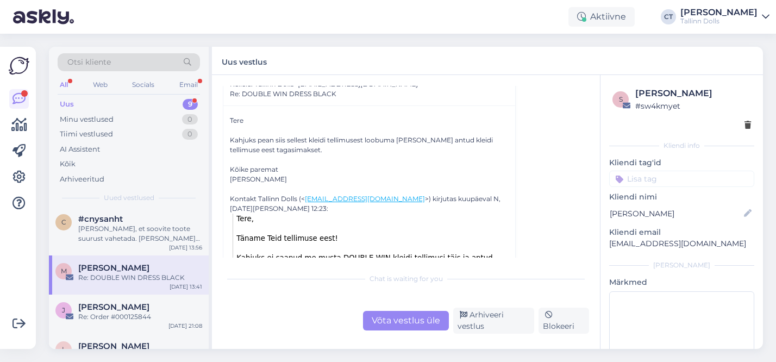
scroll to position [69, 0]
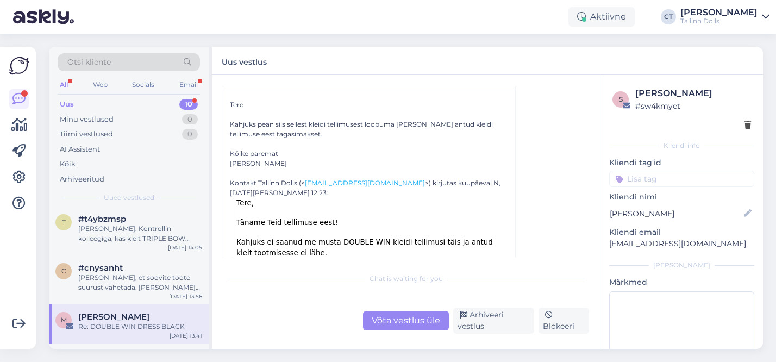
click at [404, 322] on div "Võta vestlus üle" at bounding box center [406, 321] width 86 height 20
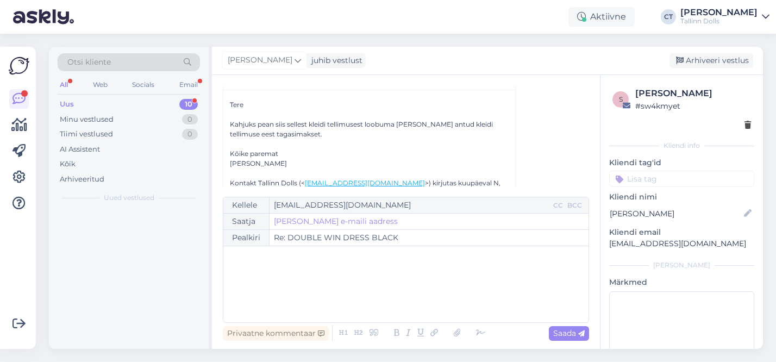
scroll to position [0, 0]
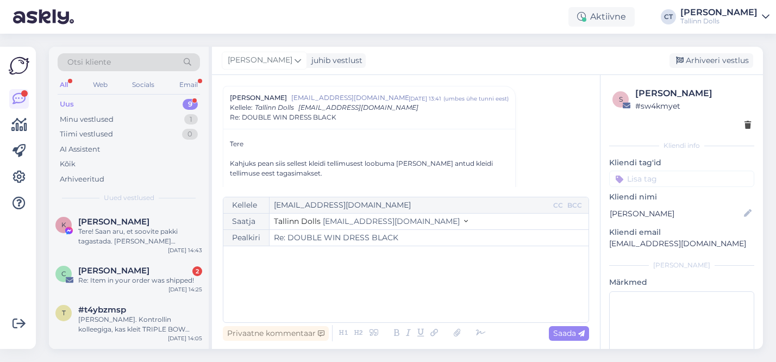
click at [332, 284] on div "﻿" at bounding box center [406, 284] width 354 height 65
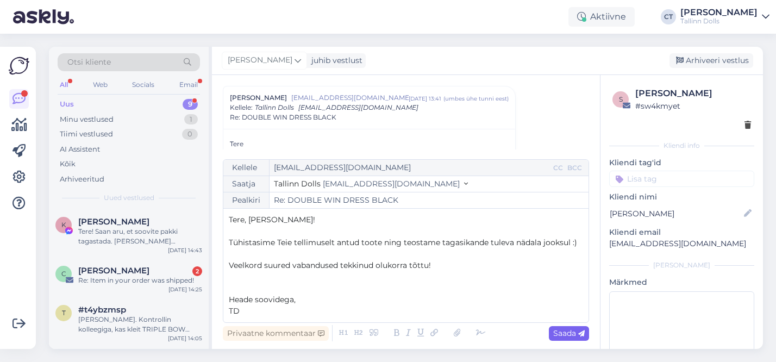
click at [571, 337] on span "Saada" at bounding box center [569, 333] width 32 height 10
type input "Re: Re: DOUBLE WIN DRESS BLACK"
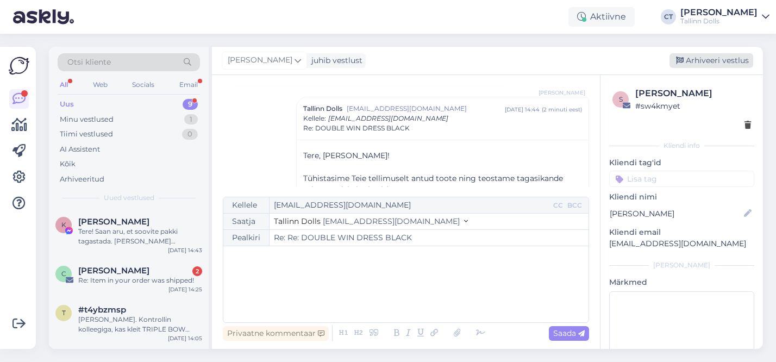
click at [714, 61] on div "Arhiveeri vestlus" at bounding box center [712, 60] width 84 height 15
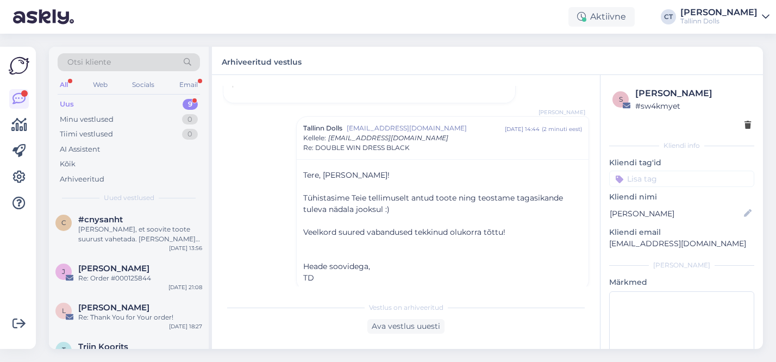
scroll to position [134, 0]
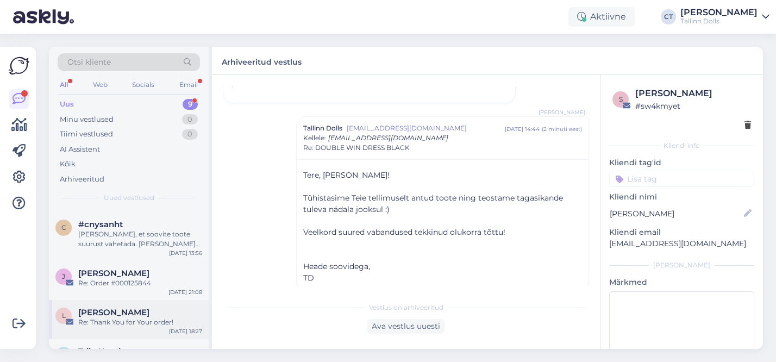
click at [134, 321] on div "Re: Thank You for Your order!" at bounding box center [140, 323] width 124 height 10
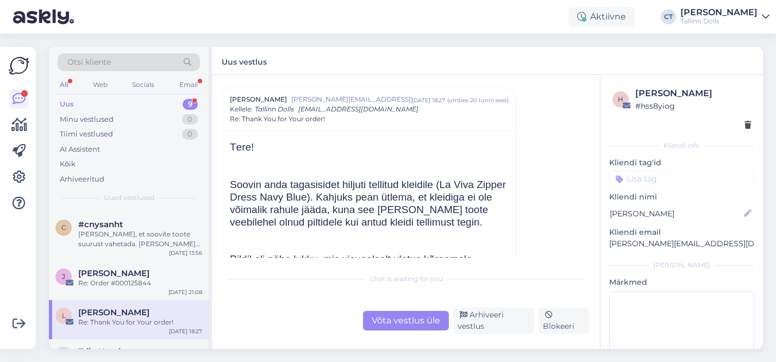
scroll to position [244, 0]
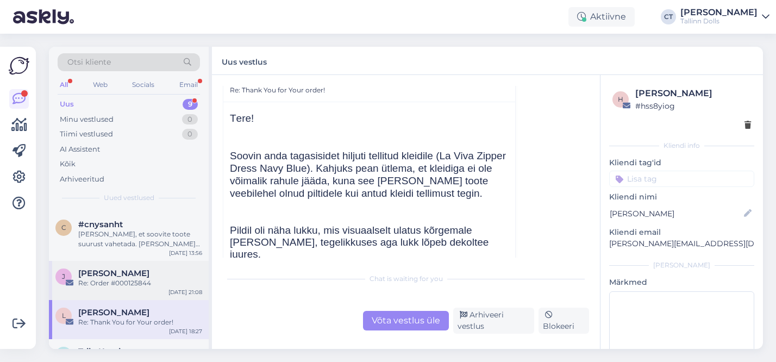
click at [106, 289] on div "J Janne Kirmet Re: Order #000125844 Oct 2 21:08" at bounding box center [129, 280] width 160 height 39
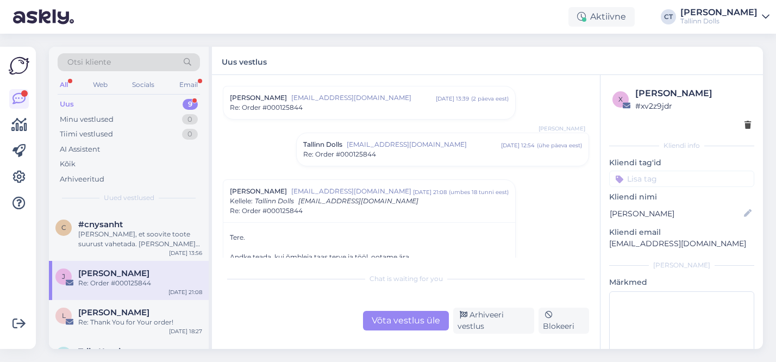
scroll to position [869, 0]
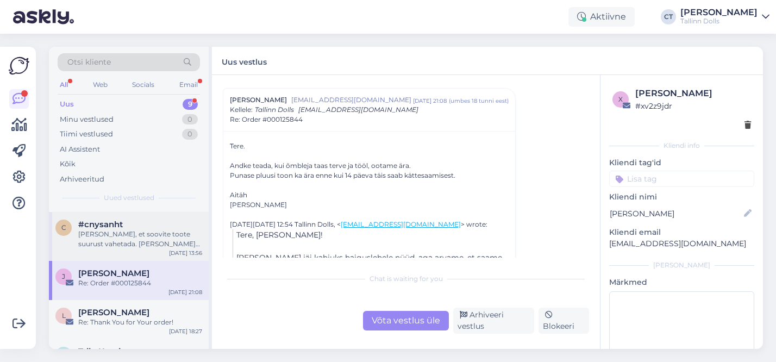
click at [129, 237] on div "Saan aru, et soovite toote suurust vahetada. Annan selle info edasi kolleegile,…" at bounding box center [140, 239] width 124 height 20
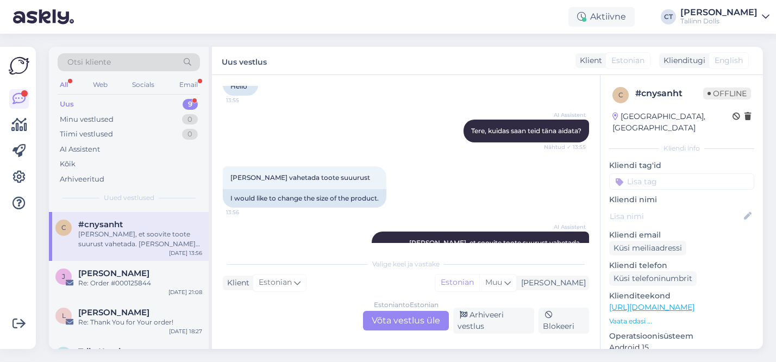
scroll to position [608, 0]
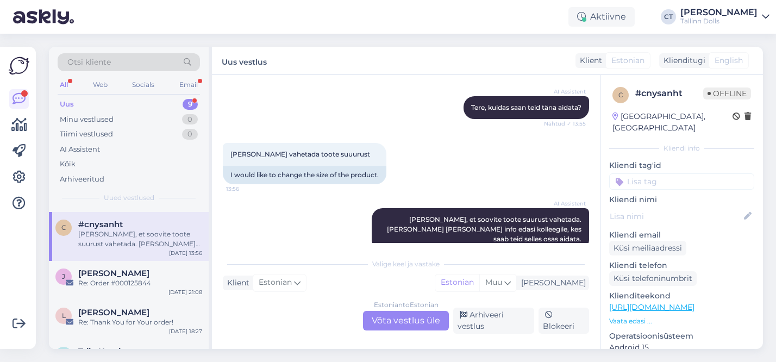
click at [414, 320] on div "Estonian to Estonian Võta vestlus üle" at bounding box center [406, 321] width 86 height 20
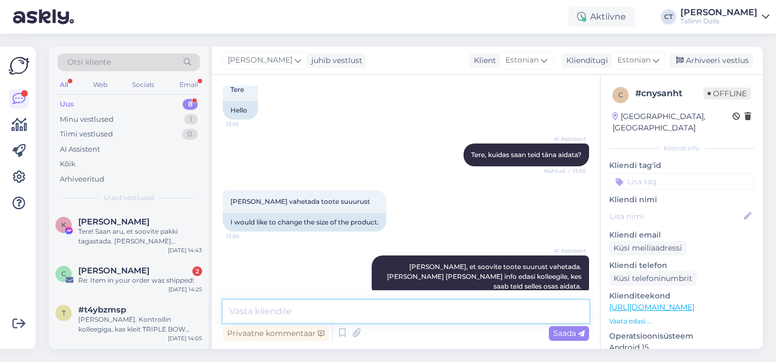
click at [359, 306] on textarea at bounding box center [406, 311] width 366 height 23
paste textarea "Tere, ﻿ Tellimuse saate tagastada meie stuudiopoodi (Narva mnt 50, Tallinn). Ta…"
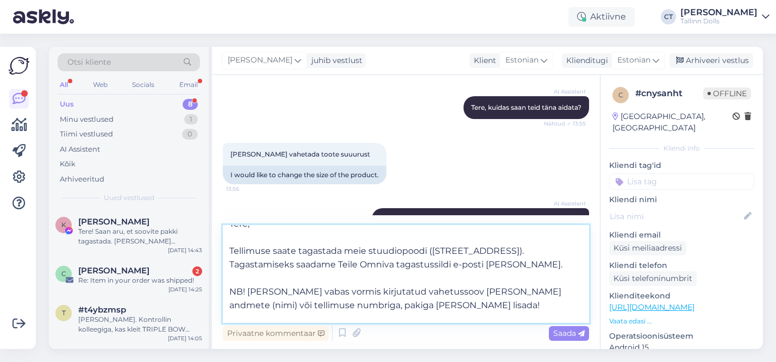
scroll to position [5, 0]
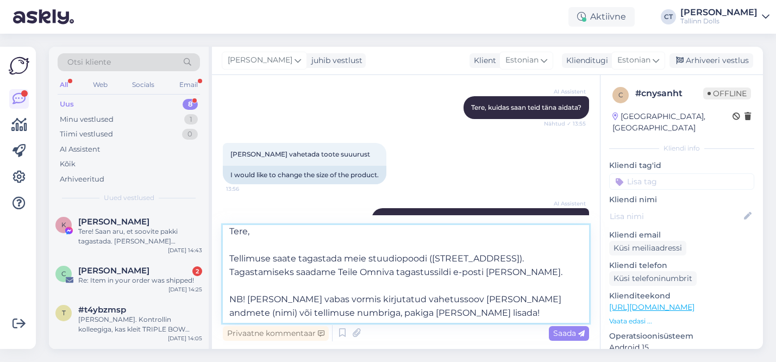
click at [511, 273] on textarea "Tere, ﻿ Tellimuse saate tagastada meie stuudiopoodi (Narva mnt 50, Tallinn). Ta…" at bounding box center [406, 274] width 366 height 98
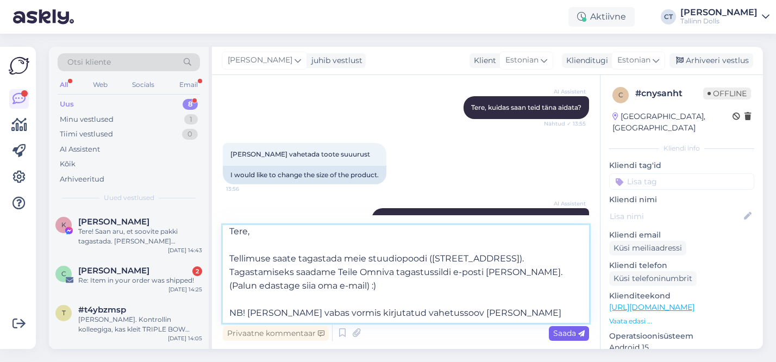
type textarea "Tere, ﻿ Tellimuse saate tagastada meie stuudiopoodi (Narva mnt 50, Tallinn). Ta…"
click at [574, 331] on span "Saada" at bounding box center [569, 333] width 32 height 10
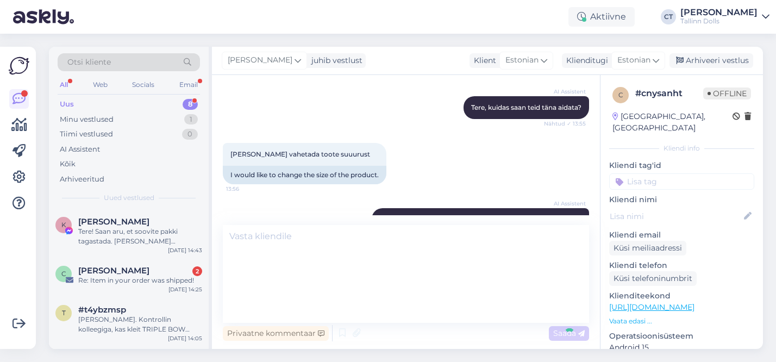
scroll to position [0, 0]
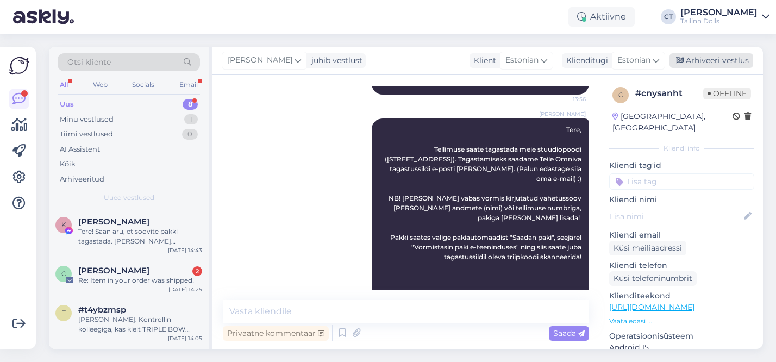
click at [714, 65] on div "Arhiveeri vestlus" at bounding box center [712, 60] width 84 height 15
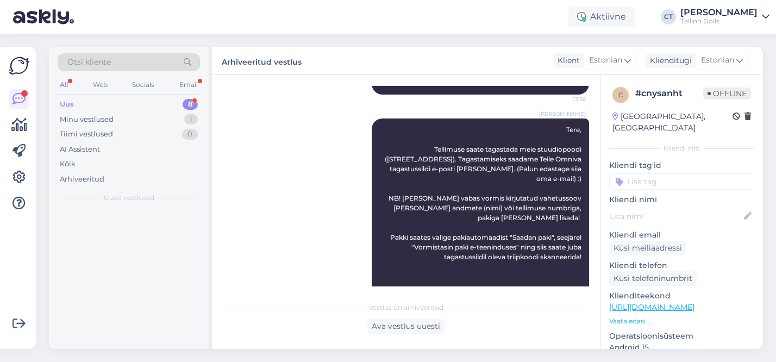
scroll to position [768, 0]
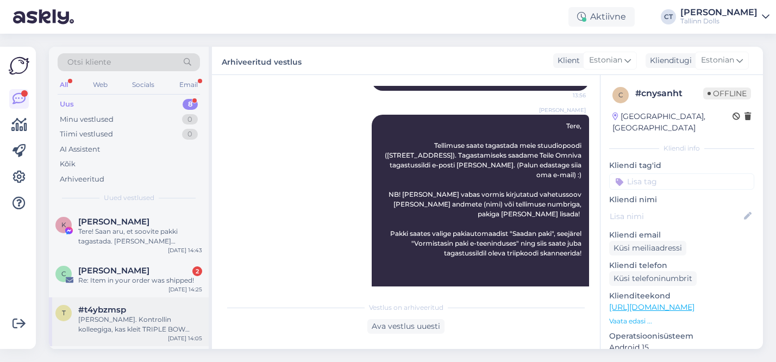
click at [127, 312] on div "#t4ybzmsp" at bounding box center [140, 310] width 124 height 10
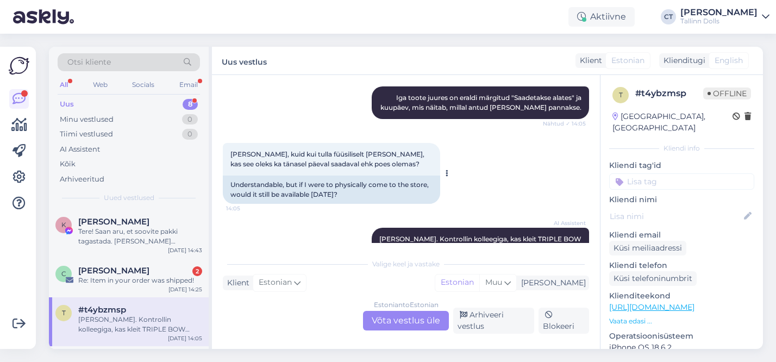
scroll to position [483, 0]
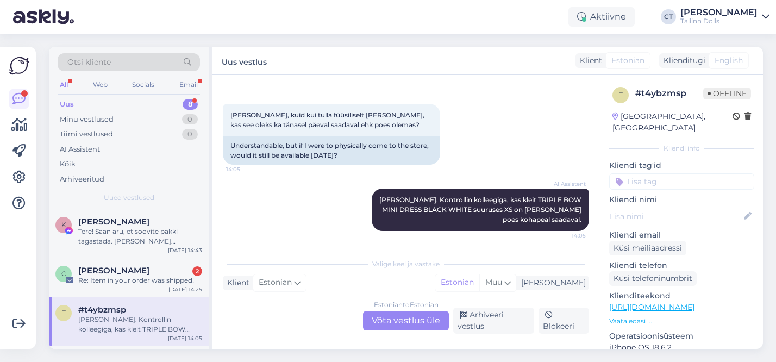
click at [395, 323] on div "Estonian to Estonian Võta vestlus üle" at bounding box center [406, 321] width 86 height 20
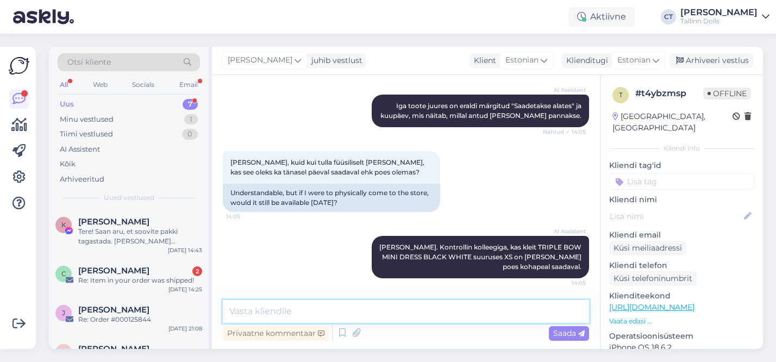
click at [365, 312] on textarea at bounding box center [406, 311] width 366 height 23
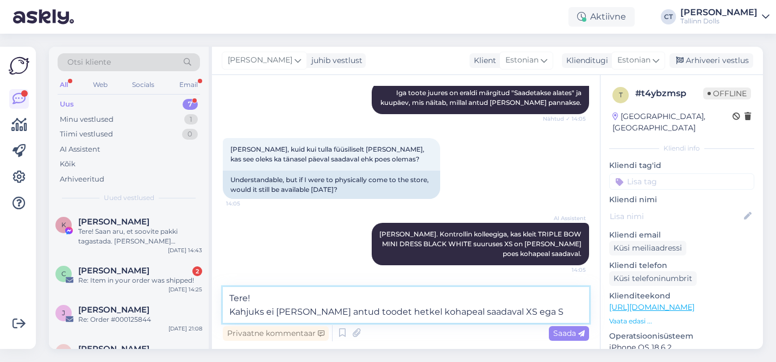
type textarea "Tere! Kahjuks ei ole meil antud toodet hetkel kohapeal saadaval XS ega S suurus…"
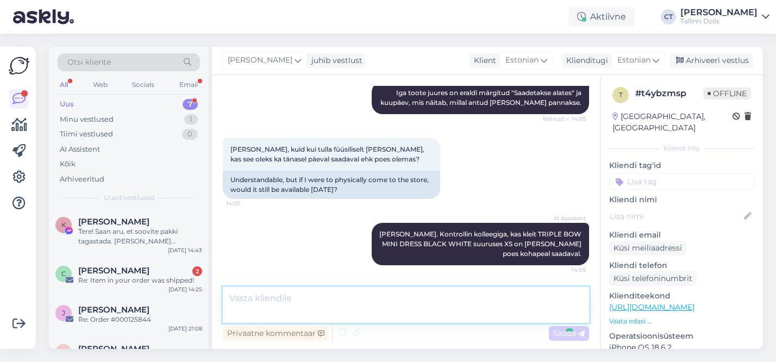
scroll to position [502, 0]
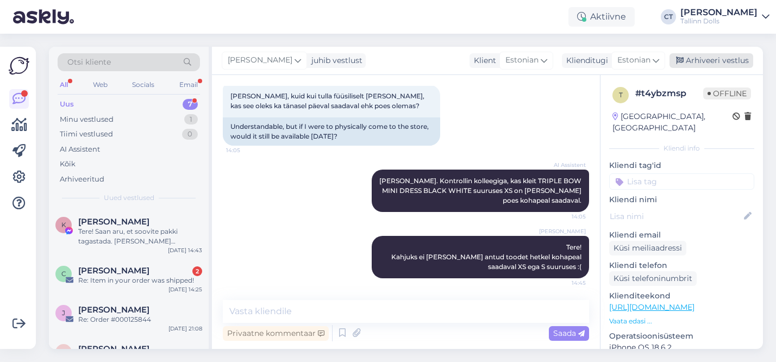
click at [716, 61] on div "Arhiveeri vestlus" at bounding box center [712, 60] width 84 height 15
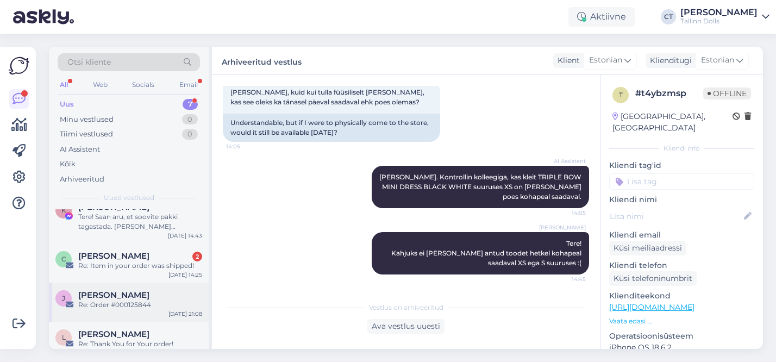
scroll to position [15, 0]
click at [135, 274] on div "C Cathy Sommer 2 Re: Item in your order was shipped! Oct 3 14:25" at bounding box center [129, 262] width 160 height 39
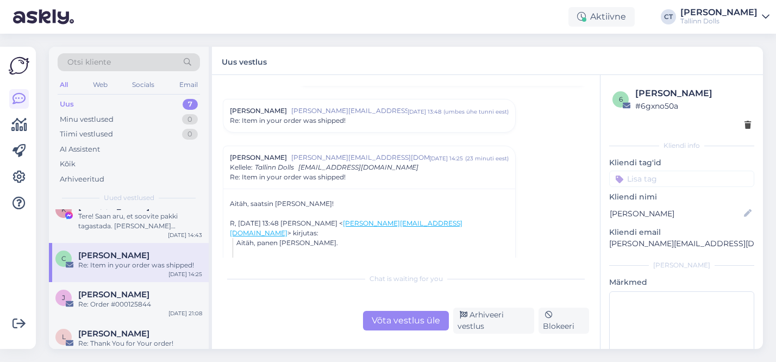
scroll to position [105, 0]
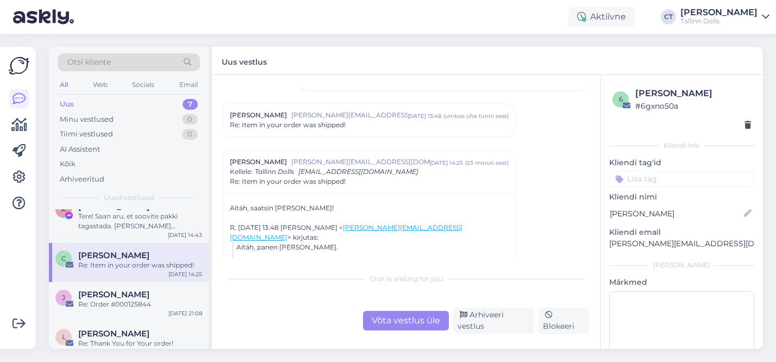
click at [364, 131] on div "Cathy Sommer cathy.sommer88@gmail.com okt 3 13:48 ( umbes ühe tunni eest ) Re: …" at bounding box center [369, 120] width 292 height 33
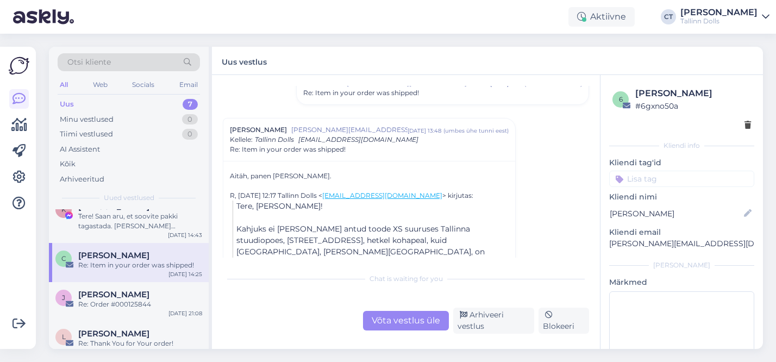
scroll to position [0, 0]
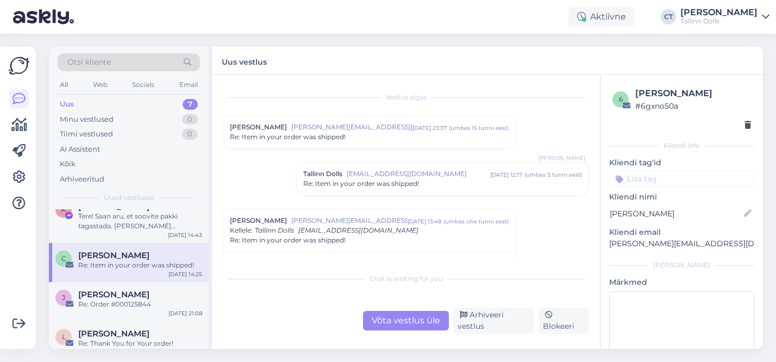
click at [409, 136] on div "Re: Item in your order was shipped!" at bounding box center [369, 137] width 279 height 10
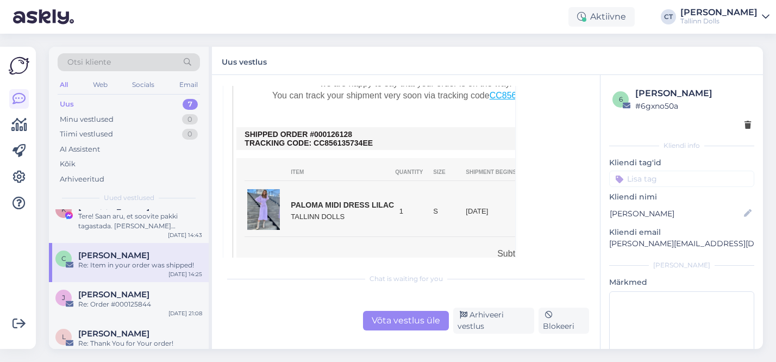
scroll to position [277, 0]
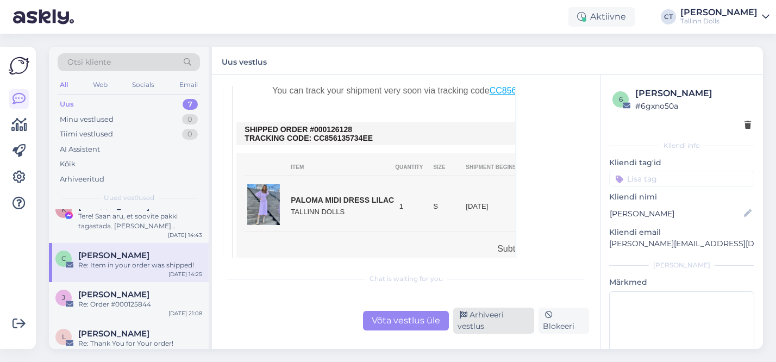
click at [511, 315] on div "Arhiveeri vestlus" at bounding box center [493, 321] width 81 height 26
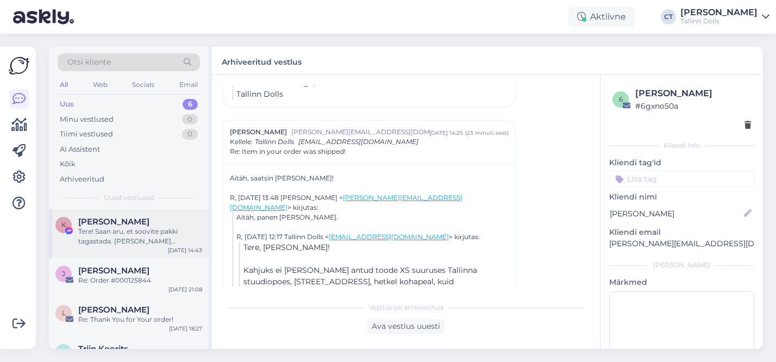
click at [123, 243] on div "Tere! Saan aru, et soovite pakki tagastada. Annan Teie soovist edasi kolleegile…" at bounding box center [140, 237] width 124 height 20
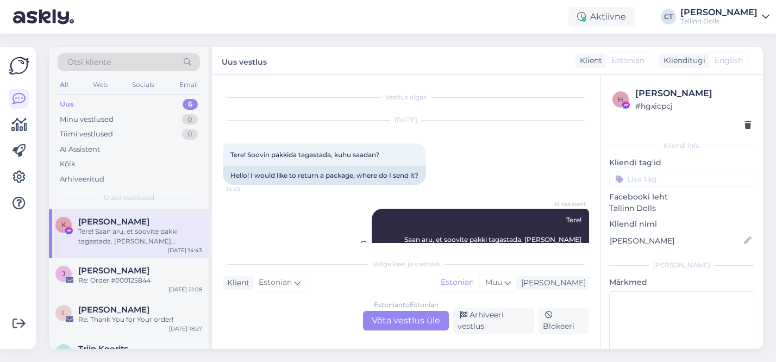
scroll to position [40, 0]
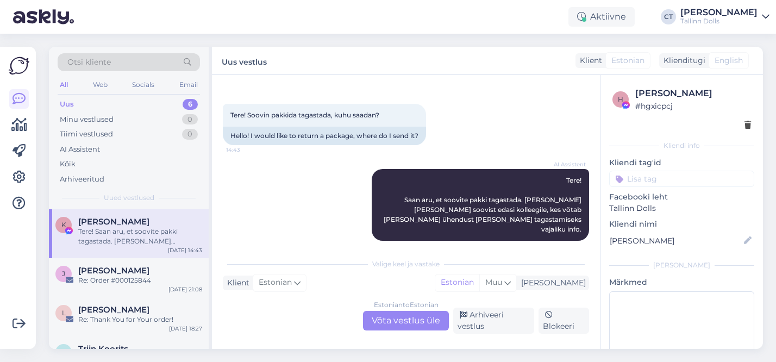
click at [398, 317] on div "Estonian to Estonian Võta vestlus üle" at bounding box center [406, 321] width 86 height 20
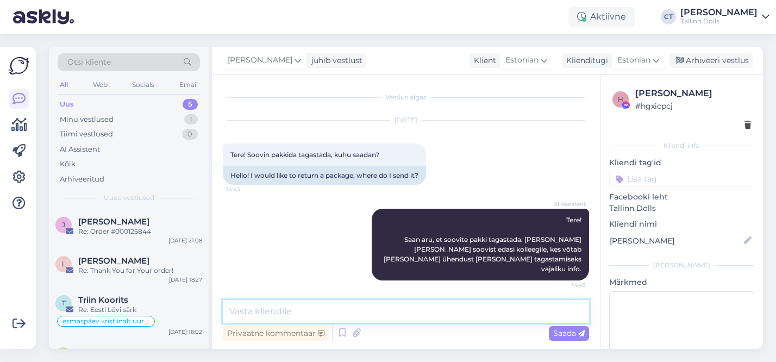
click at [330, 317] on textarea at bounding box center [406, 311] width 366 height 23
paste textarea "Tere, ﻿ Tellimuse saate tagastada meie stuudiopoodi (Narva mnt 50, Tallinn). Ta…"
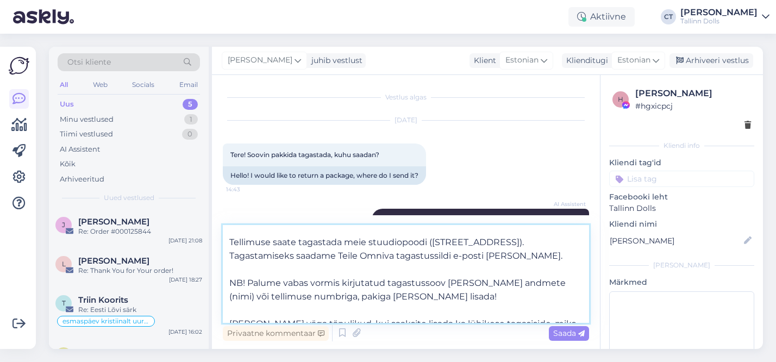
scroll to position [20, 0]
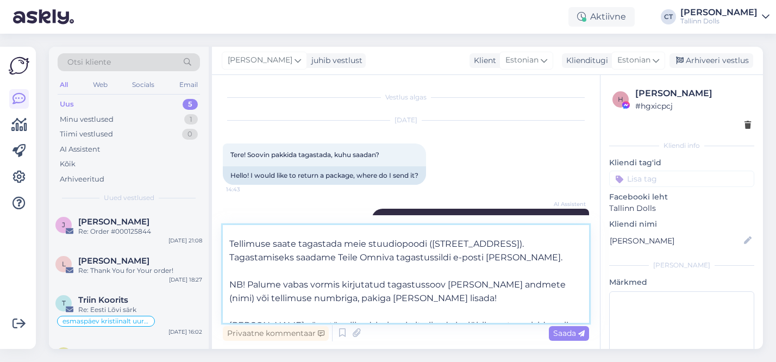
click at [509, 259] on textarea "Tere, ﻿ Tellimuse saate tagastada meie stuudiopoodi (Narva mnt 50, Tallinn). Ta…" at bounding box center [406, 274] width 366 height 98
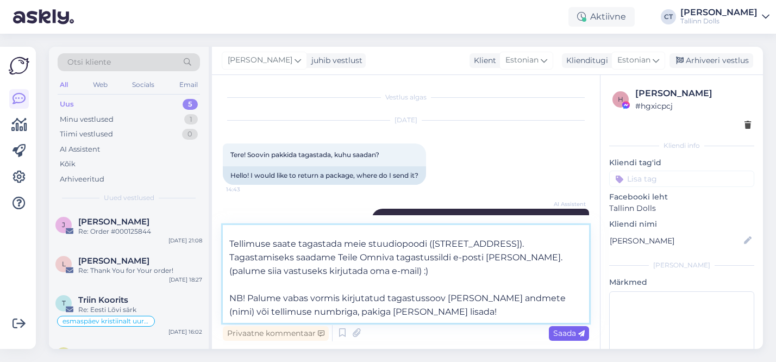
type textarea "Tere, ﻿ Tellimuse saate tagastada meie stuudiopoodi (Narva mnt 50, Tallinn). Ta…"
click at [575, 337] on span "Saada" at bounding box center [569, 333] width 32 height 10
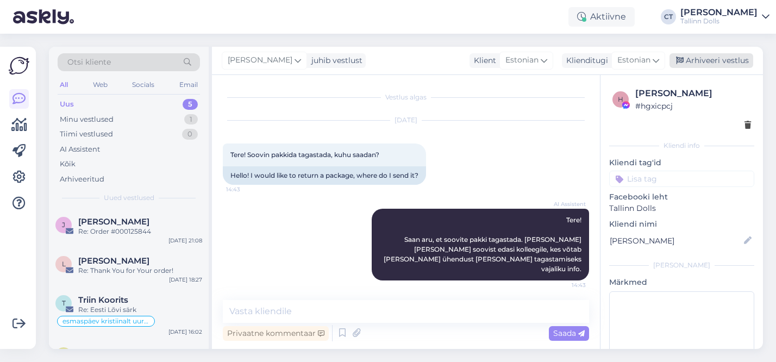
scroll to position [0, 0]
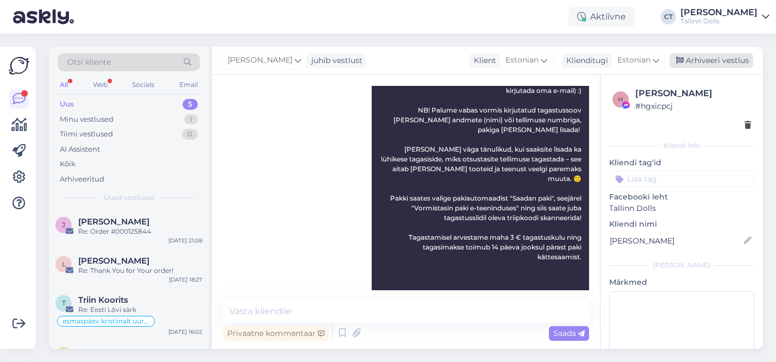
click at [719, 66] on div "Arhiveeri vestlus" at bounding box center [712, 60] width 84 height 15
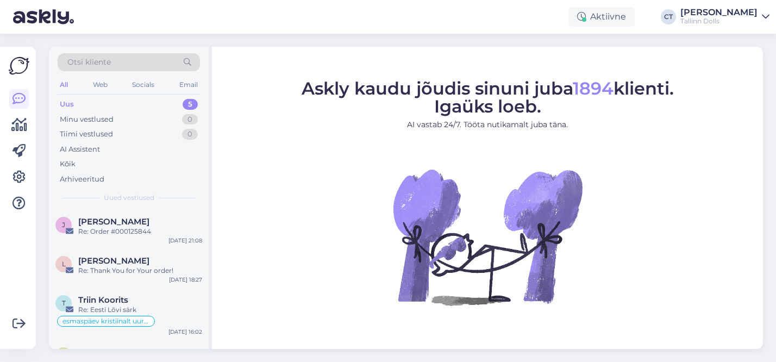
click at [156, 101] on div "Uus 5" at bounding box center [129, 104] width 142 height 15
click at [130, 228] on div "Re: Order #000125844" at bounding box center [140, 232] width 124 height 10
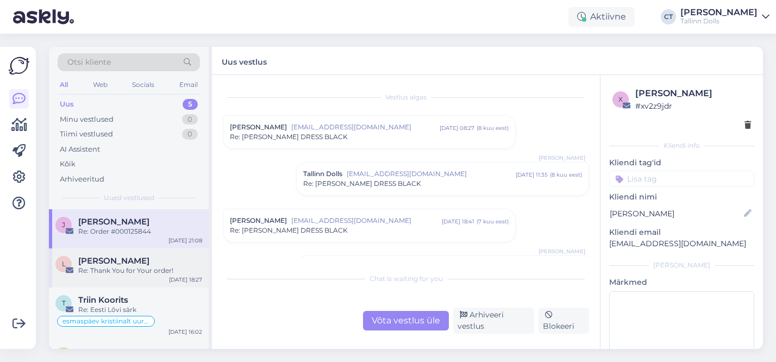
scroll to position [778, 0]
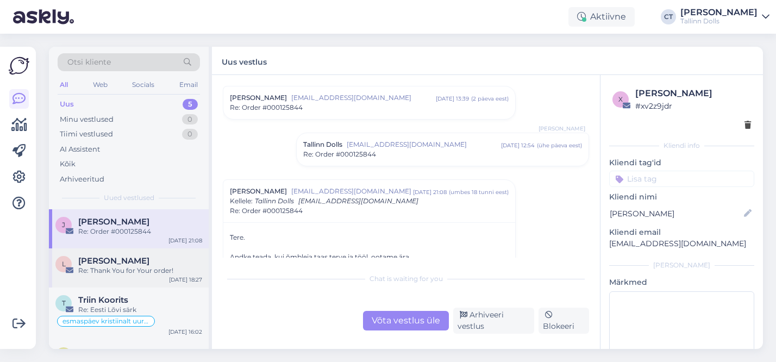
click at [130, 269] on div "Re: Thank You for Your order!" at bounding box center [140, 271] width 124 height 10
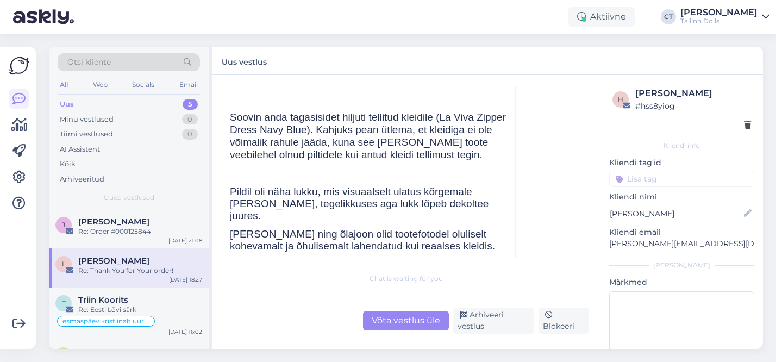
scroll to position [297, 0]
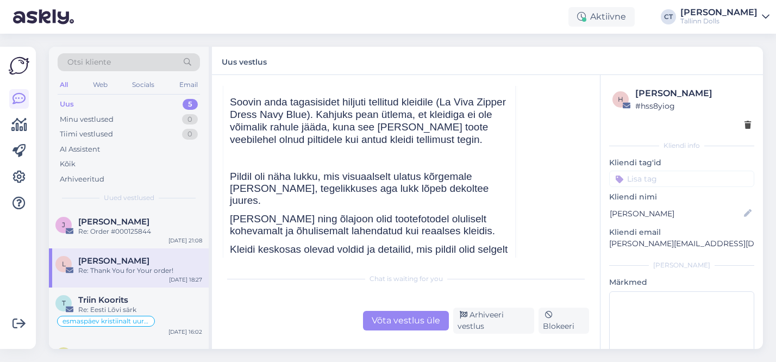
click at [405, 321] on div "Võta vestlus üle" at bounding box center [406, 321] width 86 height 20
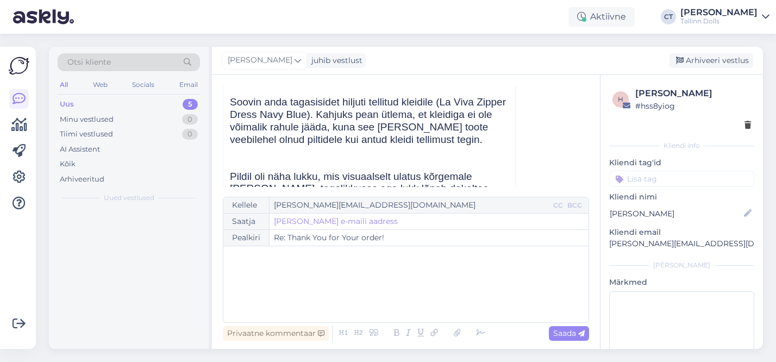
scroll to position [216, 0]
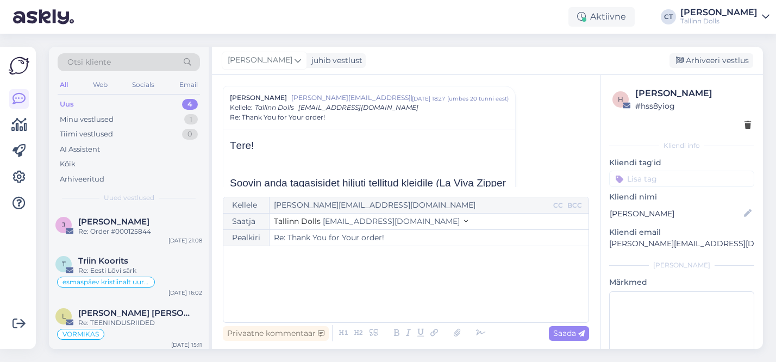
click at [339, 295] on div "﻿" at bounding box center [406, 284] width 354 height 65
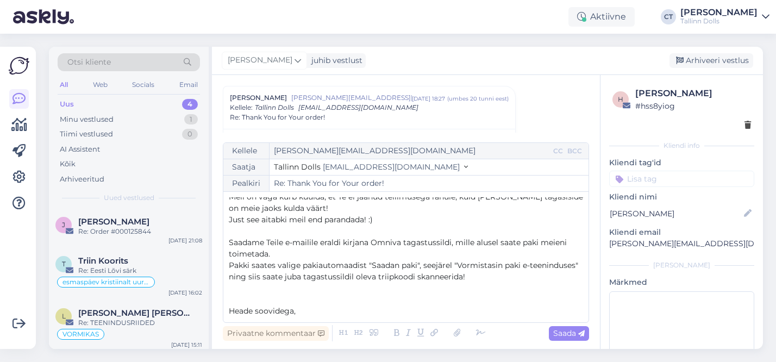
scroll to position [40, 0]
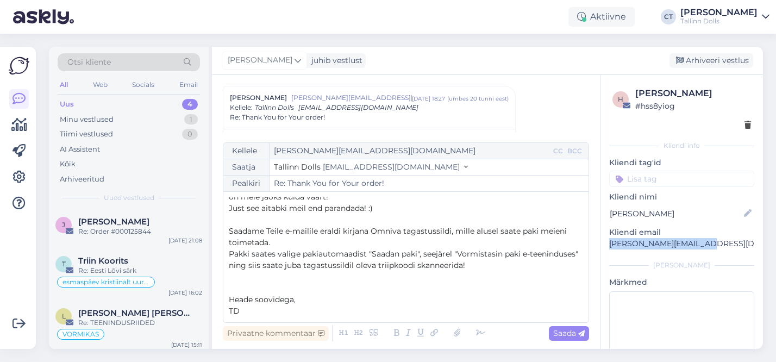
drag, startPoint x: 707, startPoint y: 242, endPoint x: 604, endPoint y: 244, distance: 102.8
click at [604, 244] on div "h Lizett Rebane # hss8yiog Kliendi info Kliendi tag'id Kliendi nimi Lizett Reba…" at bounding box center [682, 240] width 163 height 331
copy p "[PERSON_NAME][EMAIL_ADDRESS][DOMAIN_NAME]"
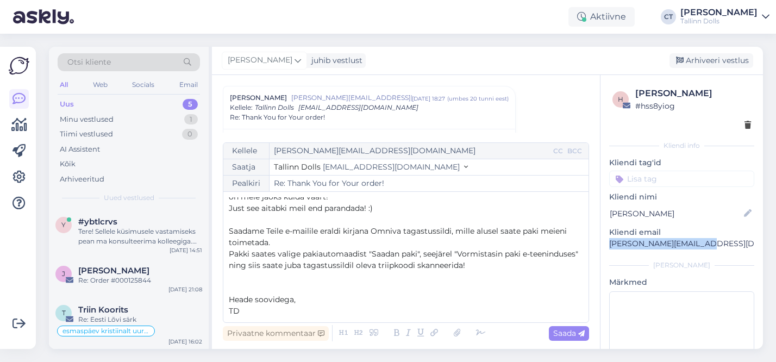
scroll to position [0, 0]
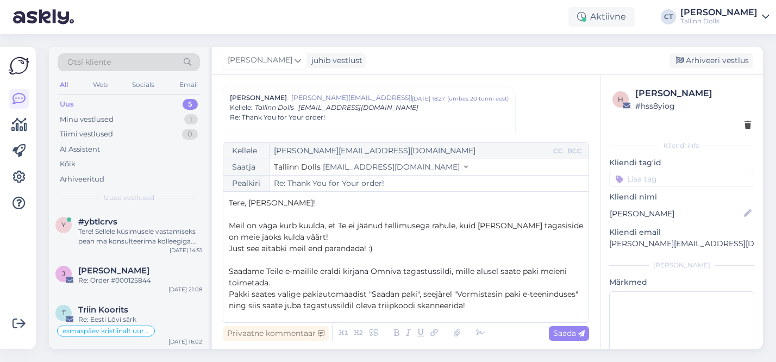
click at [326, 249] on span "Just see aitabki meil end parandada! :)" at bounding box center [301, 249] width 144 height 10
click at [577, 336] on span "Saada" at bounding box center [569, 333] width 32 height 10
type input "Re: Thank You for Your order!"
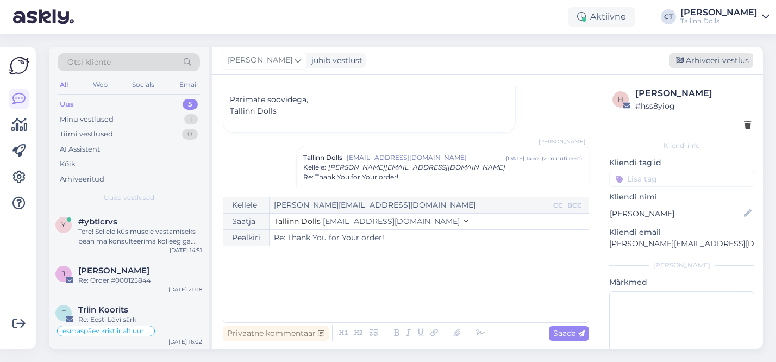
click at [721, 59] on div "Arhiveeri vestlus" at bounding box center [712, 60] width 84 height 15
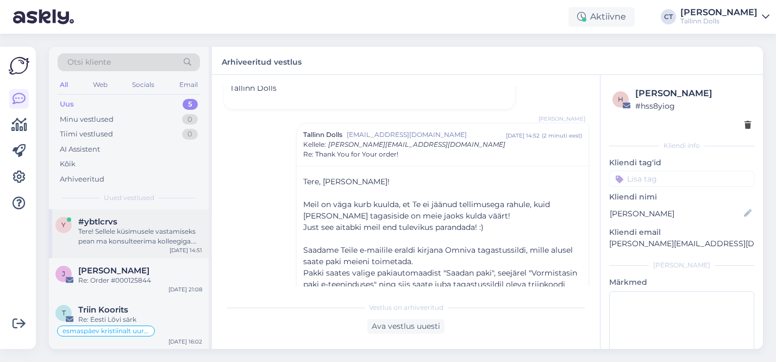
click at [130, 238] on div "Tere! Sellele küsimusele vastamiseks pean ma konsulteerima kolleegiga. Palun oo…" at bounding box center [140, 237] width 124 height 20
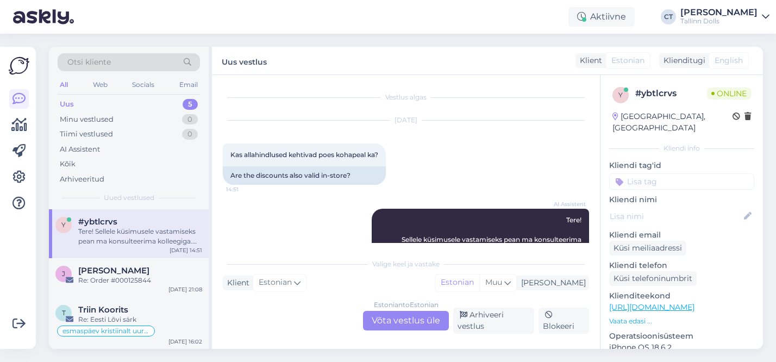
scroll to position [30, 0]
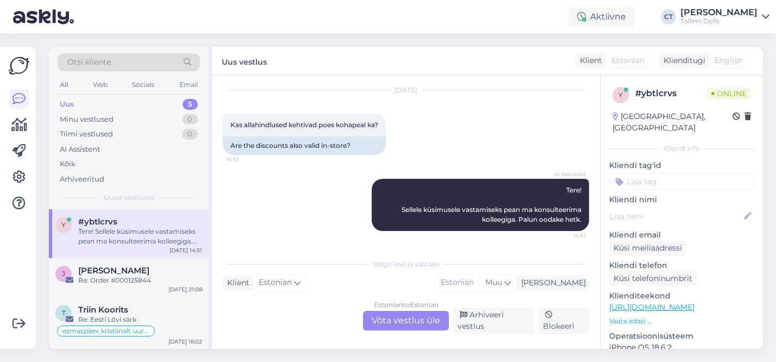
click at [419, 326] on div "Estonian to Estonian Võta vestlus üle" at bounding box center [406, 321] width 86 height 20
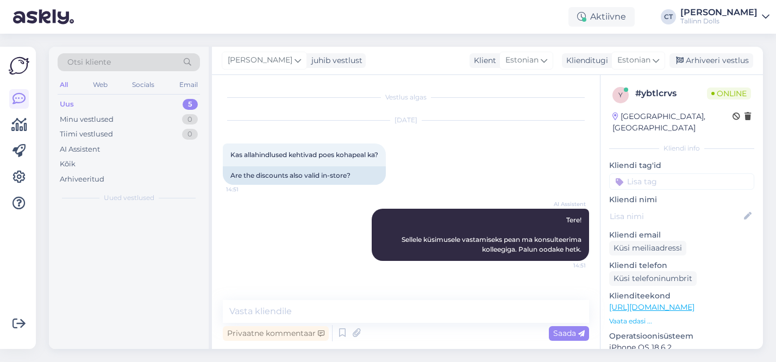
scroll to position [0, 0]
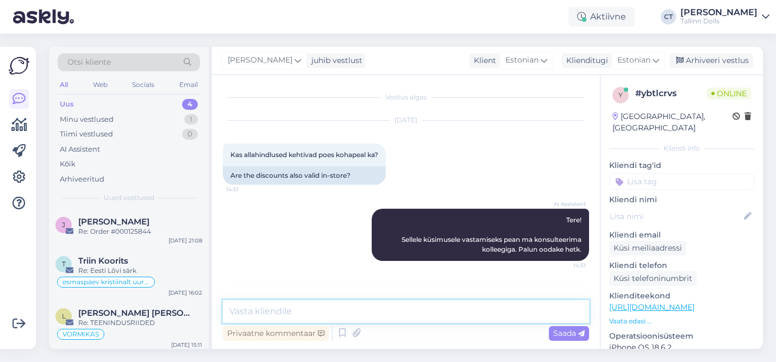
click at [378, 311] on textarea at bounding box center [406, 311] width 366 height 23
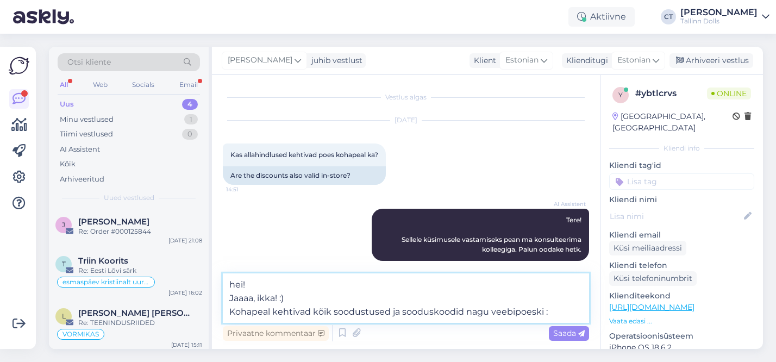
type textarea "hei! Jaaaa, ikka! :) Kohapeal kehtivad kõik soodustused ja sooduskoodid nagu ve…"
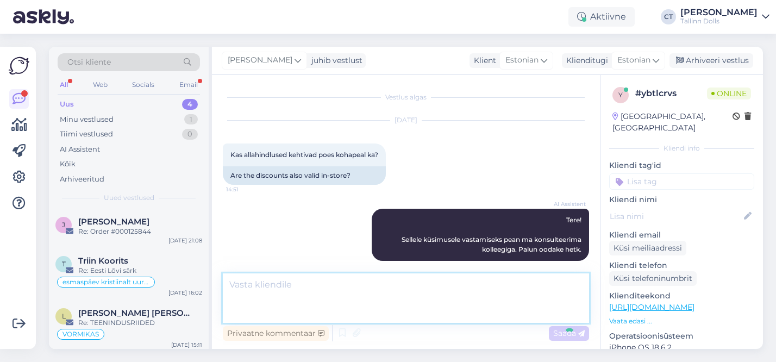
scroll to position [59, 0]
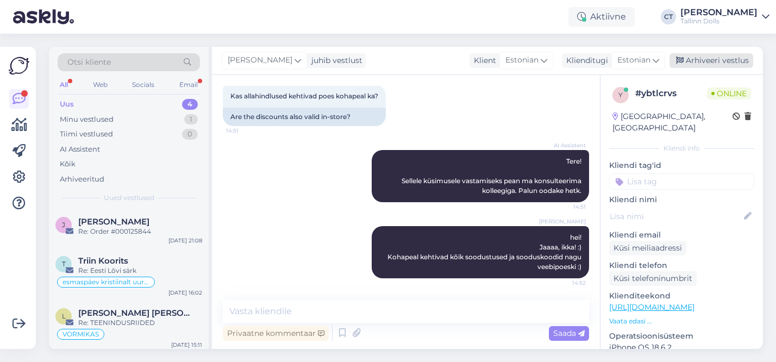
click at [726, 58] on div "Arhiveeri vestlus" at bounding box center [712, 60] width 84 height 15
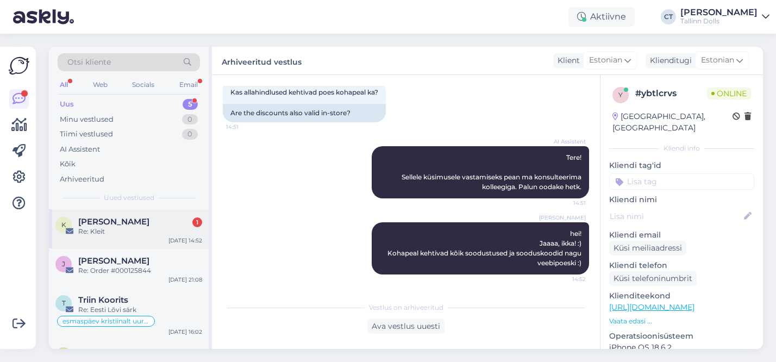
click at [144, 217] on div "Kristi Mumm 1" at bounding box center [140, 222] width 124 height 10
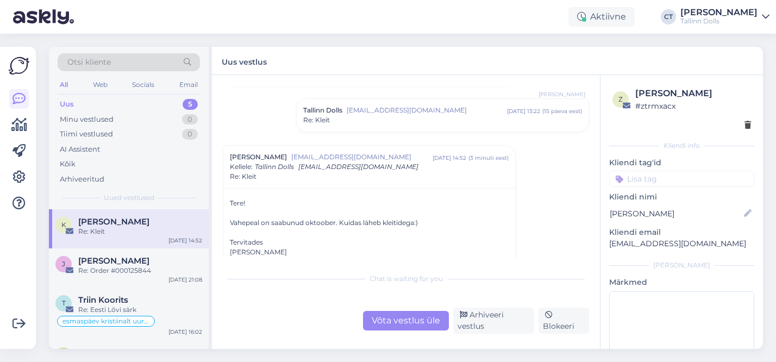
scroll to position [412, 0]
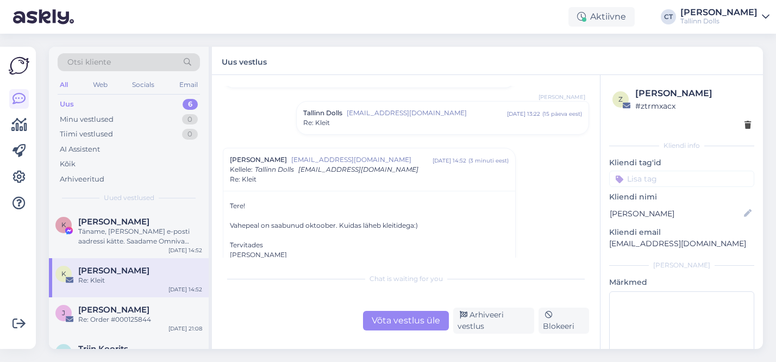
click at [412, 119] on div "Re: Kleit" at bounding box center [442, 123] width 279 height 10
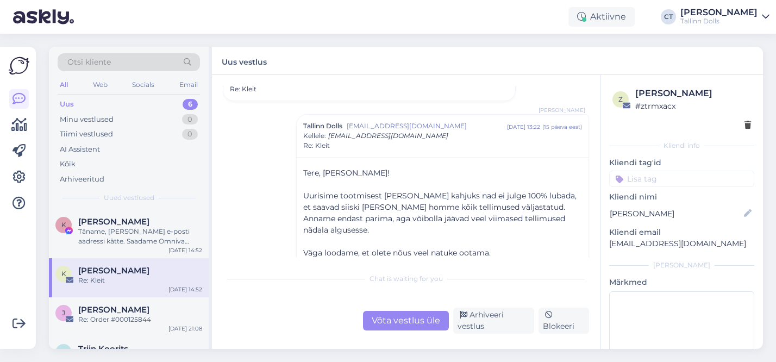
scroll to position [378, 0]
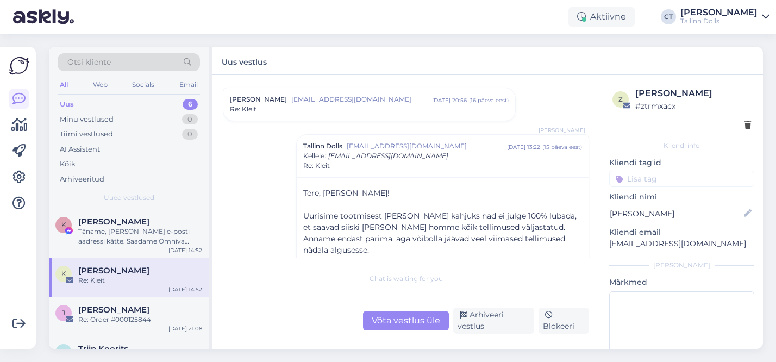
click at [408, 107] on div "Re: Kleit" at bounding box center [369, 109] width 279 height 10
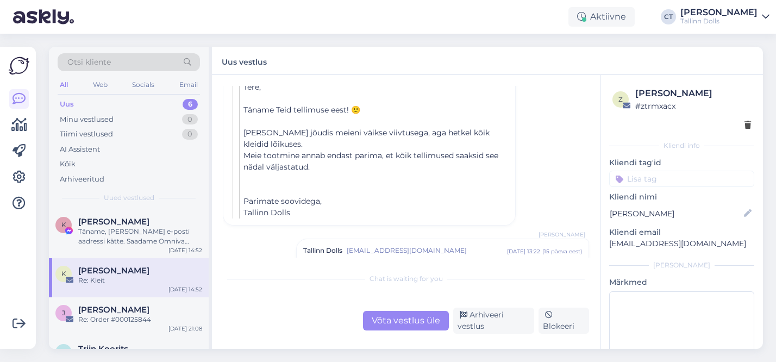
scroll to position [594, 0]
click at [159, 224] on div "Kersti Kikas" at bounding box center [140, 222] width 124 height 10
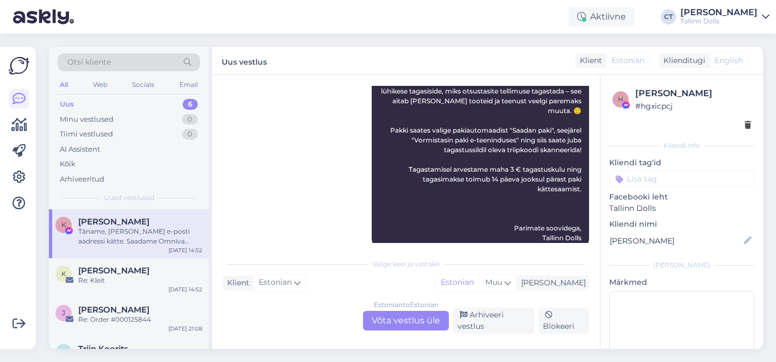
scroll to position [396, 0]
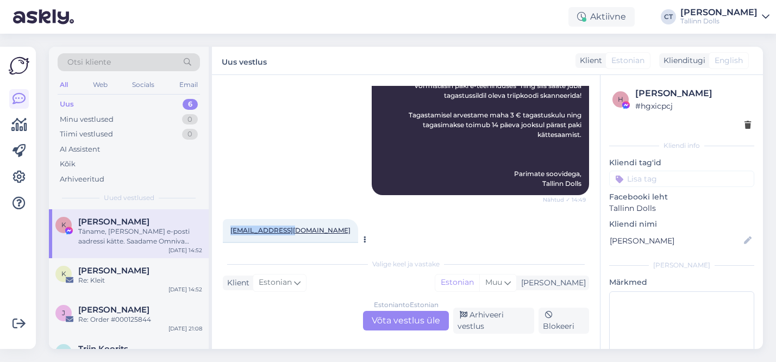
drag, startPoint x: 289, startPoint y: 191, endPoint x: 232, endPoint y: 193, distance: 57.1
click at [232, 219] on div "kersti@dotbox.ee 14:52" at bounding box center [290, 230] width 135 height 23
copy link "kersti@dotbox.ee"
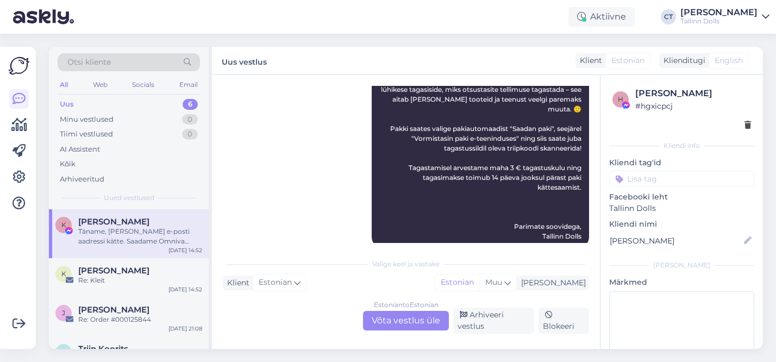
scroll to position [463, 0]
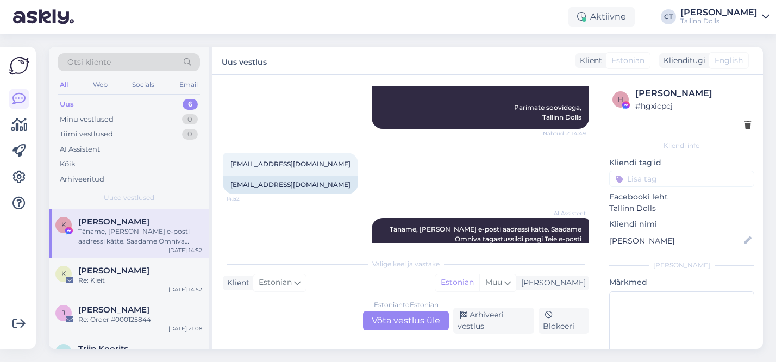
click at [402, 329] on div "Estonian to Estonian Võta vestlus üle" at bounding box center [406, 321] width 86 height 20
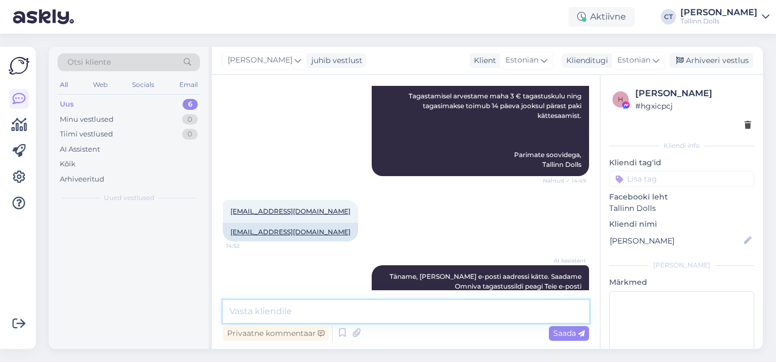
click at [353, 310] on textarea at bounding box center [406, 311] width 366 height 23
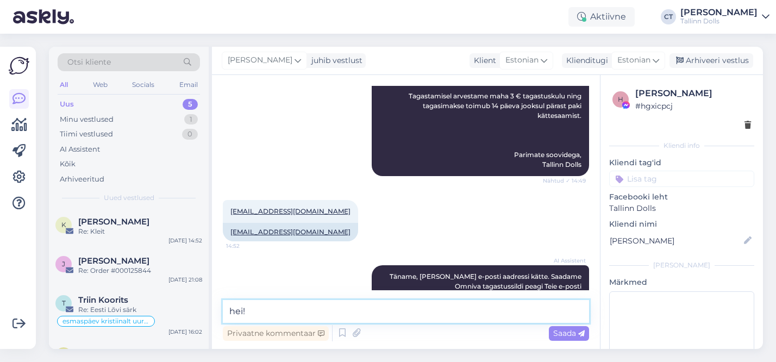
scroll to position [428, 0]
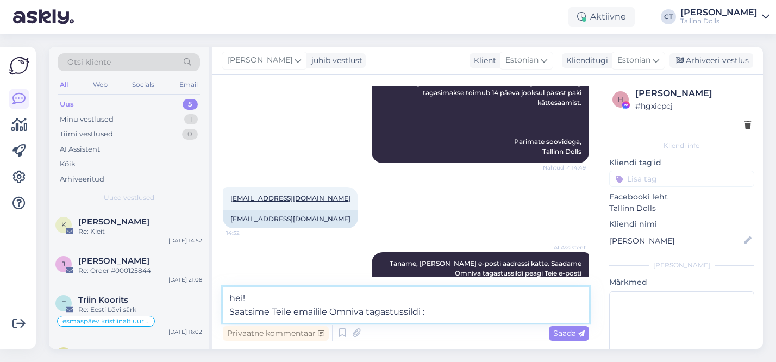
type textarea "hei! Saatsime Teile emailile Omniva tagastussildi :)"
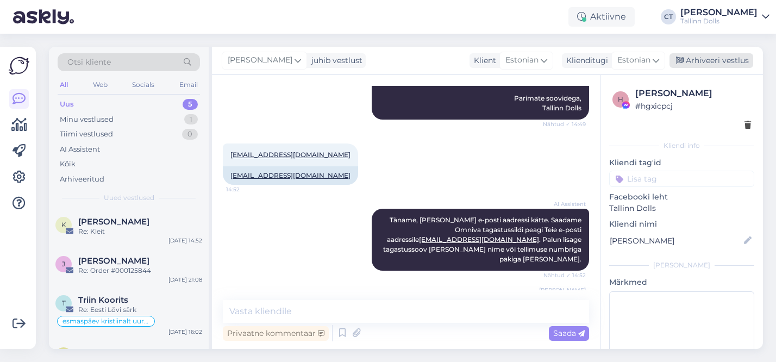
click at [698, 59] on div "Arhiveeri vestlus" at bounding box center [712, 60] width 84 height 15
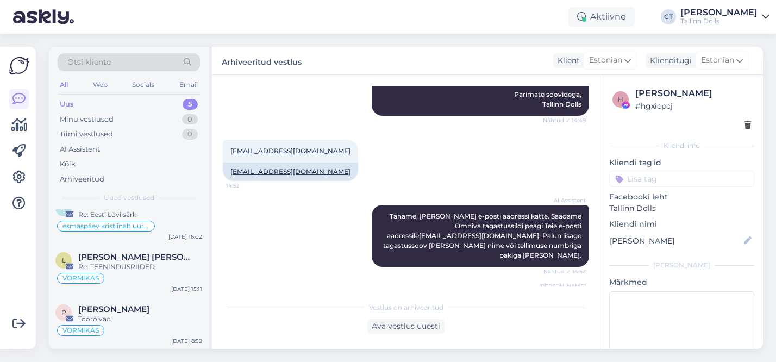
scroll to position [0, 0]
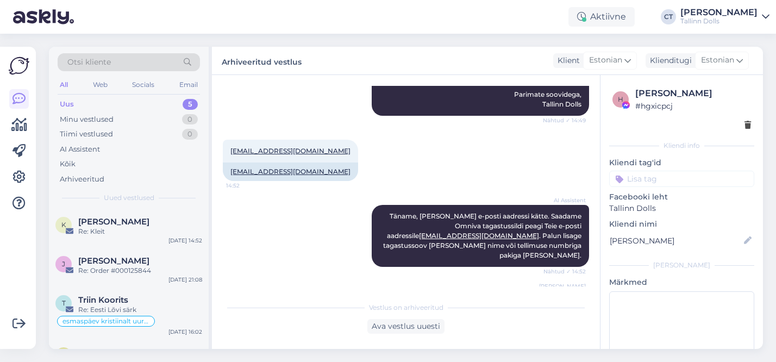
click at [144, 98] on div "Uus 5" at bounding box center [129, 104] width 142 height 15
click at [117, 235] on div "Re: Kleit" at bounding box center [140, 232] width 124 height 10
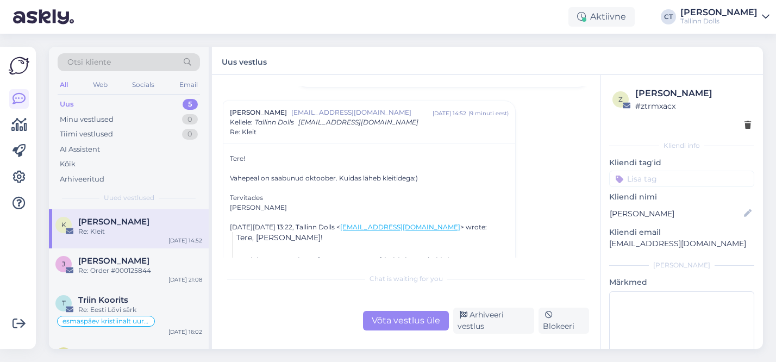
scroll to position [470, 0]
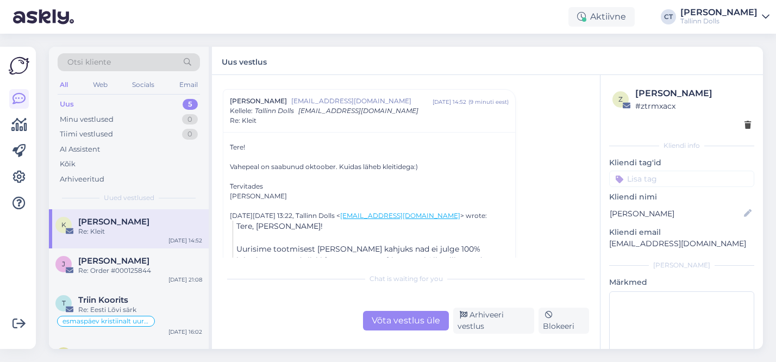
click at [134, 99] on div "Uus 5" at bounding box center [129, 104] width 142 height 15
click at [130, 107] on div "Uus 5" at bounding box center [129, 104] width 142 height 15
click at [107, 107] on div "Uus 5" at bounding box center [129, 104] width 142 height 15
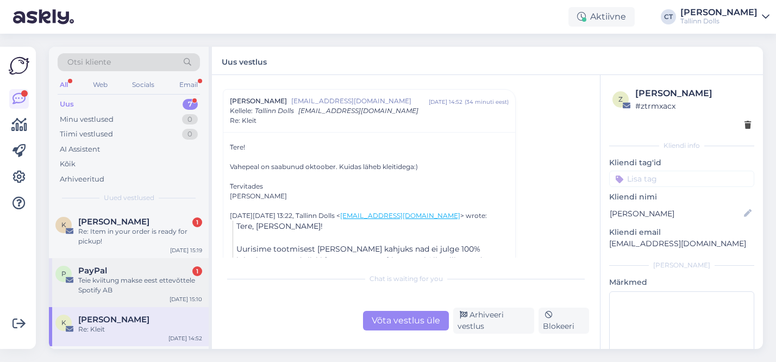
click at [142, 277] on div "Teie kviitung makse eest ettevõttele Spotify AB" at bounding box center [140, 286] width 124 height 20
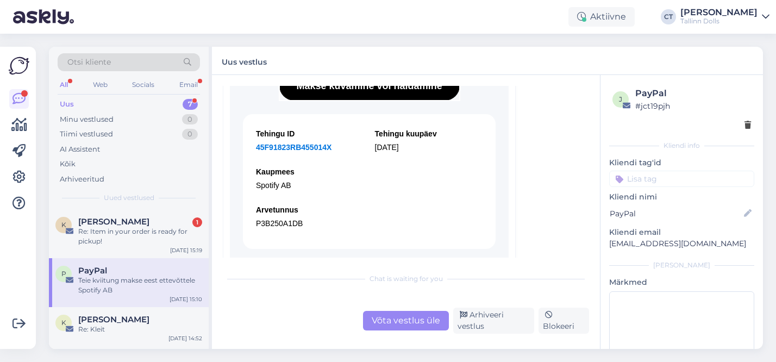
scroll to position [4880, 0]
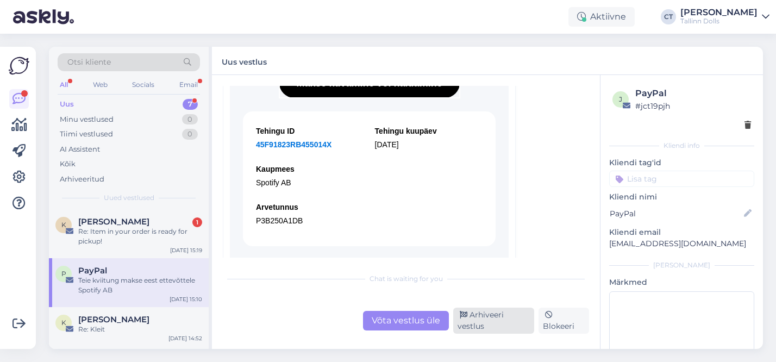
click at [482, 324] on div "Arhiveeri vestlus" at bounding box center [493, 321] width 81 height 26
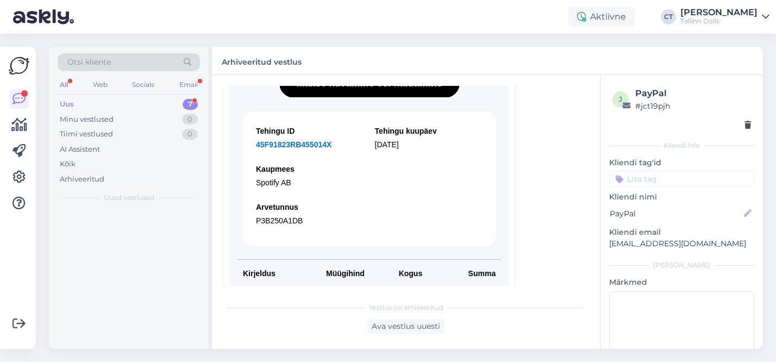
scroll to position [4659, 0]
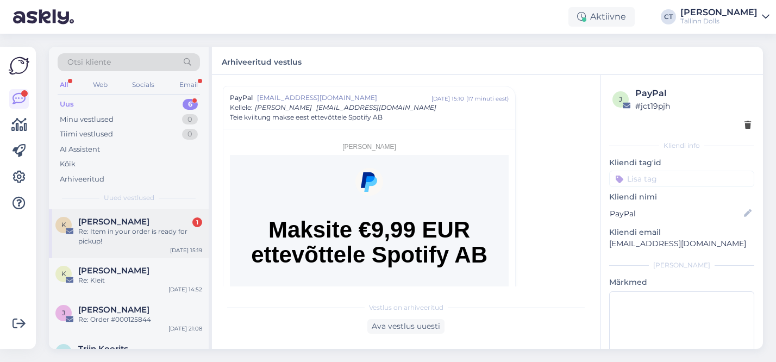
click at [122, 235] on div "Re: Item in your order is ready for pickup!" at bounding box center [140, 237] width 124 height 20
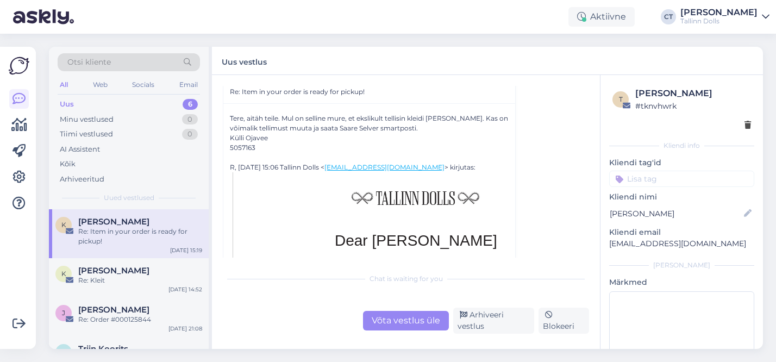
scroll to position [57, 0]
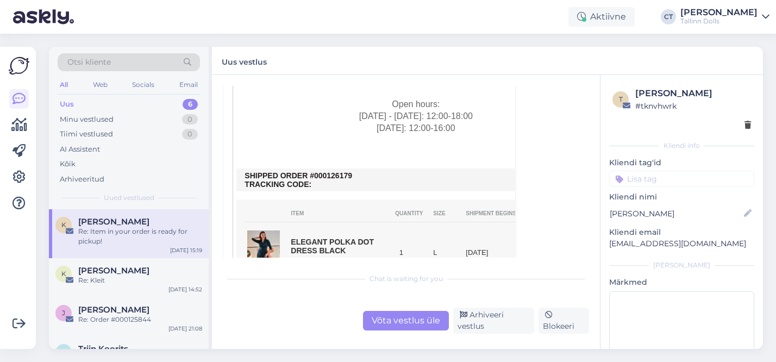
click at [400, 324] on div "Võta vestlus üle" at bounding box center [406, 321] width 86 height 20
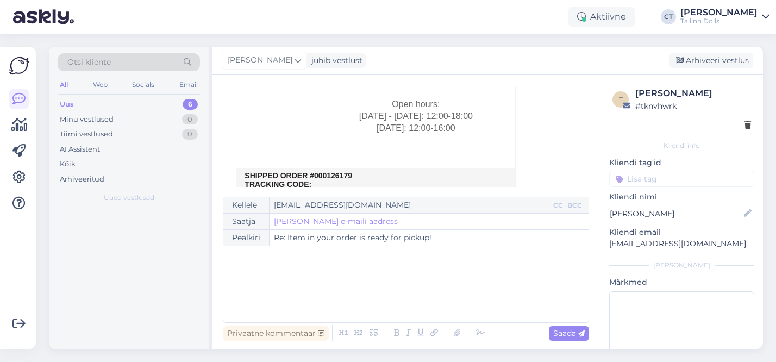
scroll to position [29, 0]
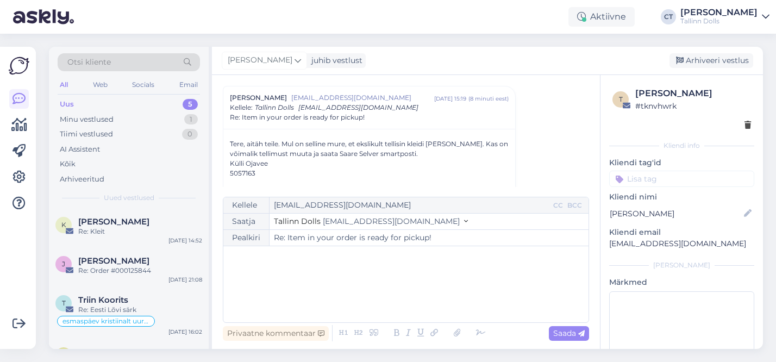
click at [344, 296] on div "﻿" at bounding box center [406, 284] width 354 height 65
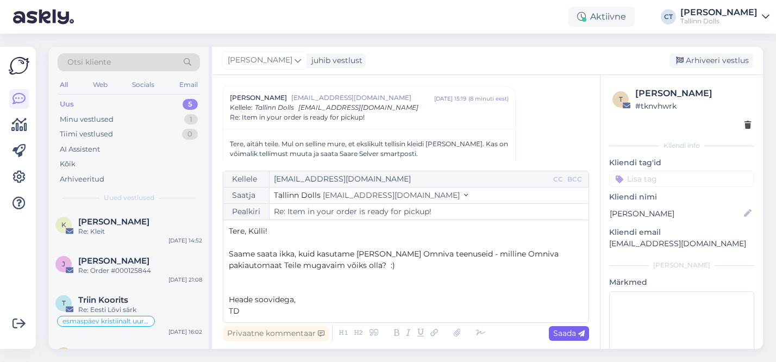
click at [566, 334] on span "Saada" at bounding box center [569, 333] width 32 height 10
type input "Re: Re: Item in your order is ready for pickup!"
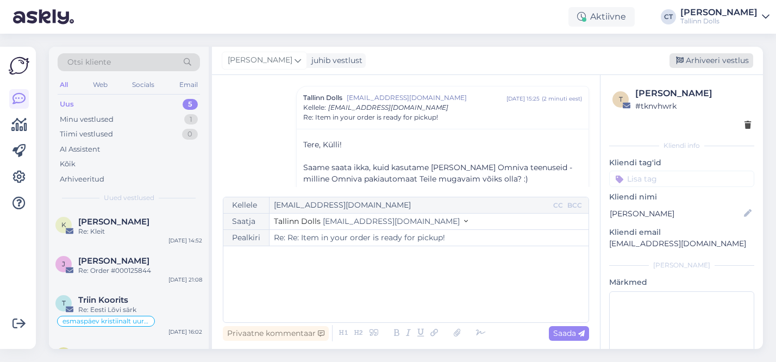
click at [707, 65] on div "Arhiveeri vestlus" at bounding box center [712, 60] width 84 height 15
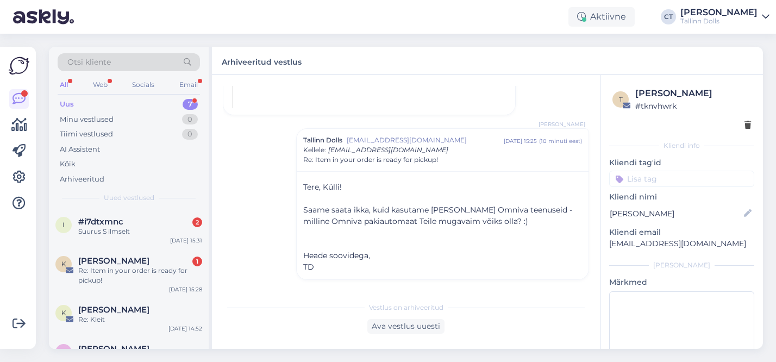
scroll to position [818, 0]
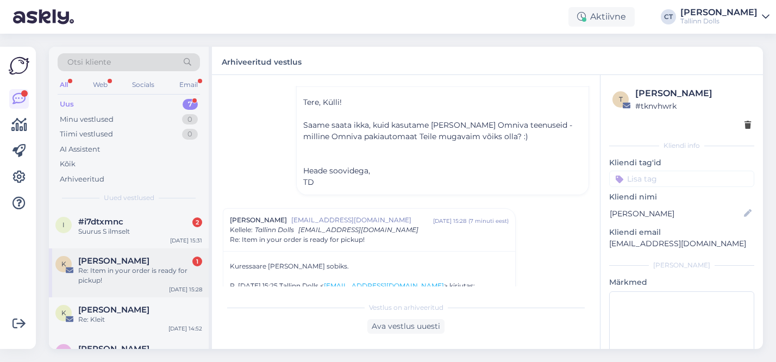
click at [130, 276] on div "Re: Item in your order is ready for pickup!" at bounding box center [140, 276] width 124 height 20
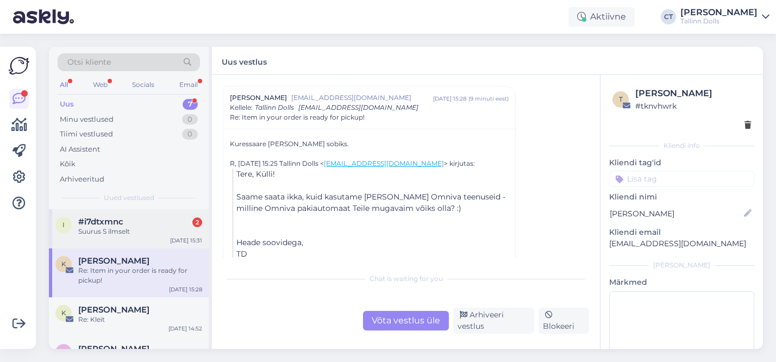
click at [122, 233] on div "Suurus S ilmselt" at bounding box center [140, 232] width 124 height 10
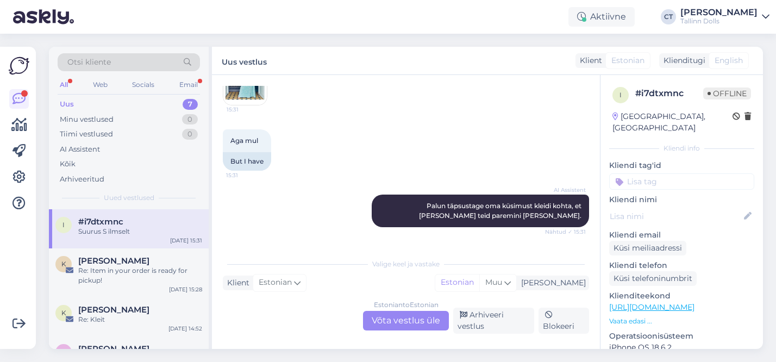
scroll to position [157, 0]
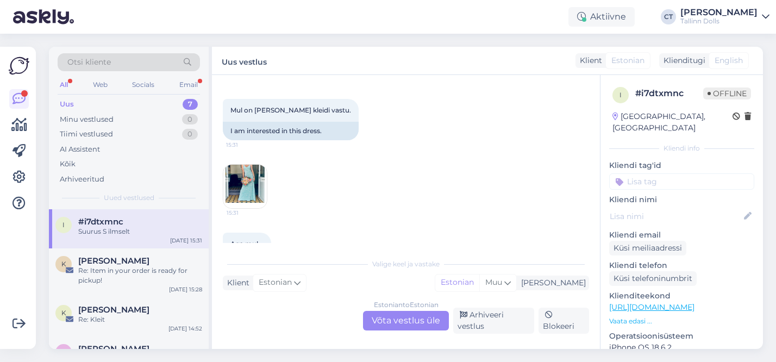
click at [240, 179] on img at bounding box center [244, 186] width 43 height 43
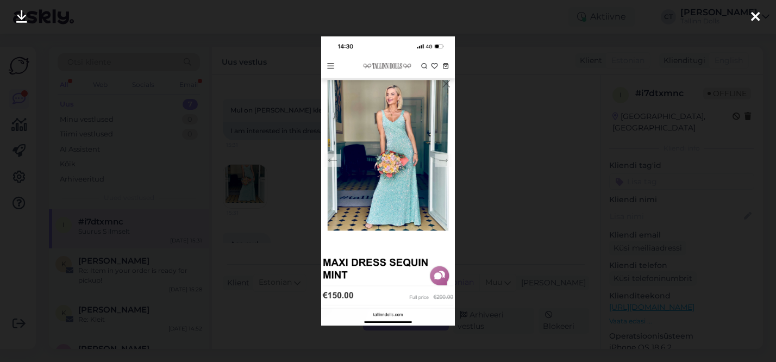
click at [502, 166] on div at bounding box center [388, 181] width 776 height 362
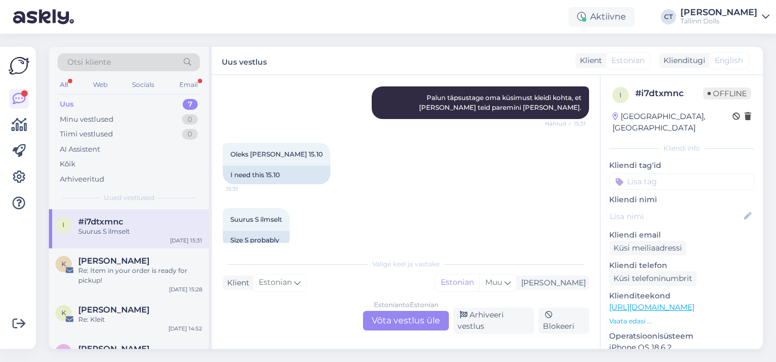
scroll to position [387, 0]
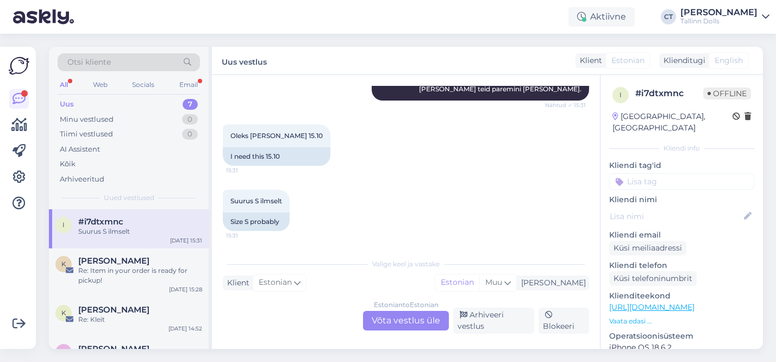
click at [399, 322] on div "Estonian to Estonian Võta vestlus üle" at bounding box center [406, 321] width 86 height 20
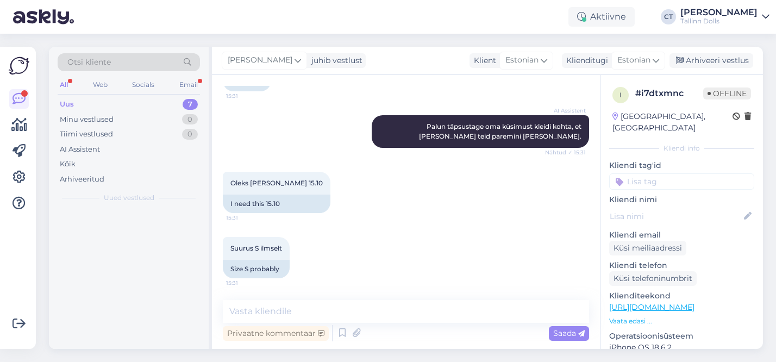
scroll to position [339, 0]
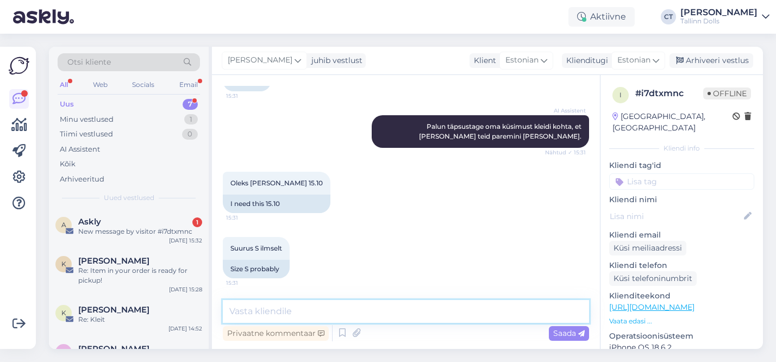
click at [344, 304] on textarea at bounding box center [406, 311] width 366 height 23
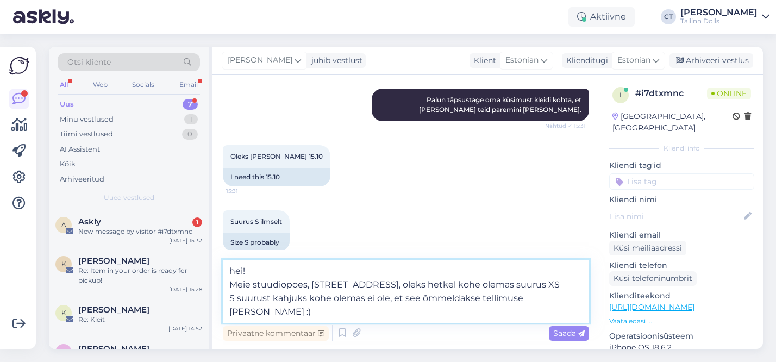
scroll to position [380, 0]
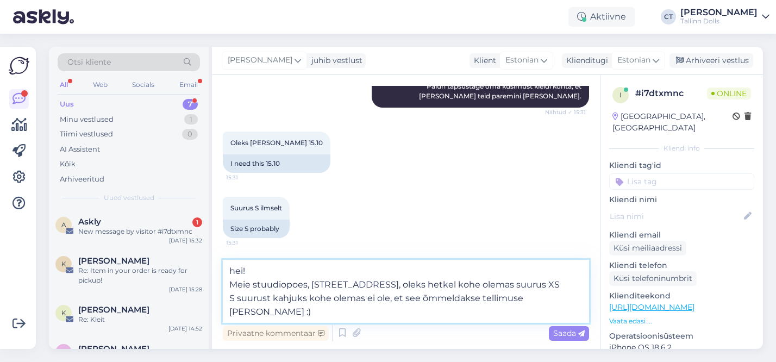
type textarea "hei! Meie stuudiopoes, Narva mnt 50, oleks hetkel kohe olemas suurus XS S suuru…"
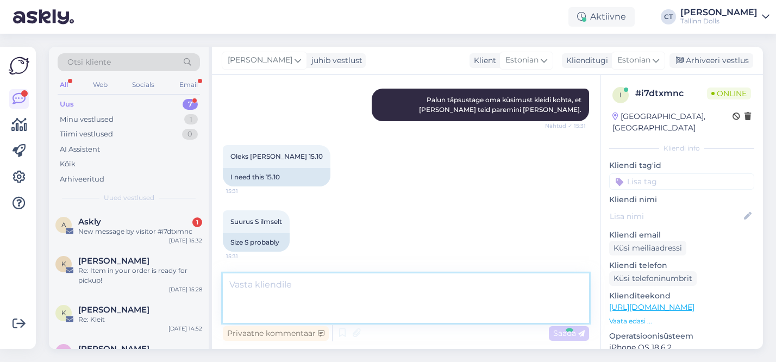
scroll to position [425, 0]
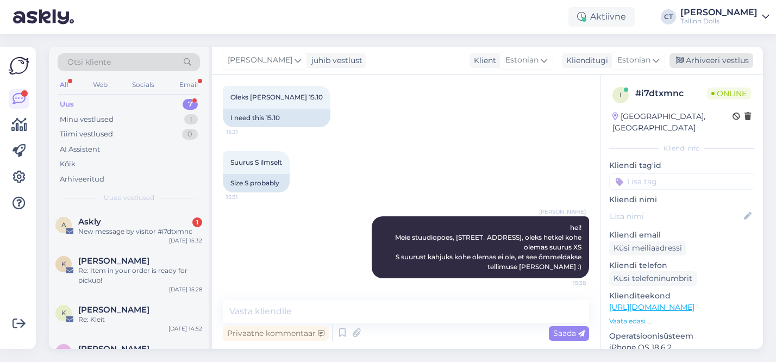
click at [716, 62] on div "Arhiveeri vestlus" at bounding box center [712, 60] width 84 height 15
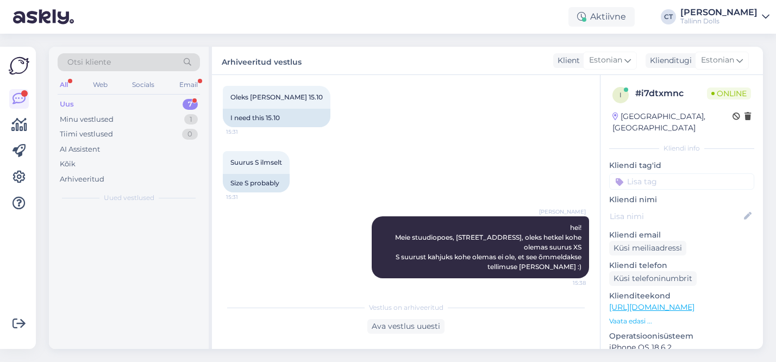
scroll to position [429, 0]
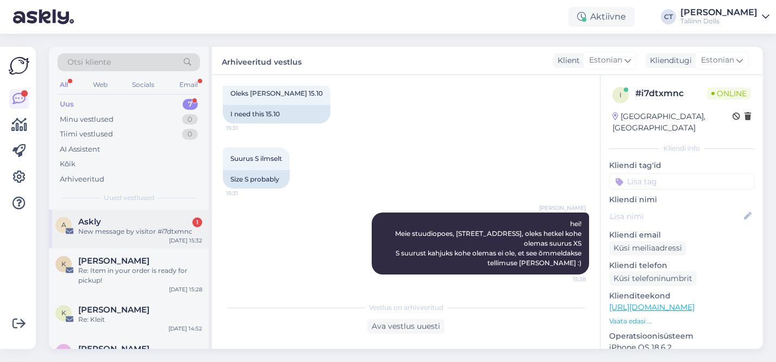
click at [130, 234] on div "New message by visitor #i7dtxmnc" at bounding box center [140, 232] width 124 height 10
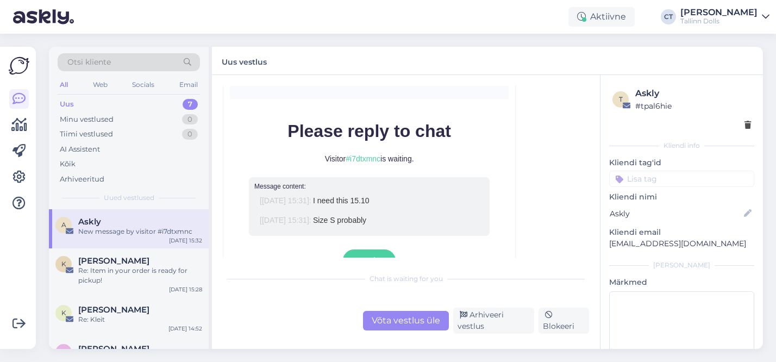
scroll to position [4734, 0]
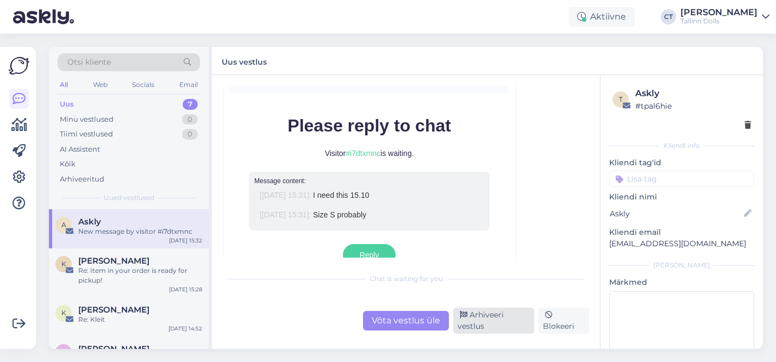
click at [485, 322] on div "Arhiveeri vestlus" at bounding box center [493, 321] width 81 height 26
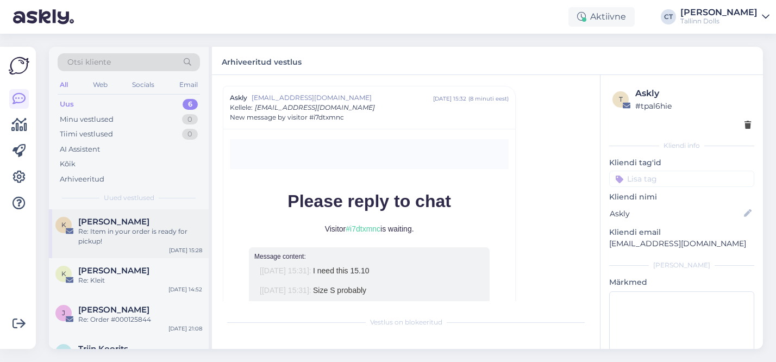
click at [144, 233] on div "Re: Item in your order is ready for pickup!" at bounding box center [140, 237] width 124 height 20
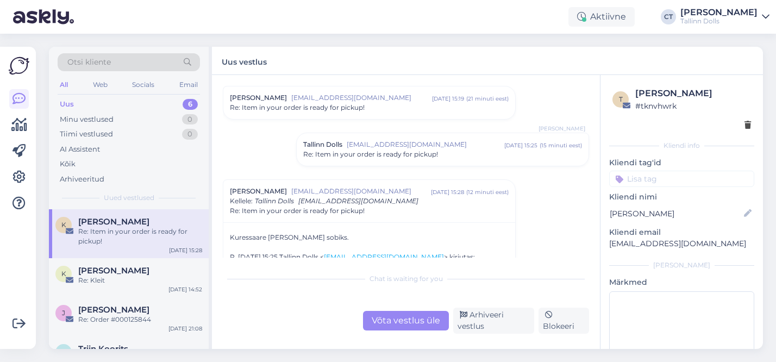
scroll to position [105, 0]
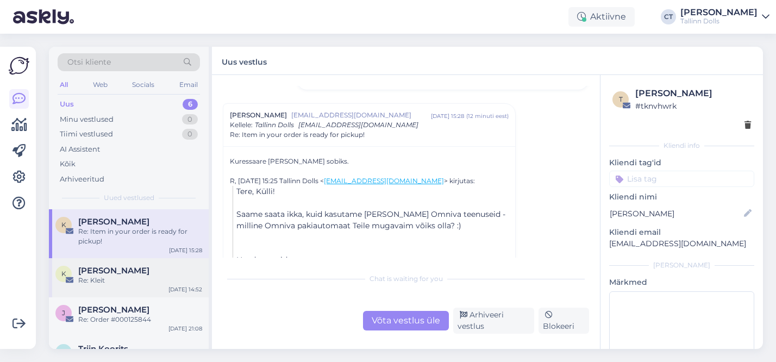
click at [148, 277] on div "Re: Kleit" at bounding box center [140, 281] width 124 height 10
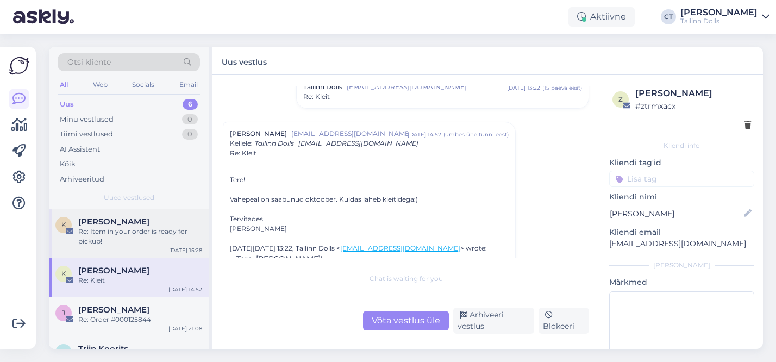
click at [129, 237] on div "Re: Item in your order is ready for pickup!" at bounding box center [140, 237] width 124 height 20
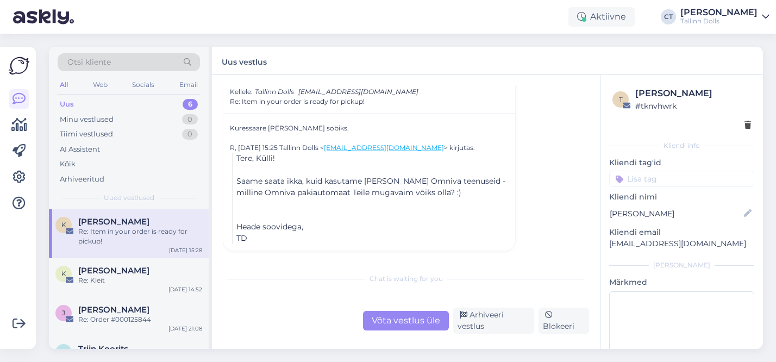
scroll to position [123, 0]
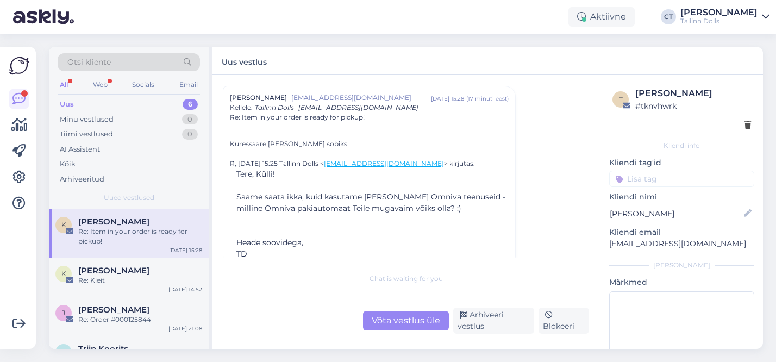
click at [143, 102] on div "Uus 6" at bounding box center [129, 104] width 142 height 15
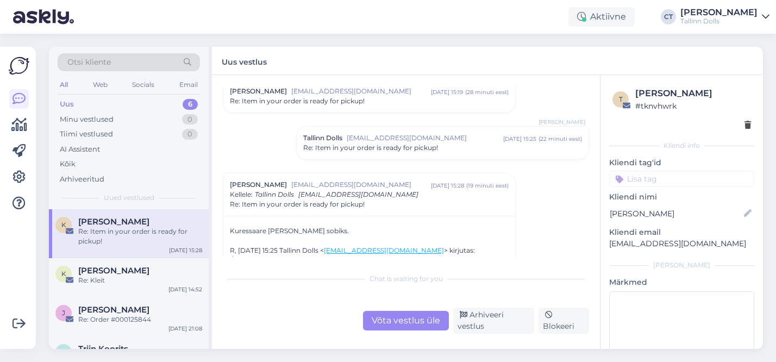
scroll to position [0, 0]
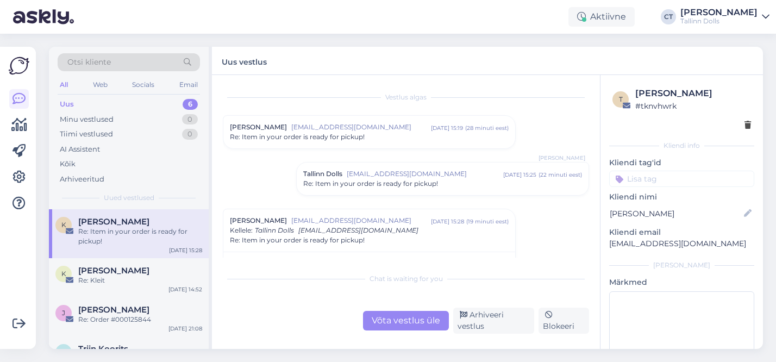
click at [343, 141] on span "Re: Item in your order is ready for pickup!" at bounding box center [297, 137] width 135 height 10
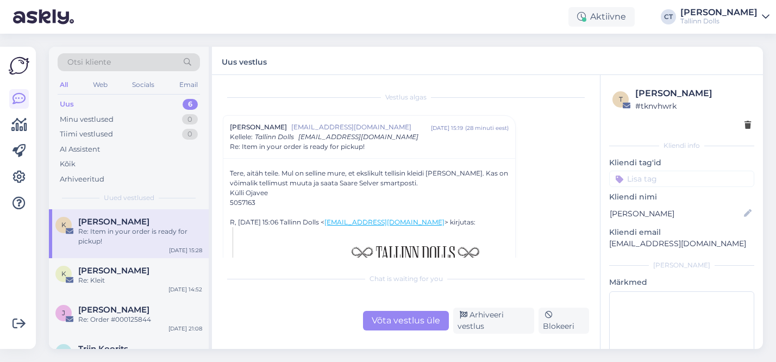
scroll to position [48, 0]
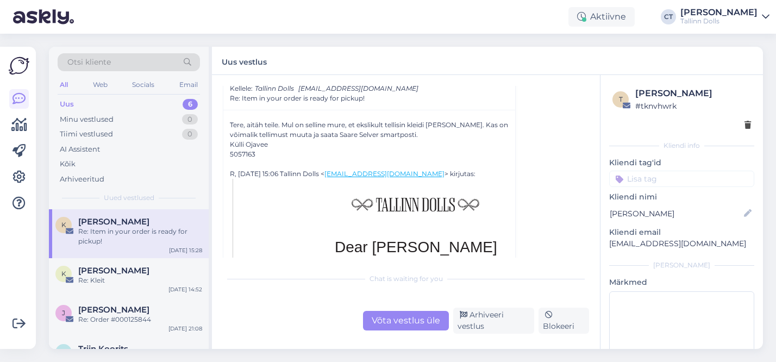
click at [245, 154] on div "5057163" at bounding box center [369, 155] width 279 height 10
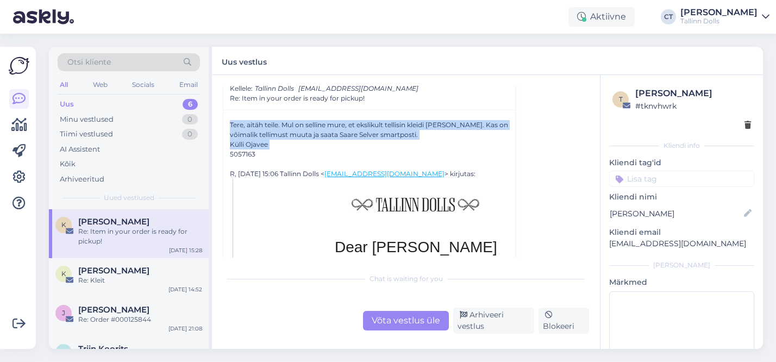
click at [245, 154] on div "5057163" at bounding box center [369, 155] width 279 height 10
copy div "Tere, aitäh teile. Mul on selline mure, et ekslikult tellisin kleidi teie poodi…"
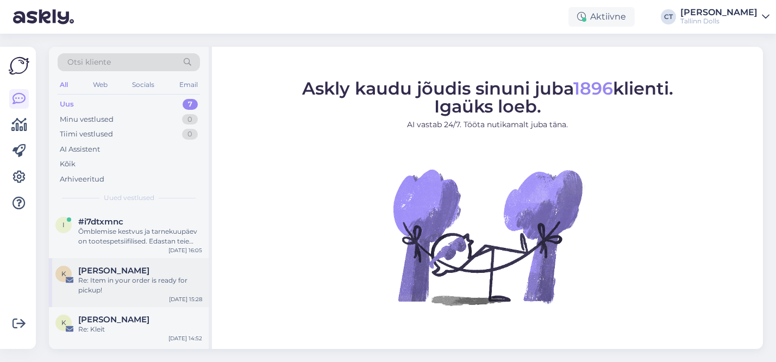
click at [125, 276] on div "Re: Item in your order is ready for pickup!" at bounding box center [140, 286] width 124 height 20
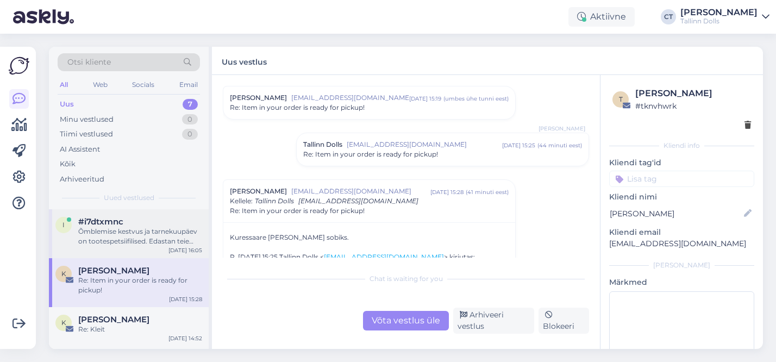
click at [136, 244] on div "Õmblemise kestvus ja tarnekuupäev on tootespetsiifilised. Edastan teie küsimuse…" at bounding box center [140, 237] width 124 height 20
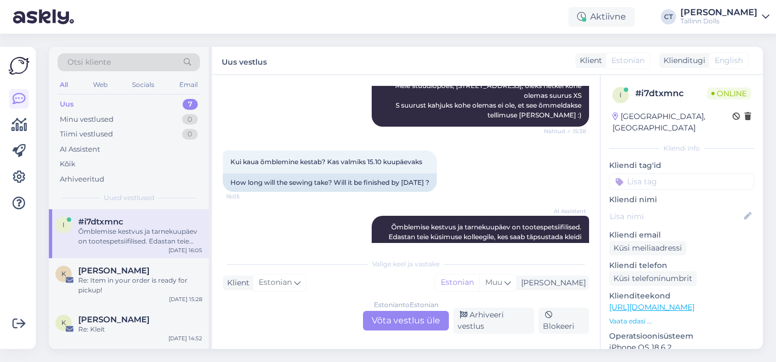
scroll to position [614, 0]
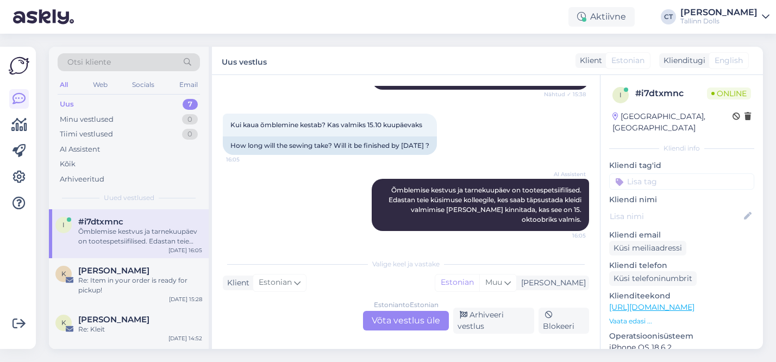
click at [388, 326] on div "Estonian to Estonian Võta vestlus üle" at bounding box center [406, 321] width 86 height 20
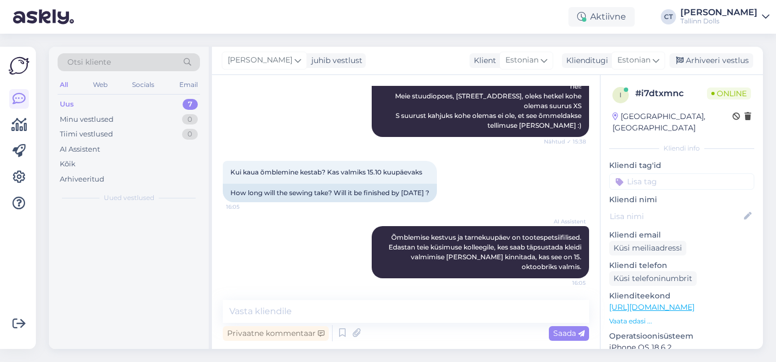
scroll to position [567, 0]
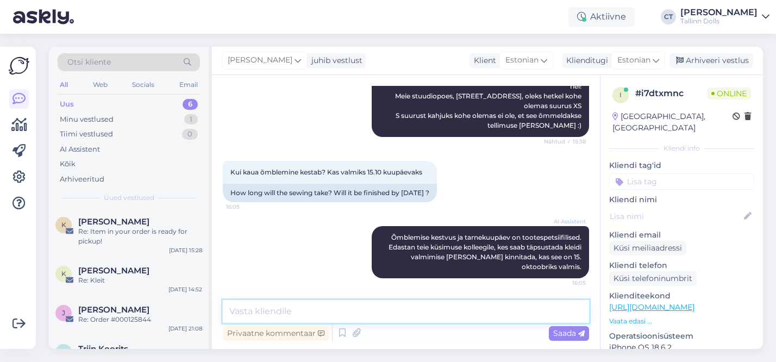
click at [327, 316] on textarea at bounding box center [406, 311] width 366 height 23
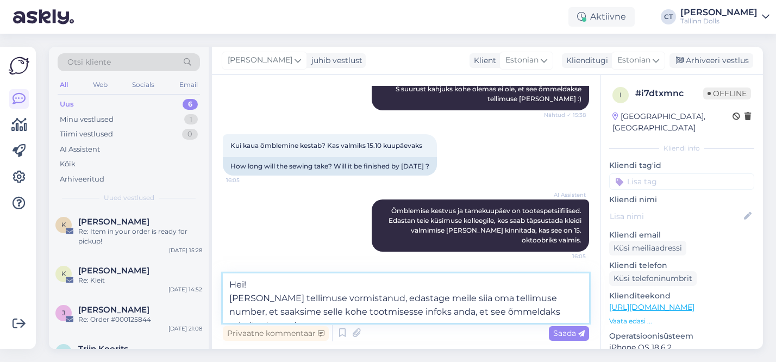
scroll to position [607, 0]
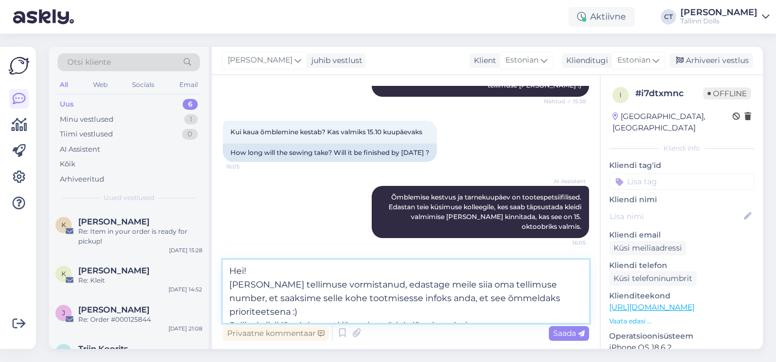
type textarea "Hei! Kui olete tellimuse vormistanud, edastage meile siia oma tellimuse number,…"
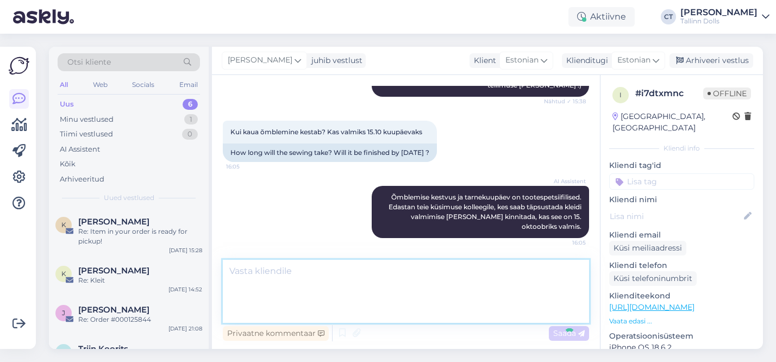
scroll to position [652, 0]
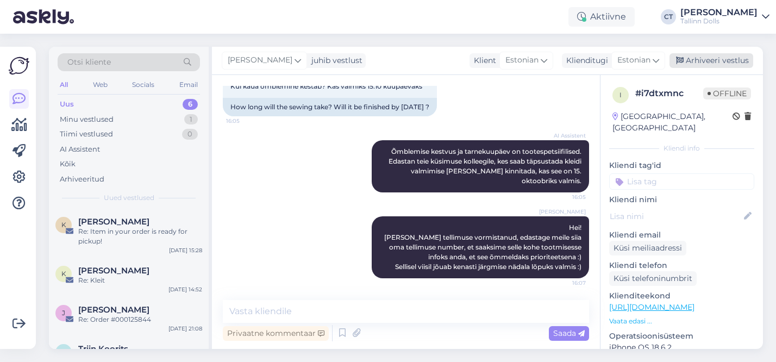
click at [711, 63] on div "Arhiveeri vestlus" at bounding box center [712, 60] width 84 height 15
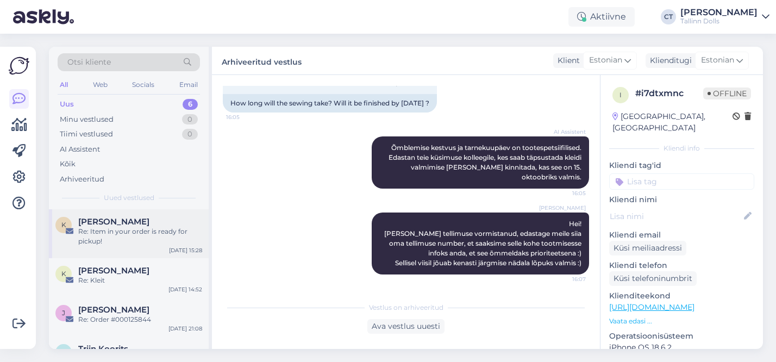
click at [139, 237] on div "Re: Item in your order is ready for pickup!" at bounding box center [140, 237] width 124 height 20
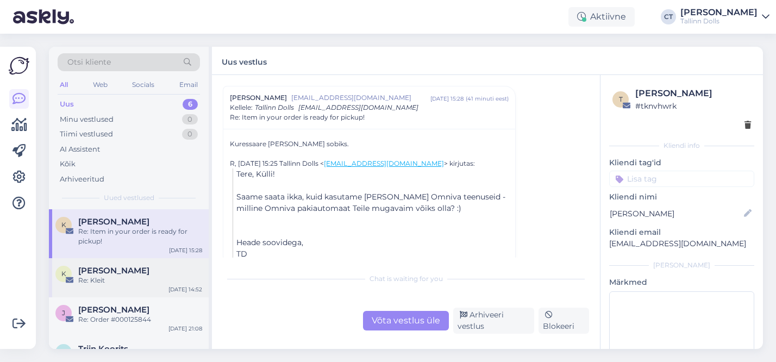
click at [128, 277] on div "Re: Kleit" at bounding box center [140, 281] width 124 height 10
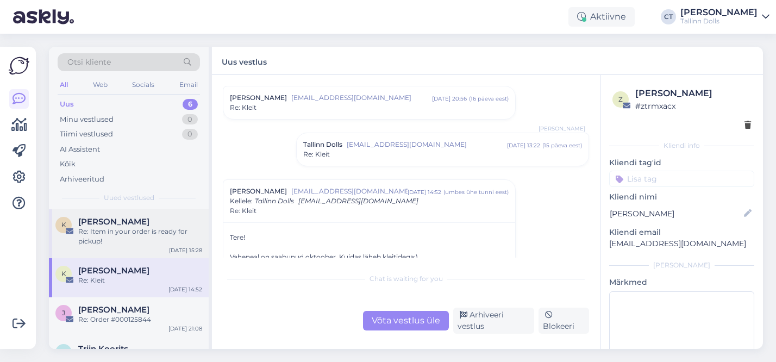
click at [136, 217] on div "[PERSON_NAME]" at bounding box center [140, 222] width 124 height 10
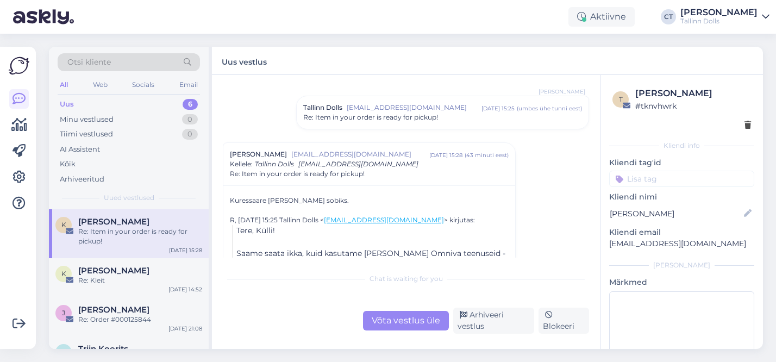
scroll to position [0, 0]
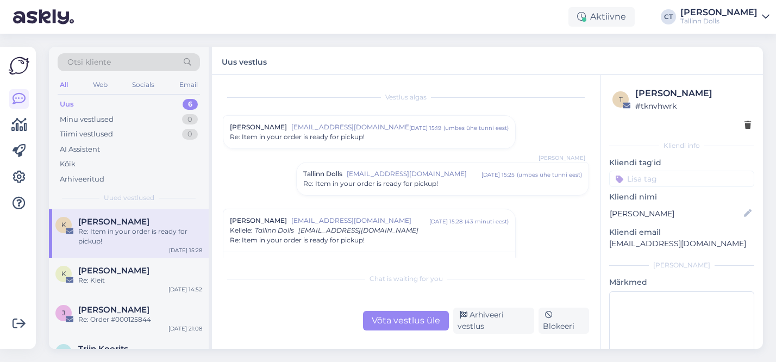
click at [358, 140] on span "Re: Item in your order is ready for pickup!" at bounding box center [297, 137] width 135 height 10
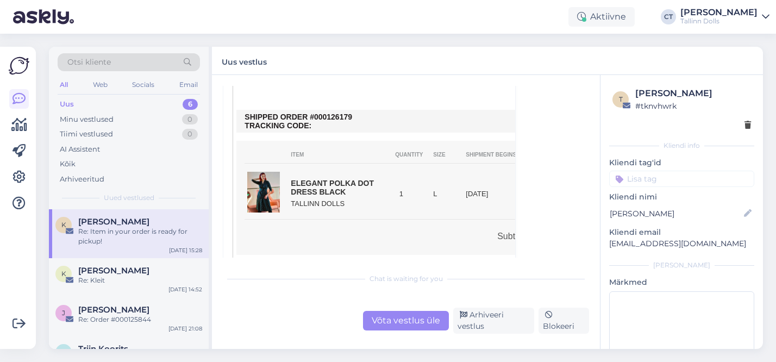
scroll to position [332, 0]
click at [407, 326] on div "Võta vestlus üle" at bounding box center [406, 321] width 86 height 20
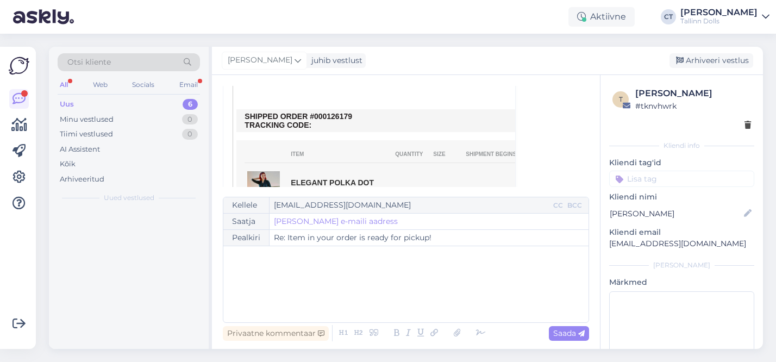
scroll to position [823, 0]
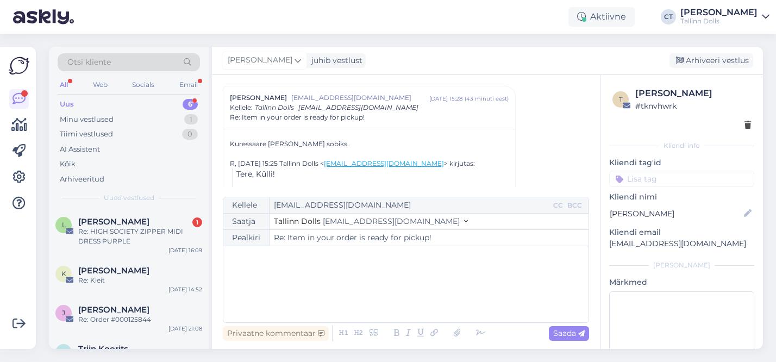
click at [365, 293] on div "﻿" at bounding box center [406, 284] width 354 height 65
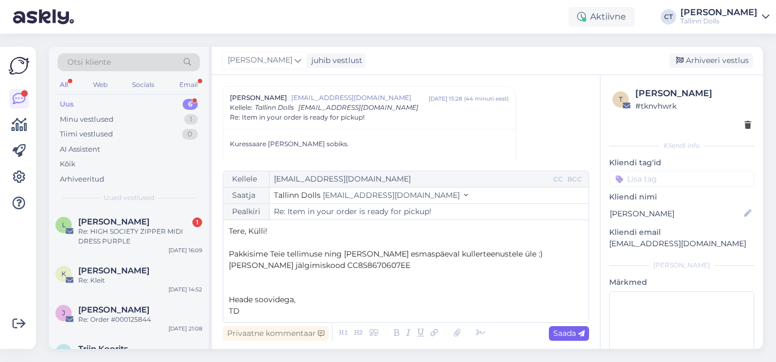
click at [566, 334] on span "Saada" at bounding box center [569, 333] width 32 height 10
type input "Re: Re: Item in your order is ready for pickup!"
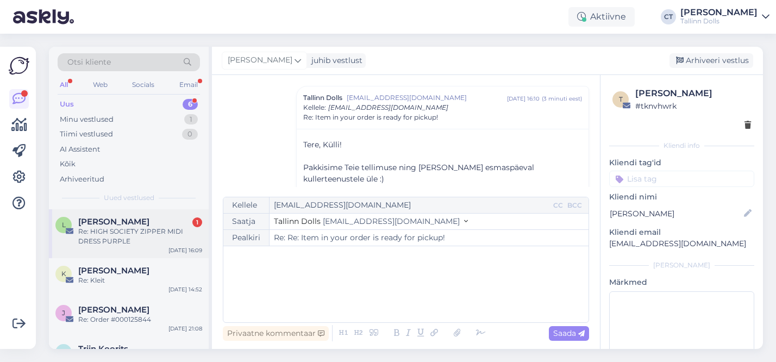
click at [145, 225] on div "Liisu Anger 1" at bounding box center [140, 222] width 124 height 10
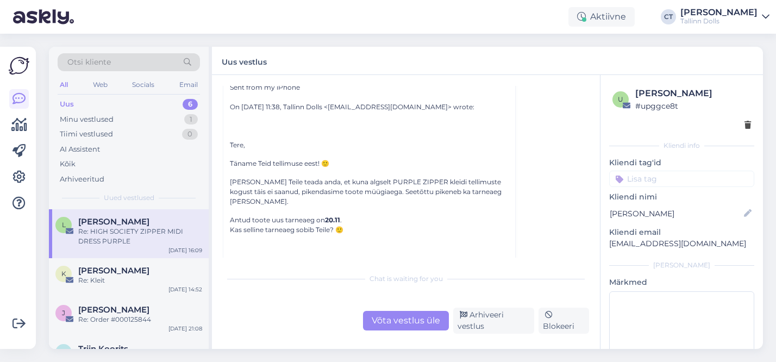
scroll to position [333, 0]
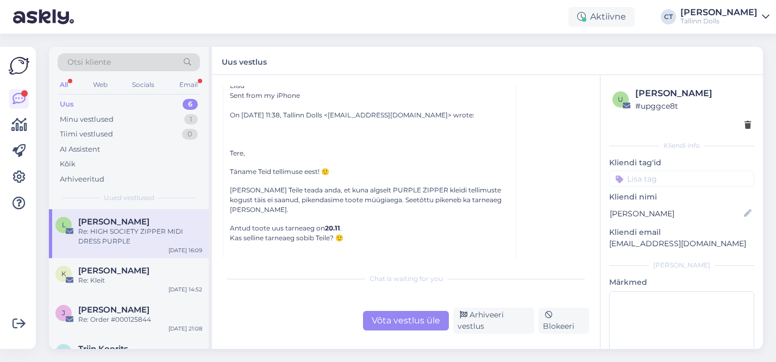
click at [98, 99] on div "Uus 6" at bounding box center [129, 104] width 142 height 15
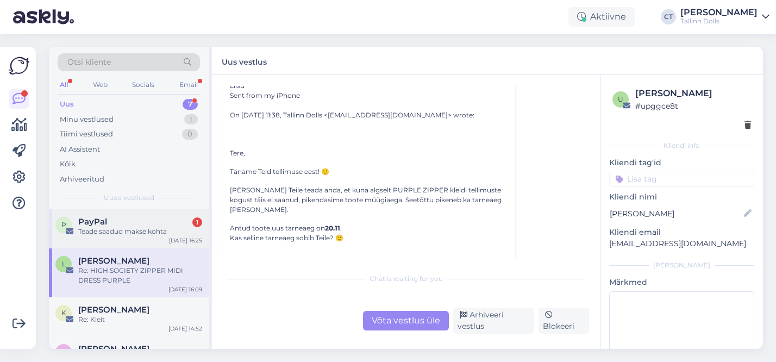
click at [132, 226] on div "PayPal 1" at bounding box center [140, 222] width 124 height 10
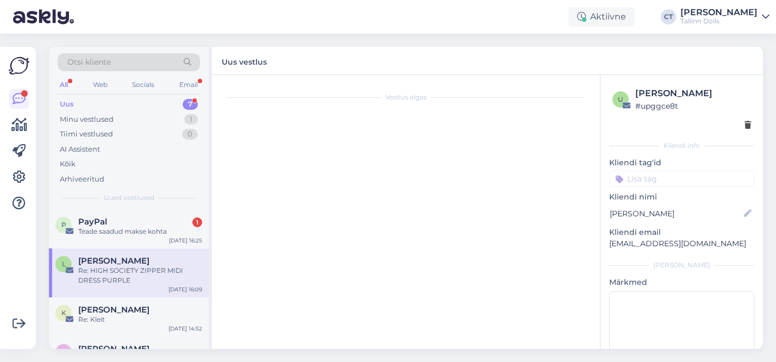
scroll to position [4565, 0]
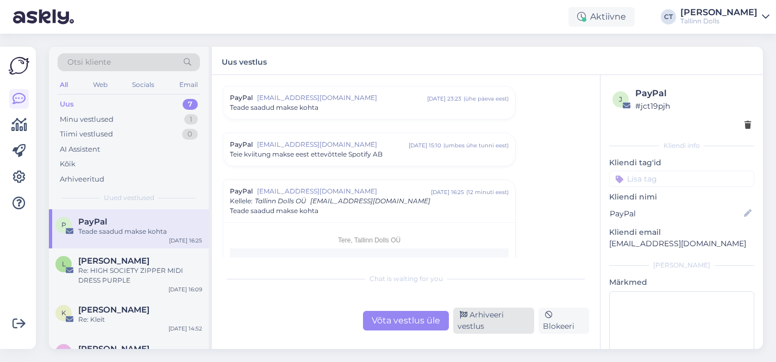
click at [490, 321] on div "Arhiveeri vestlus" at bounding box center [493, 321] width 81 height 26
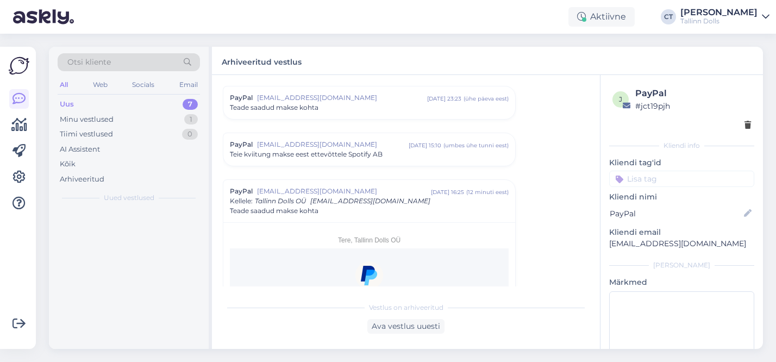
scroll to position [4659, 0]
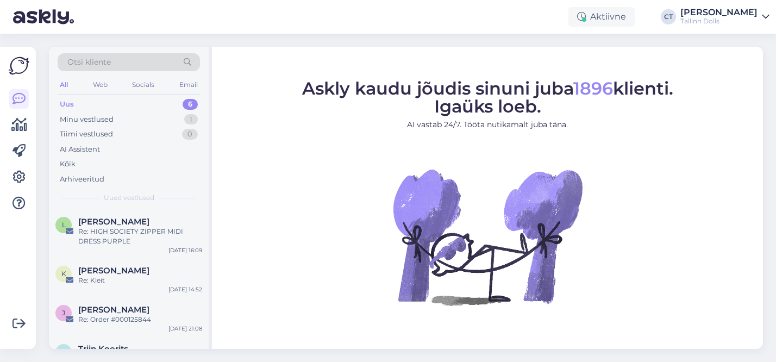
click at [207, 79] on div "Otsi kliente All Web Socials Email Uus 6 Minu vestlused 1 Tiimi vestlused 0 AI …" at bounding box center [129, 128] width 160 height 163
click at [123, 121] on div "Minu vestlused 1" at bounding box center [129, 119] width 142 height 15
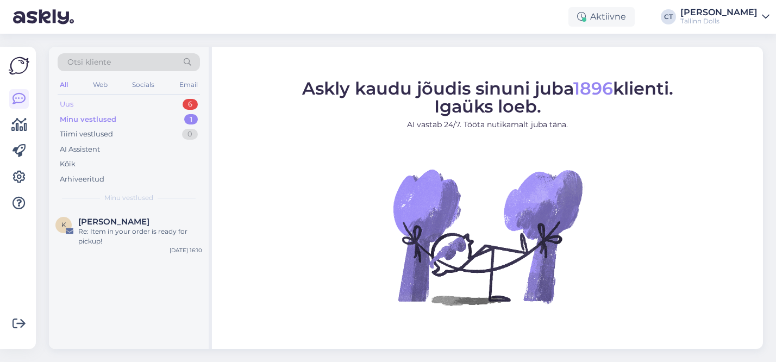
click at [72, 105] on div "Uus" at bounding box center [67, 104] width 14 height 11
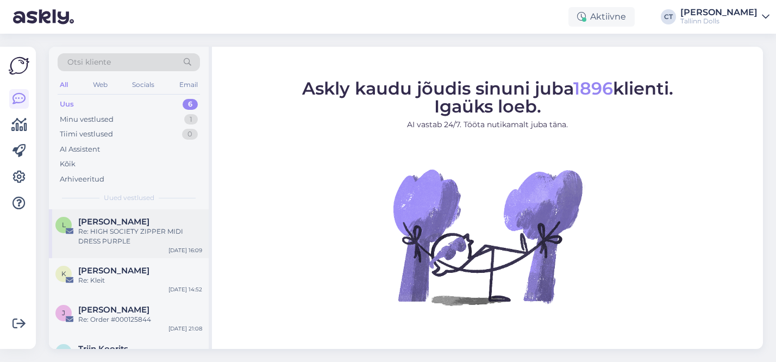
click at [104, 217] on span "[PERSON_NAME]" at bounding box center [113, 222] width 71 height 10
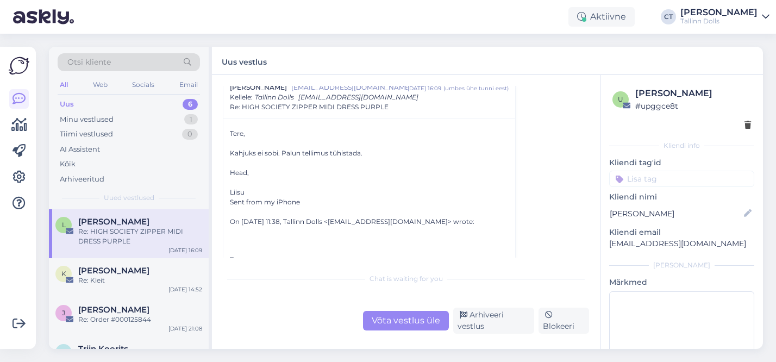
scroll to position [226, 0]
click at [382, 322] on div "Võta vestlus üle" at bounding box center [406, 321] width 86 height 20
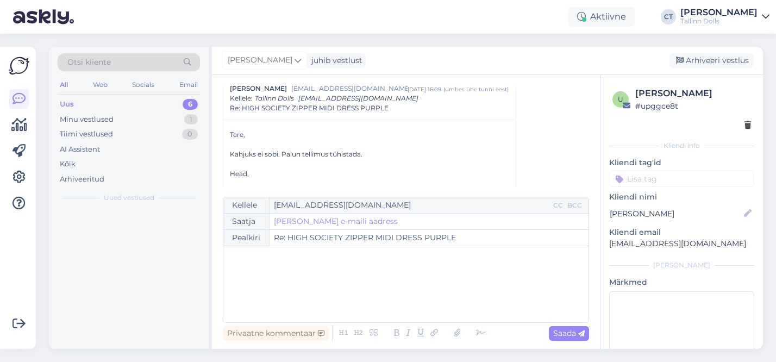
scroll to position [216, 0]
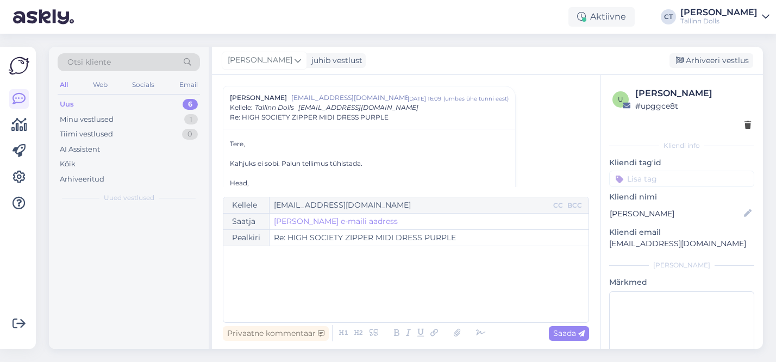
click at [322, 296] on div "﻿" at bounding box center [406, 284] width 354 height 65
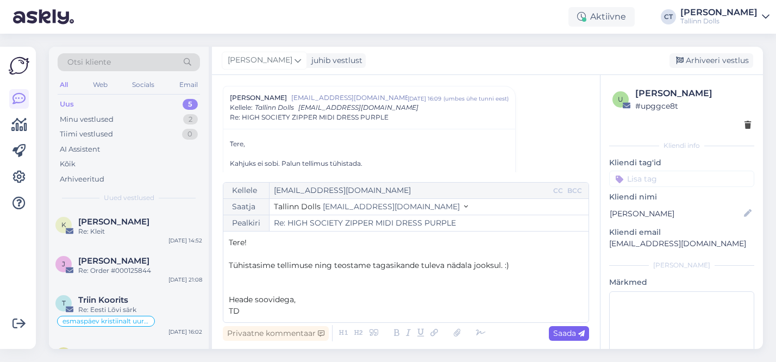
click at [579, 335] on icon at bounding box center [582, 334] width 7 height 7
type input "Re: Re: HIGH SOCIETY ZIPPER MIDI DRESS PURPLE"
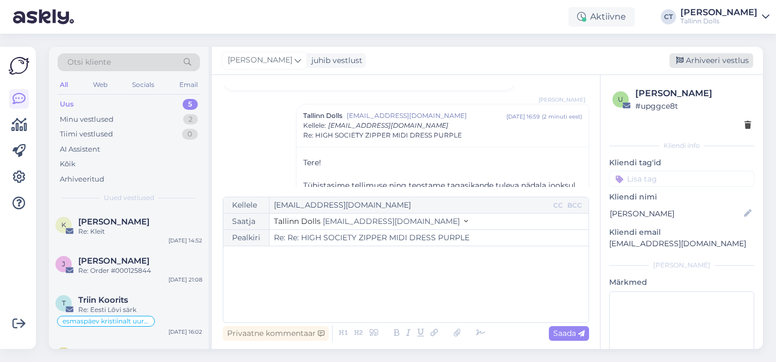
click at [725, 56] on div "Arhiveeri vestlus" at bounding box center [712, 60] width 84 height 15
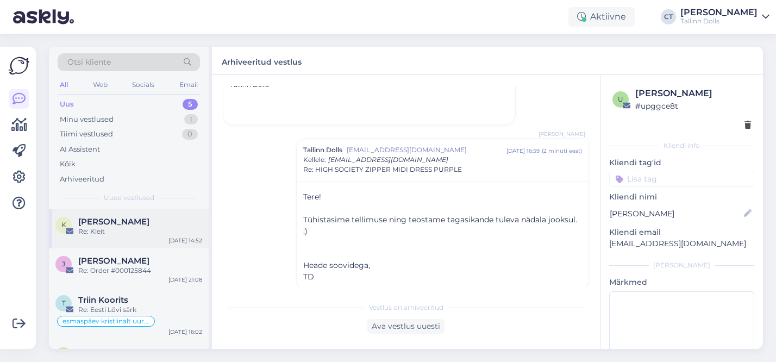
click at [100, 233] on div "Re: Kleit" at bounding box center [140, 232] width 124 height 10
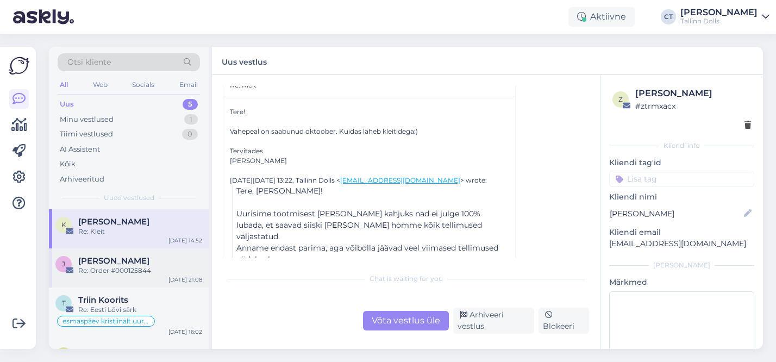
scroll to position [95, 0]
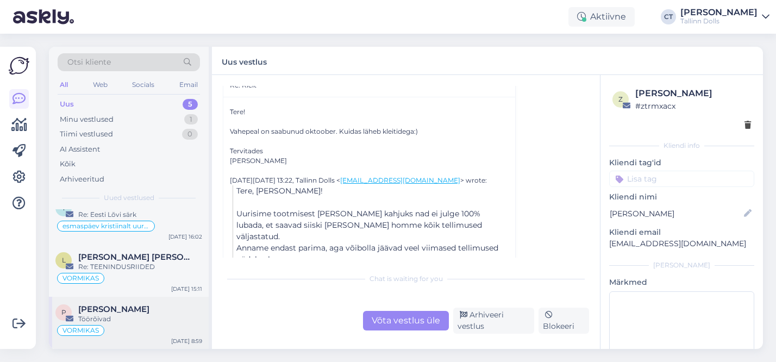
click at [139, 322] on div "Töörõivad" at bounding box center [140, 319] width 124 height 10
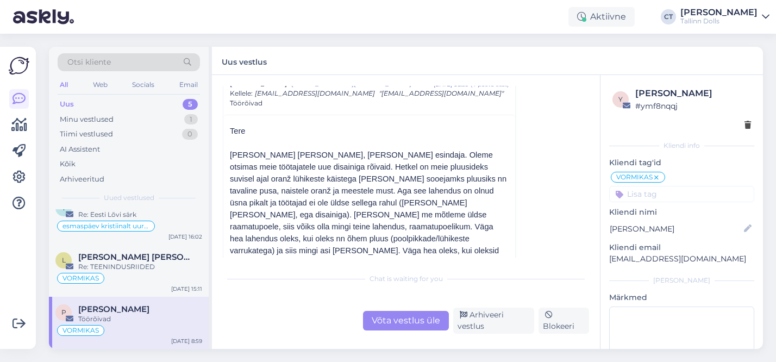
scroll to position [86, 0]
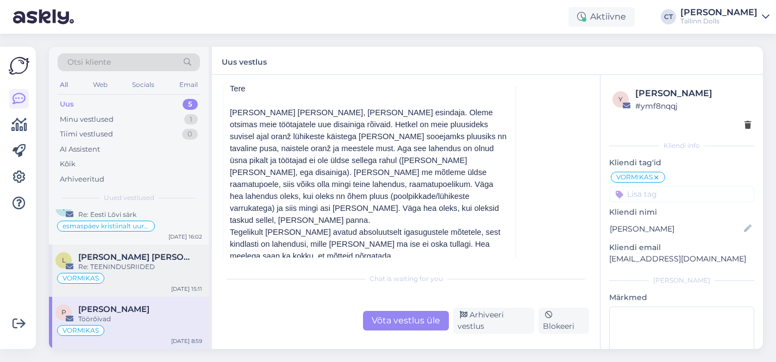
click at [145, 270] on div "Re: TEENINDUSRIIDED" at bounding box center [140, 267] width 124 height 10
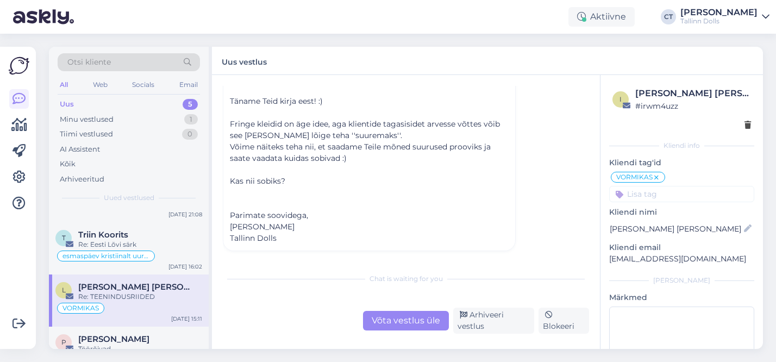
scroll to position [63, 0]
click at [165, 260] on div "esmaspäev kristiinalt uurida" at bounding box center [128, 258] width 147 height 13
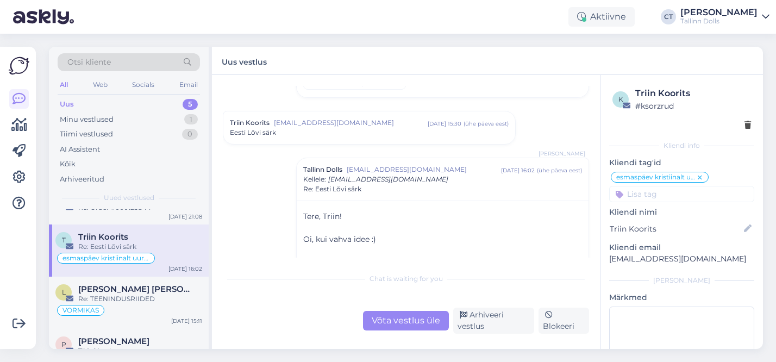
scroll to position [111, 0]
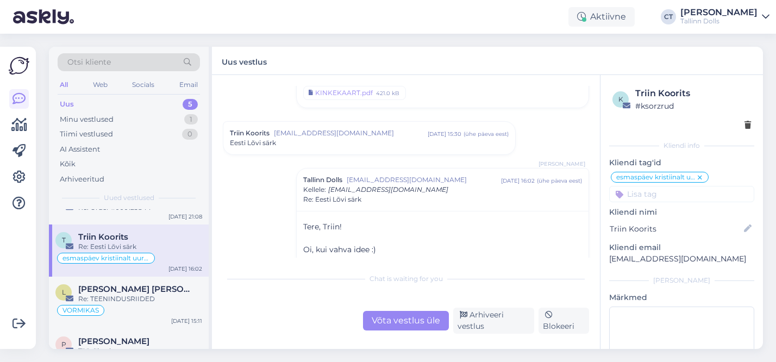
click at [340, 151] on div "Triin Koorits [EMAIL_ADDRESS][DOMAIN_NAME] [DATE] 15:30 ( ühe päeva eest ) Eest…" at bounding box center [369, 138] width 292 height 33
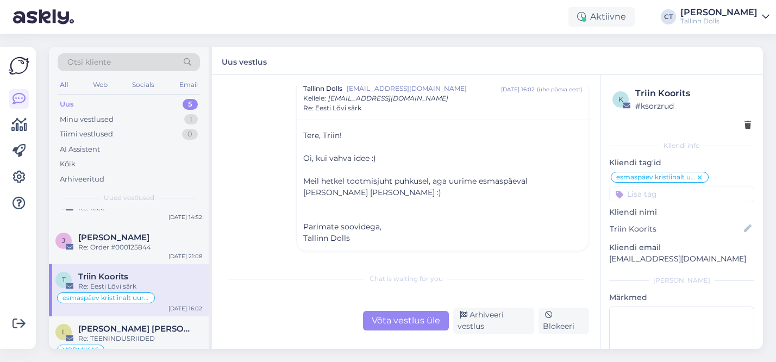
scroll to position [0, 0]
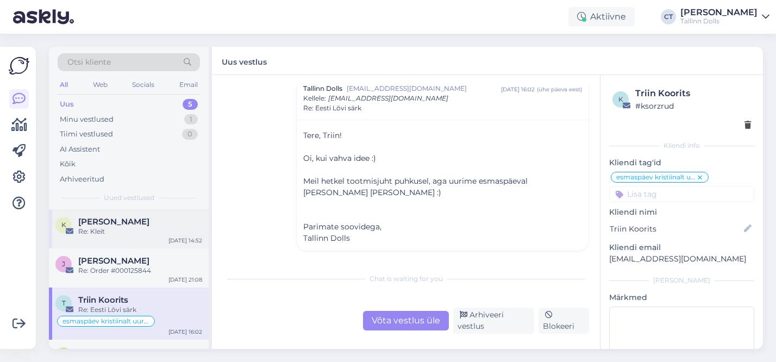
click at [155, 237] on div "K [PERSON_NAME] Re: [PERSON_NAME] [DATE] 14:52" at bounding box center [129, 228] width 160 height 39
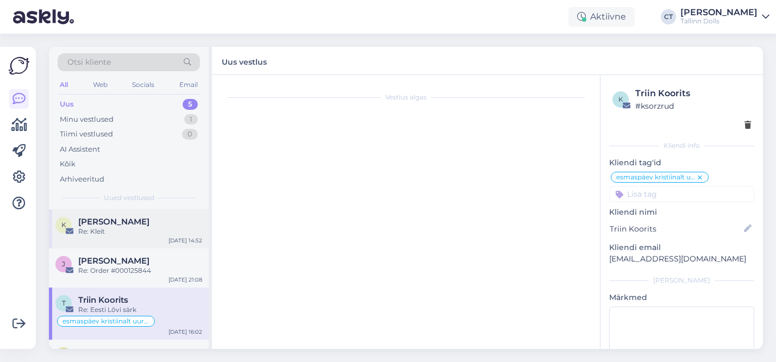
scroll to position [474, 0]
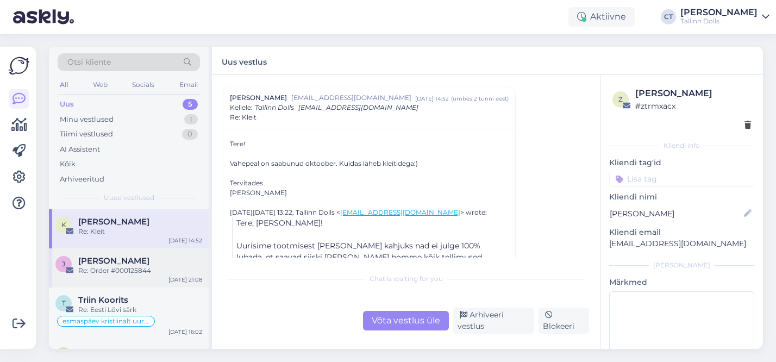
click at [172, 269] on div "Re: Order #000125844" at bounding box center [140, 271] width 124 height 10
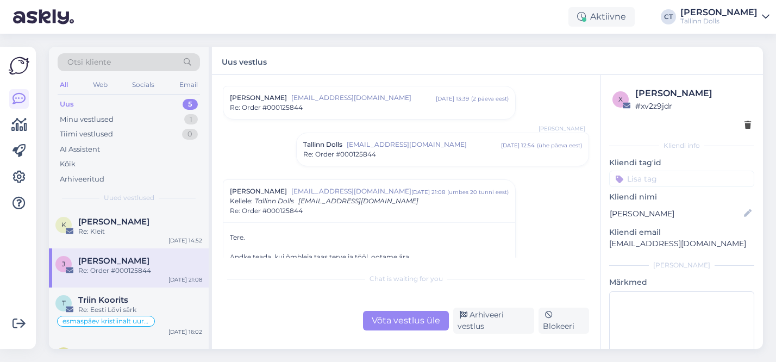
scroll to position [867, 0]
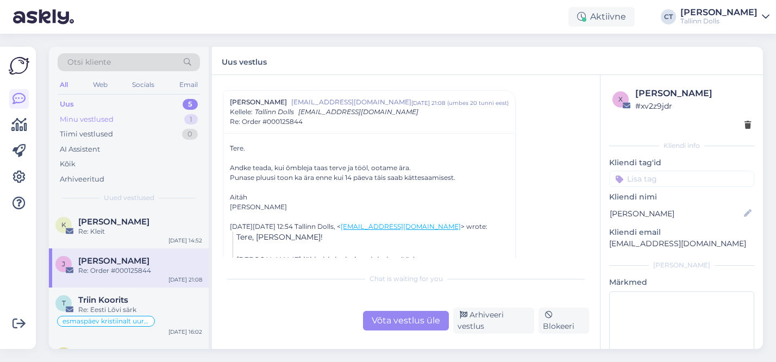
click at [134, 120] on div "Minu vestlused 1" at bounding box center [129, 119] width 142 height 15
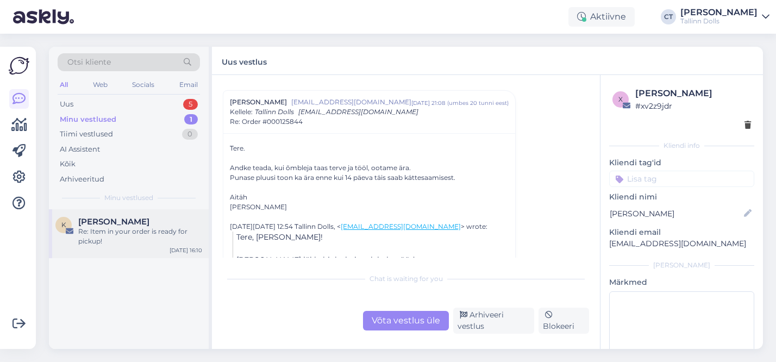
click at [122, 245] on div "Re: Item in your order is ready for pickup!" at bounding box center [140, 237] width 124 height 20
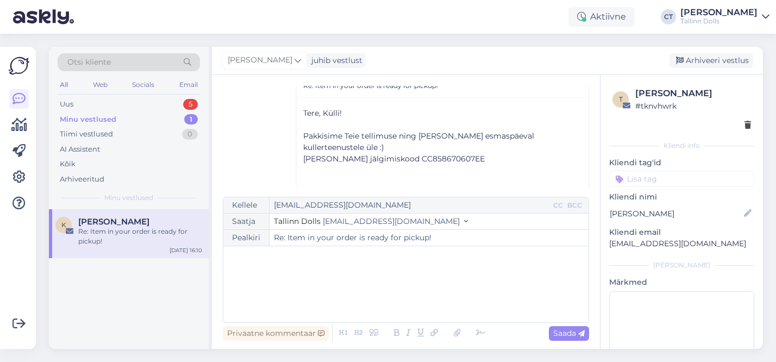
scroll to position [220, 0]
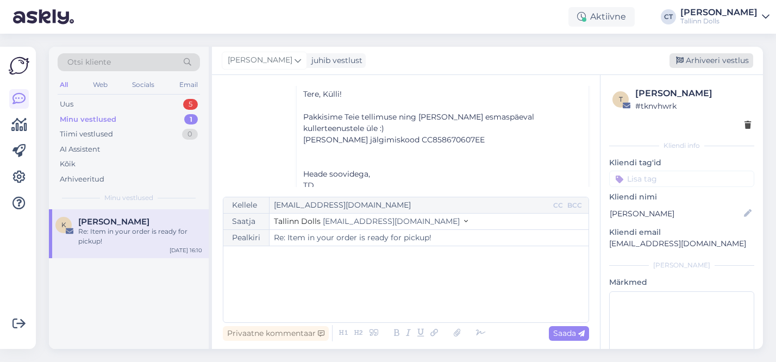
click at [720, 61] on div "Arhiveeri vestlus" at bounding box center [712, 60] width 84 height 15
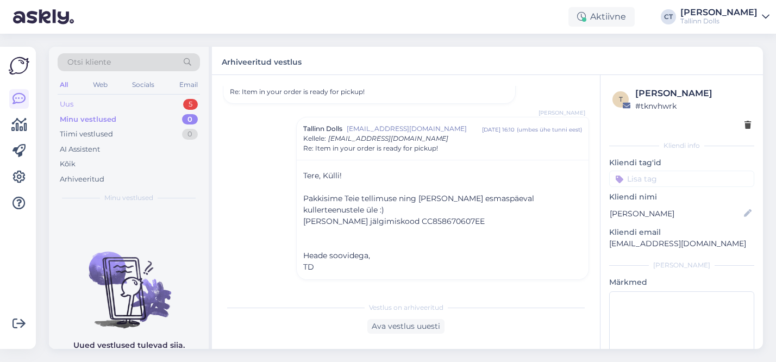
click at [143, 103] on div "Uus 5" at bounding box center [129, 104] width 142 height 15
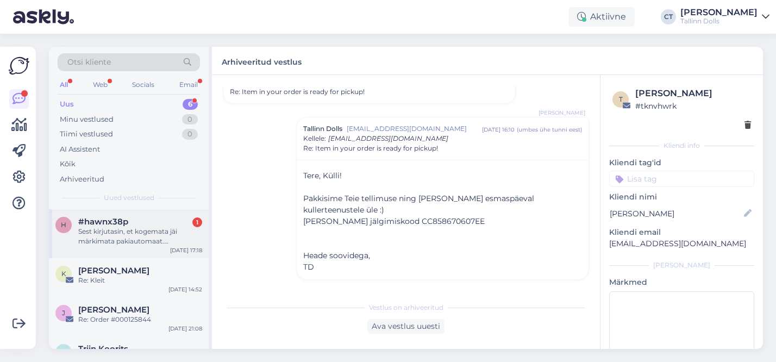
click at [142, 229] on div "Sest kirjutasin, et kogemata jäi märkimata pakiautomaat. [PERSON_NAME] ei saa." at bounding box center [140, 237] width 124 height 20
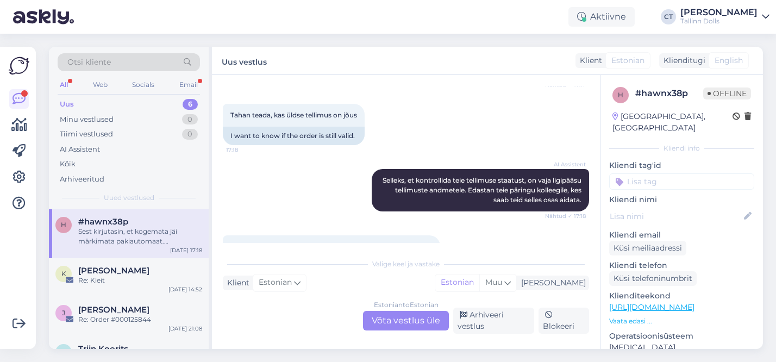
scroll to position [285, 0]
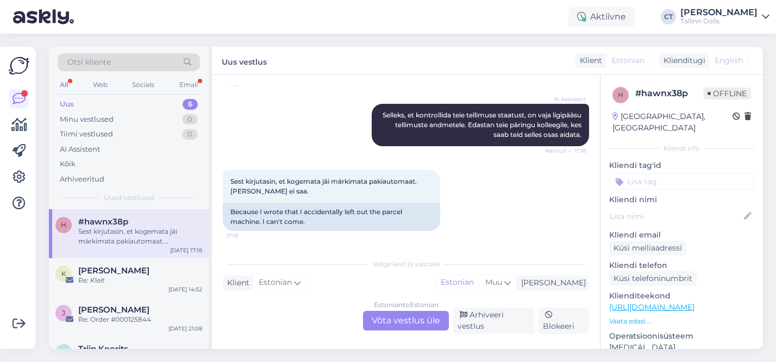
click at [397, 325] on div "Estonian to Estonian Võta vestlus üle" at bounding box center [406, 321] width 86 height 20
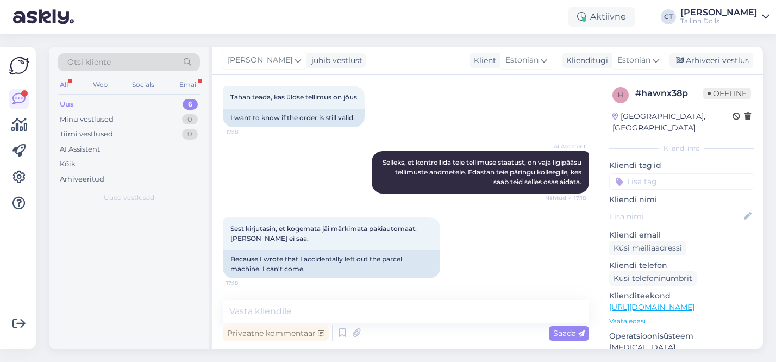
scroll to position [238, 0]
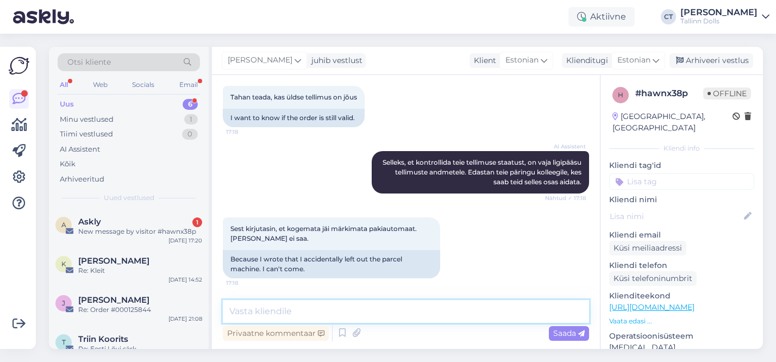
click at [396, 319] on textarea at bounding box center [406, 311] width 366 height 23
type textarea "t"
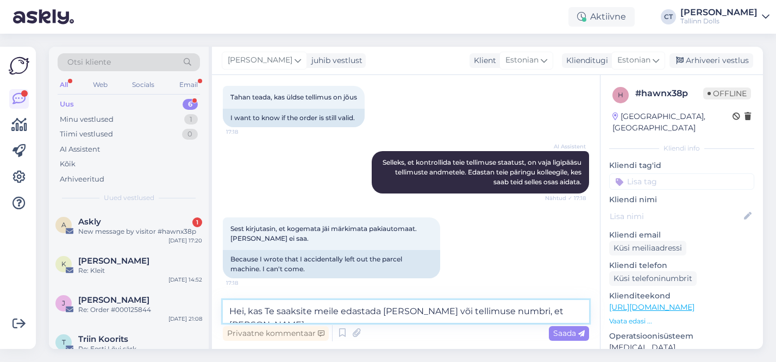
scroll to position [251, 0]
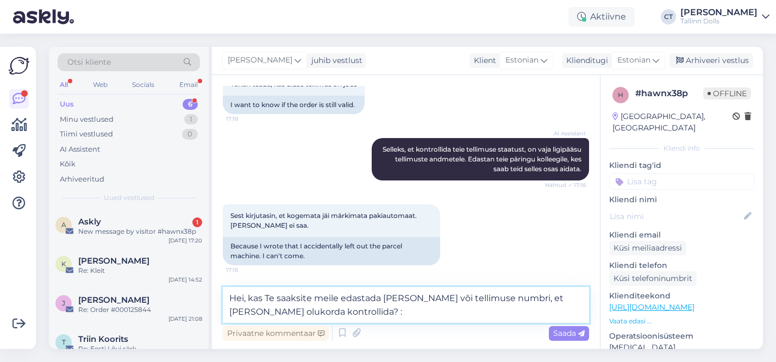
type textarea "Hei, kas Te saaksite meile edastada [PERSON_NAME] või tellimuse numbri, et [PER…"
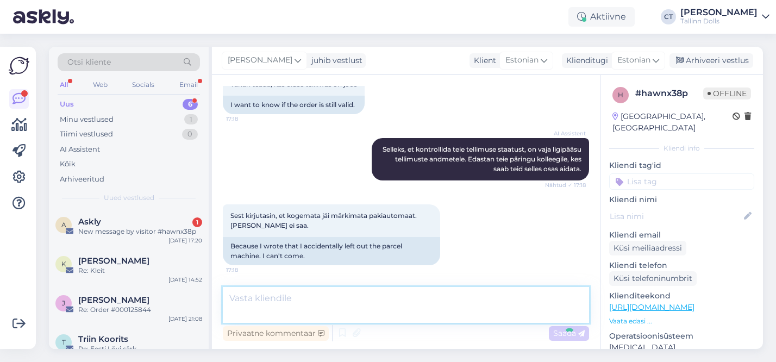
scroll to position [295, 0]
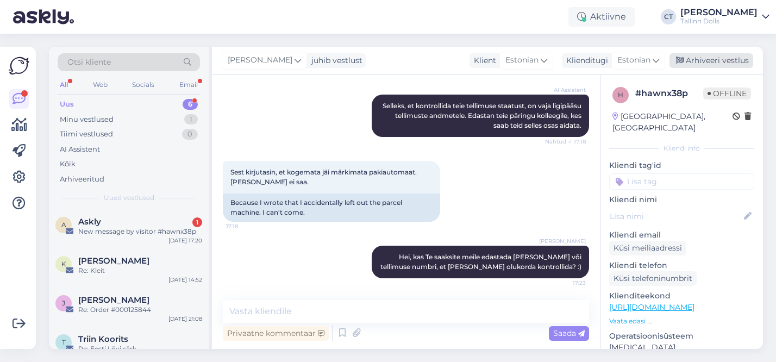
click at [714, 58] on div "Arhiveeri vestlus" at bounding box center [712, 60] width 84 height 15
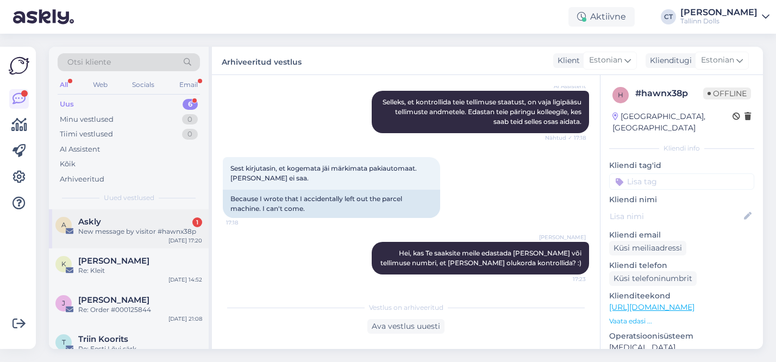
click at [127, 233] on div "New message by visitor #hawnx38p" at bounding box center [140, 232] width 124 height 10
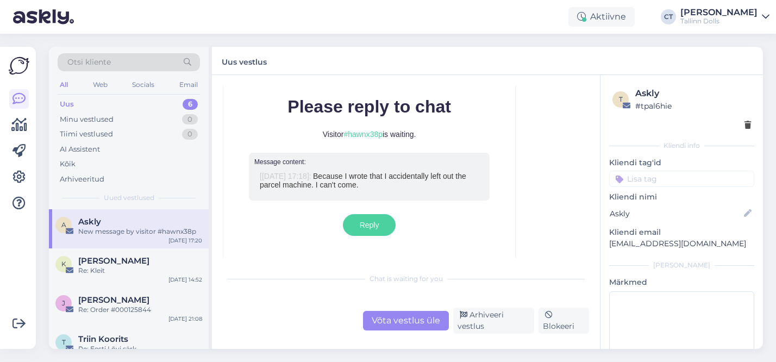
scroll to position [4769, 0]
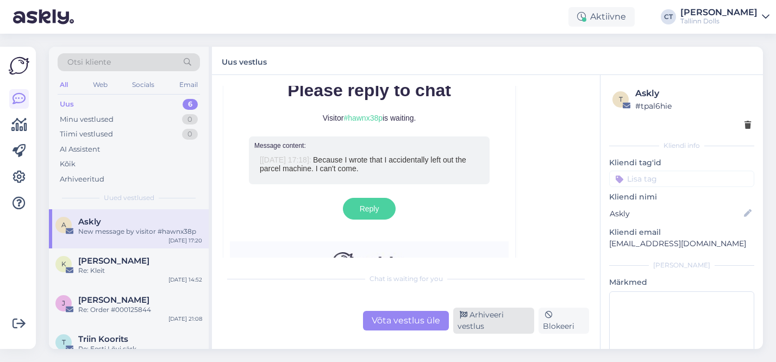
click at [488, 326] on div "Arhiveeri vestlus" at bounding box center [493, 321] width 81 height 26
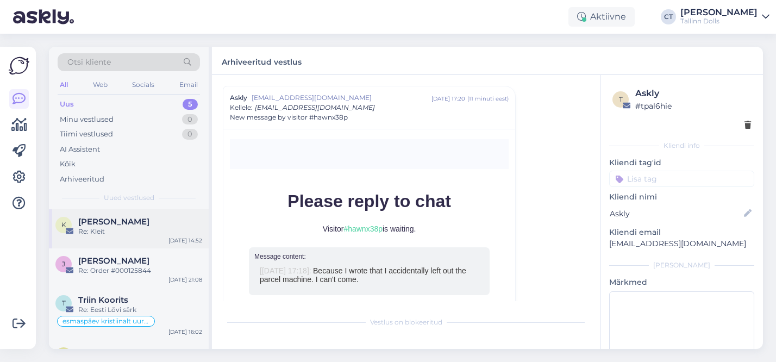
click at [130, 239] on div "K [PERSON_NAME] Re: [PERSON_NAME] [DATE] 14:52" at bounding box center [129, 228] width 160 height 39
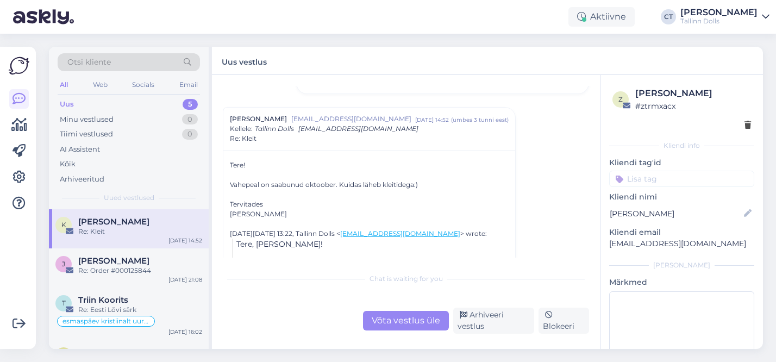
scroll to position [460, 0]
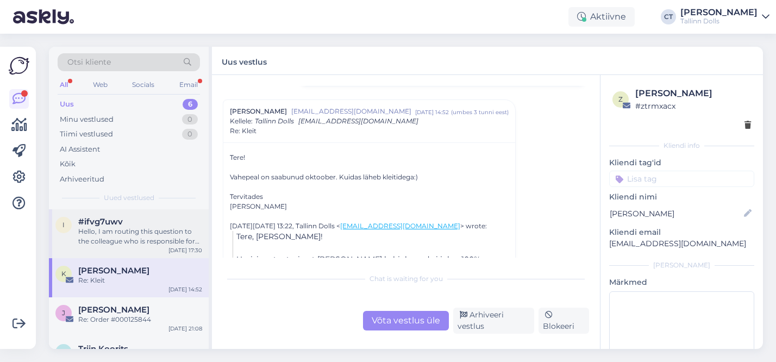
click at [134, 246] on div "Hello, I am routing this question to the colleague who is responsible for this …" at bounding box center [140, 237] width 124 height 20
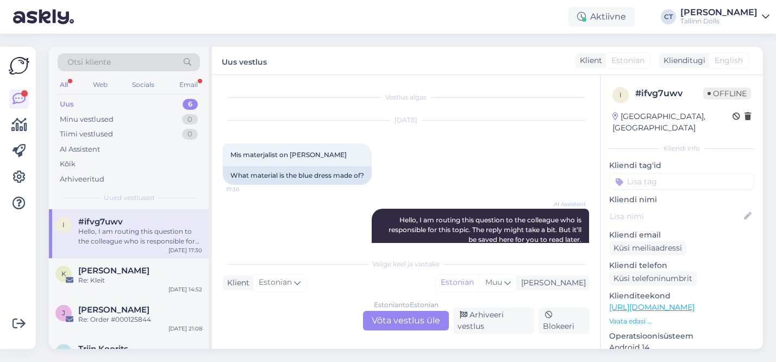
scroll to position [58, 0]
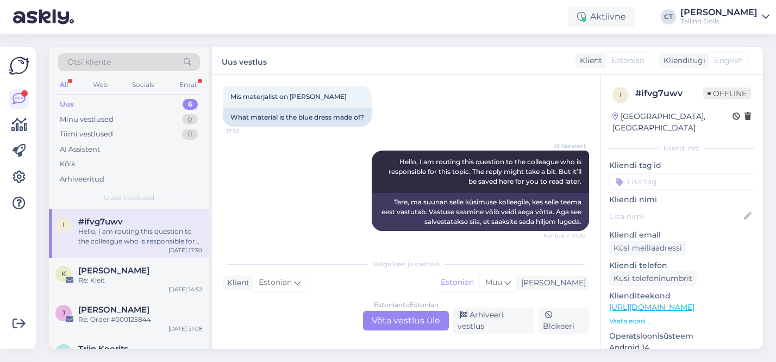
click at [391, 315] on div "Estonian to Estonian Võta vestlus üle" at bounding box center [406, 321] width 86 height 20
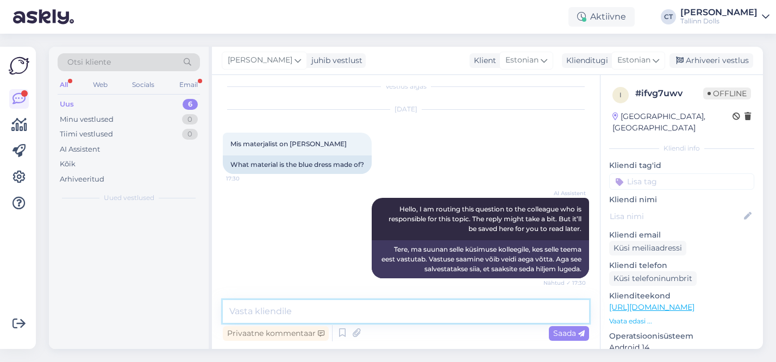
click at [350, 307] on textarea at bounding box center [406, 311] width 366 height 23
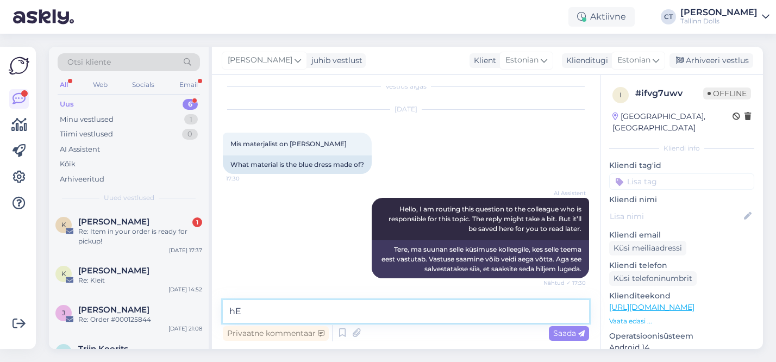
type textarea "h"
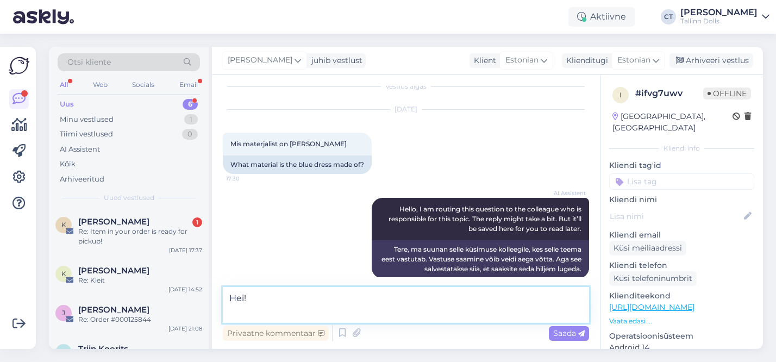
scroll to position [24, 0]
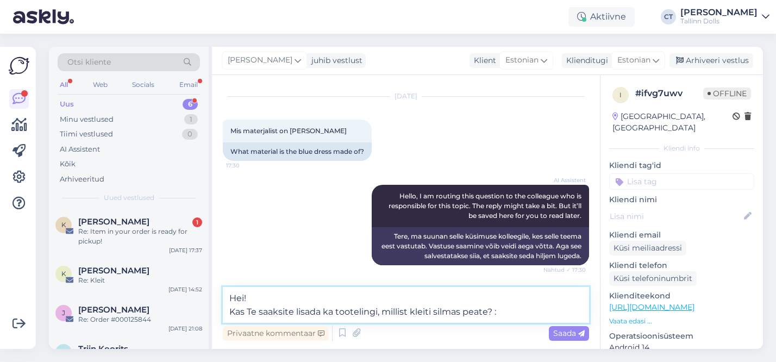
type textarea "Hei! Kas Te saaksite lisada ka tootelingi, millist kleiti silmas peate? :)"
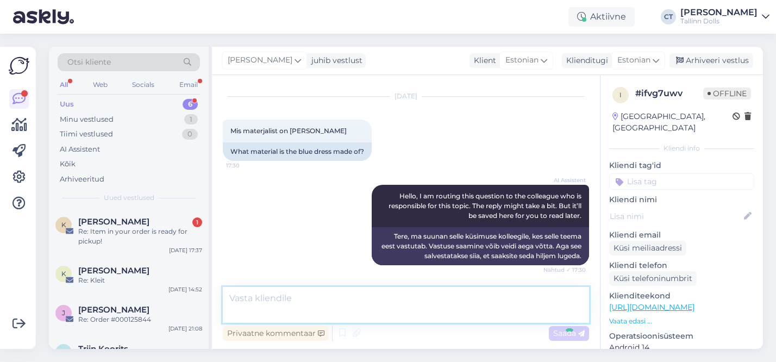
scroll to position [77, 0]
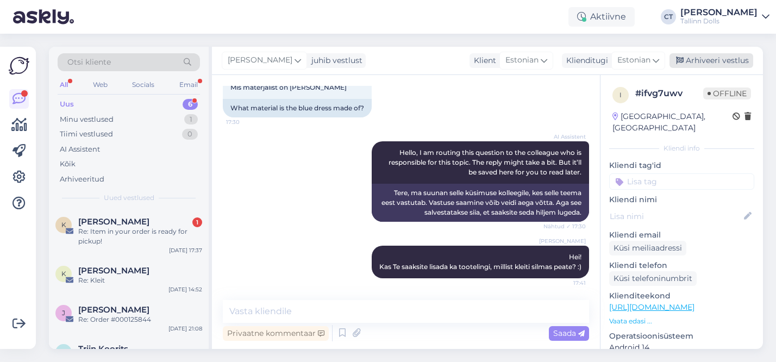
click at [705, 63] on div "Arhiveeri vestlus" at bounding box center [712, 60] width 84 height 15
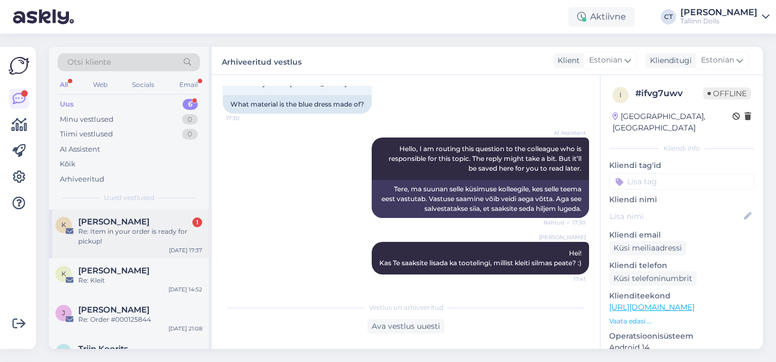
click at [108, 238] on div "Re: Item in your order is ready for pickup!" at bounding box center [140, 237] width 124 height 20
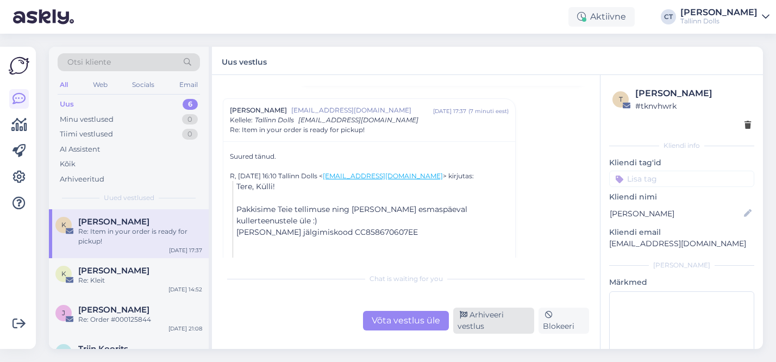
click at [499, 319] on div "Arhiveeri vestlus" at bounding box center [493, 321] width 81 height 26
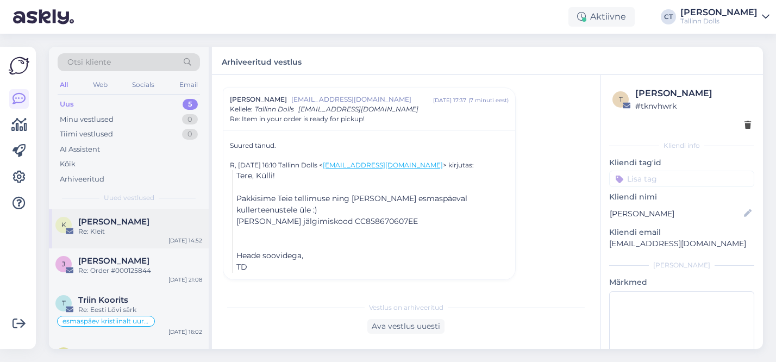
click at [132, 233] on div "Re: Kleit" at bounding box center [140, 232] width 124 height 10
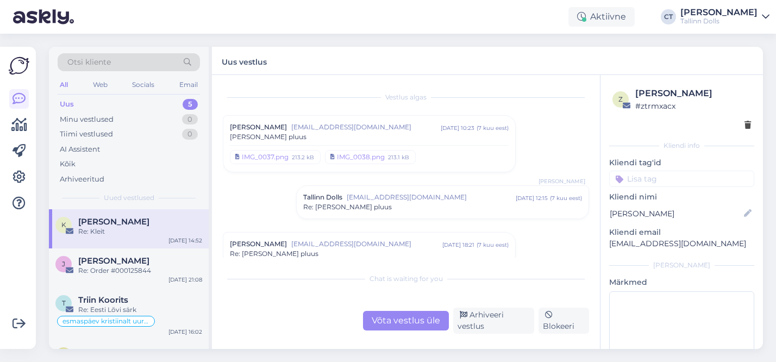
scroll to position [380, 0]
